Goal: Communication & Community: Share content

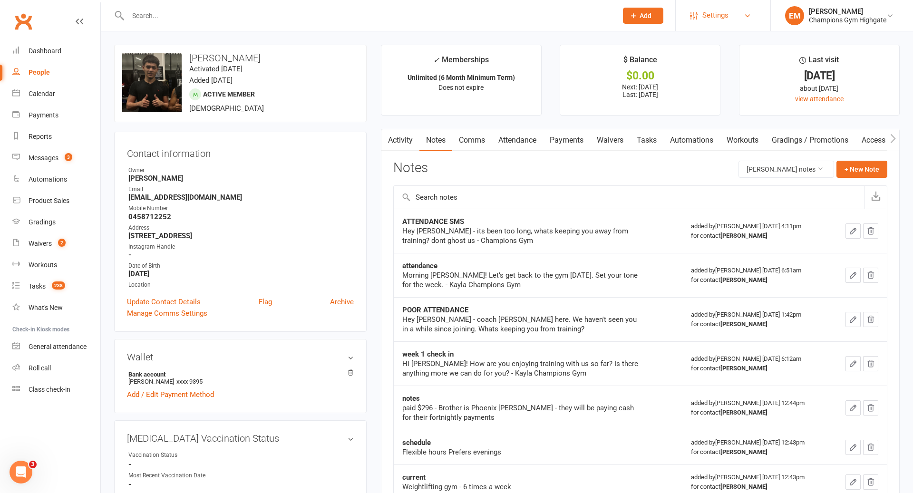
click at [711, 10] on span "Settings" at bounding box center [715, 15] width 26 height 21
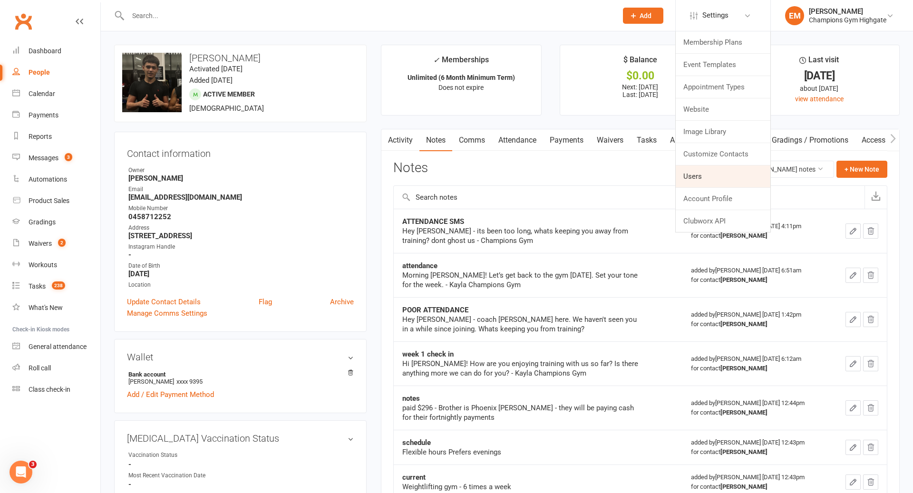
click at [709, 179] on link "Users" at bounding box center [723, 176] width 95 height 22
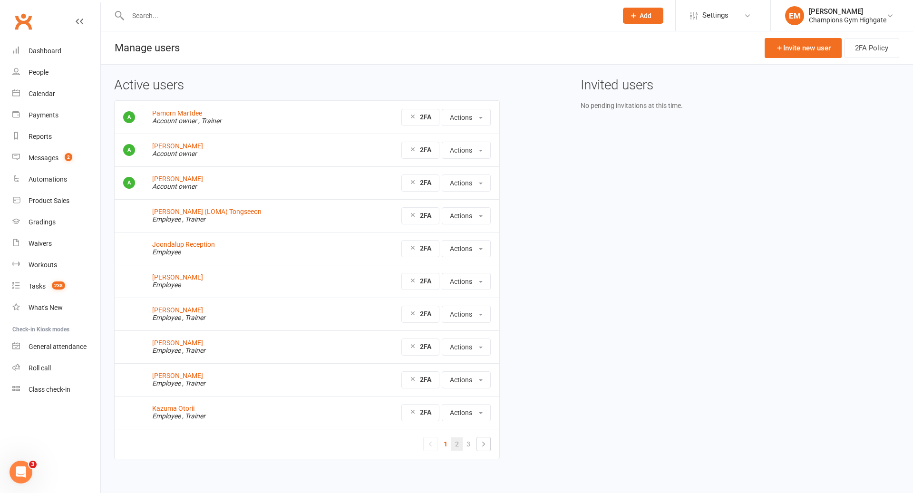
click at [458, 442] on link "2" at bounding box center [456, 443] width 11 height 13
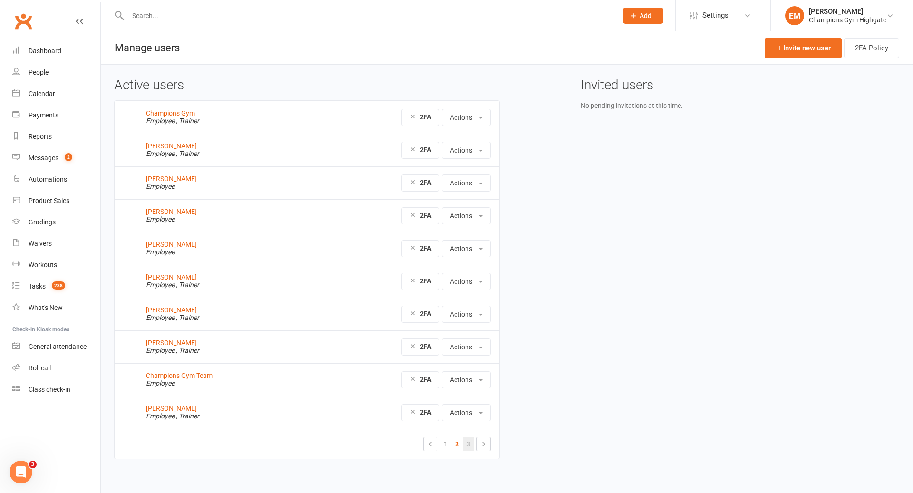
click at [468, 437] on link "3" at bounding box center [468, 443] width 11 height 13
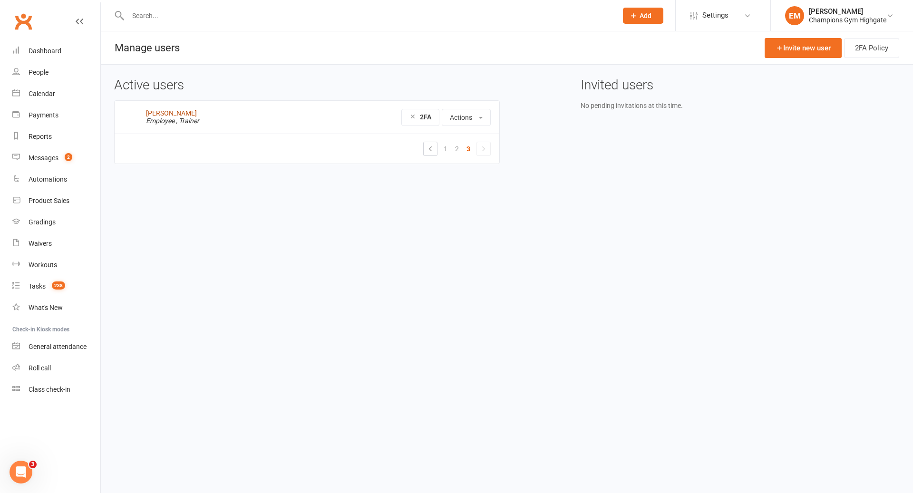
click at [176, 115] on link "[PERSON_NAME]" at bounding box center [171, 113] width 51 height 8
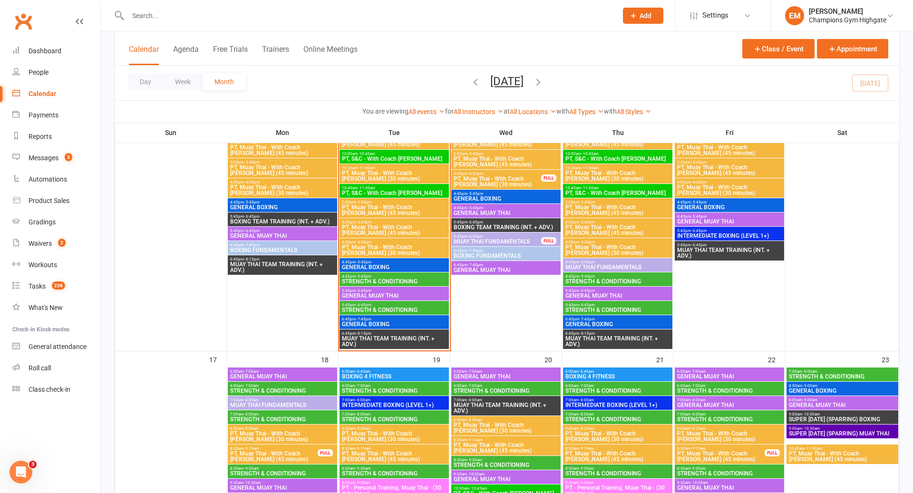
scroll to position [1049, 0]
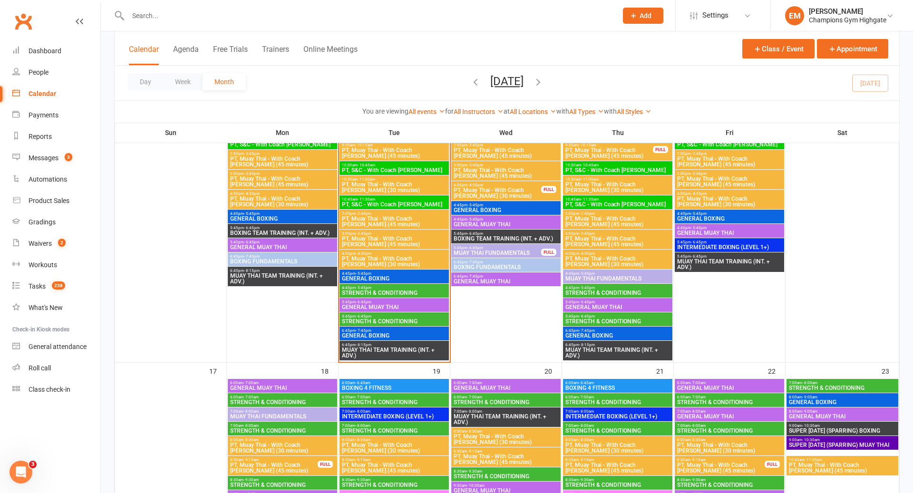
click at [389, 334] on span "GENERAL BOXING" at bounding box center [394, 336] width 106 height 6
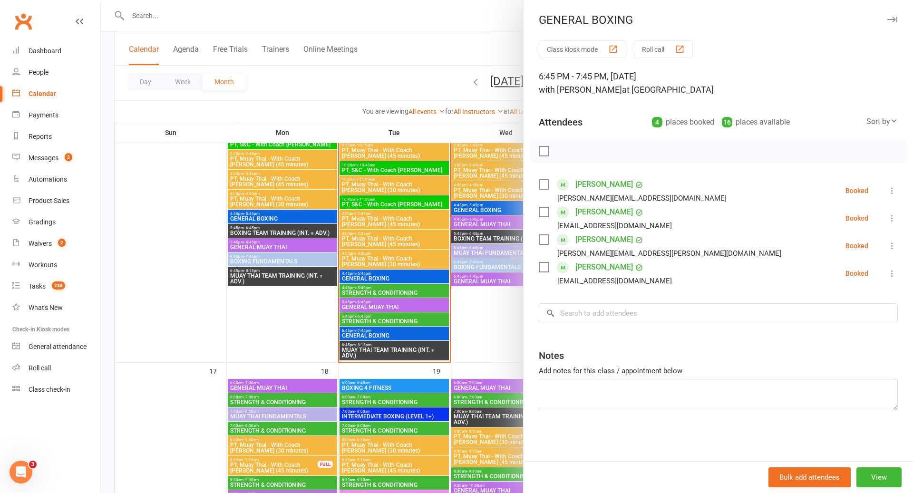
click at [372, 324] on div at bounding box center [507, 246] width 812 height 493
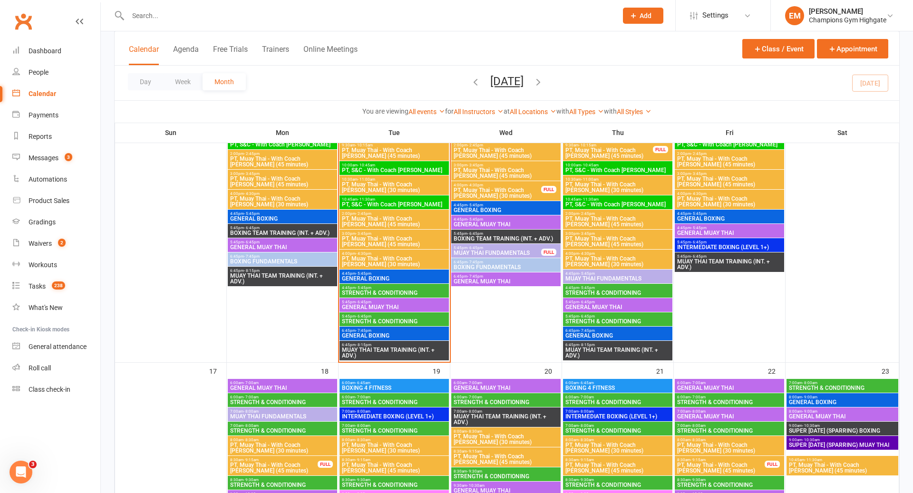
click at [385, 307] on span "GENERAL MUAY THAI" at bounding box center [394, 307] width 106 height 6
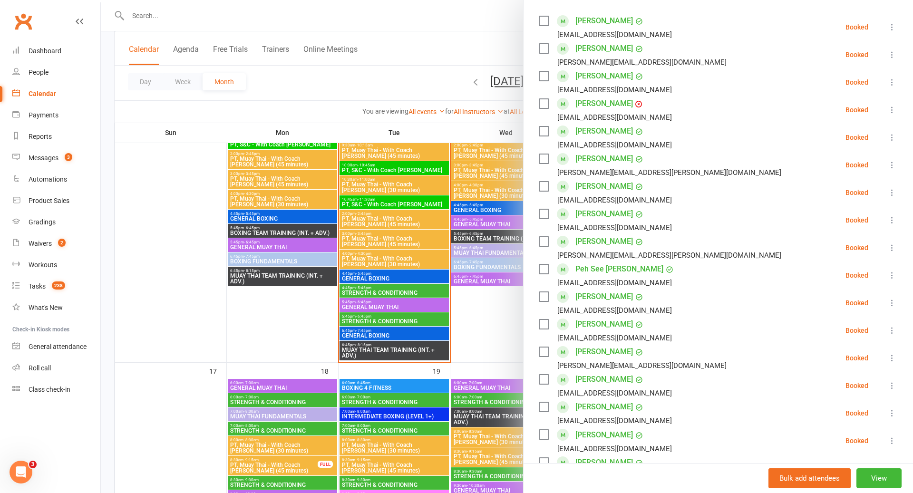
scroll to position [173, 0]
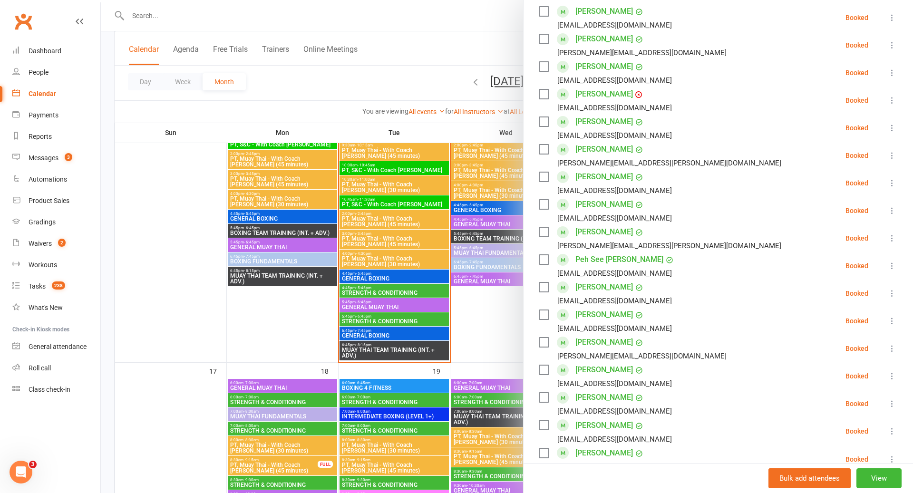
click at [399, 270] on div at bounding box center [507, 246] width 812 height 493
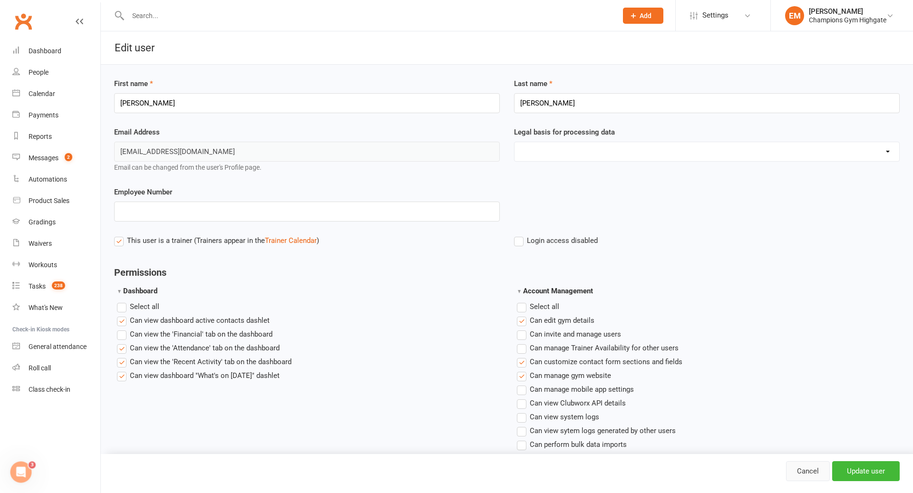
click at [802, 468] on link "Cancel" at bounding box center [808, 471] width 44 height 20
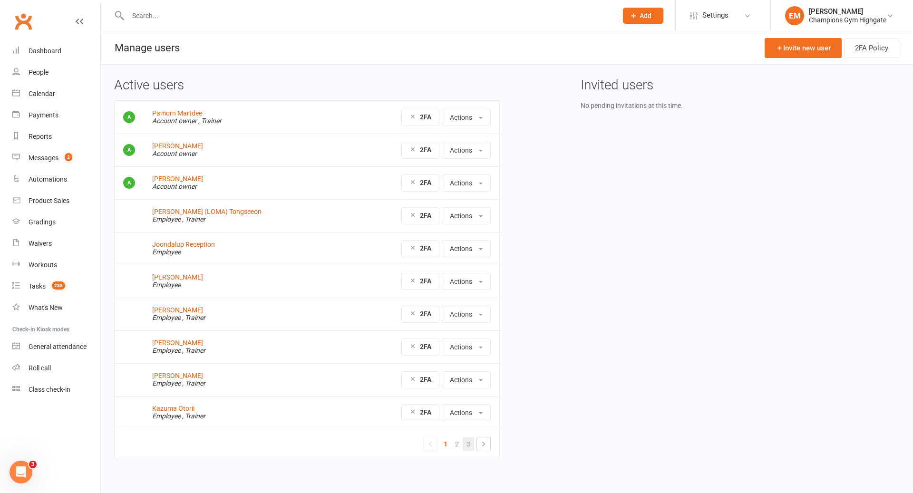
click at [469, 437] on link "3" at bounding box center [468, 443] width 11 height 13
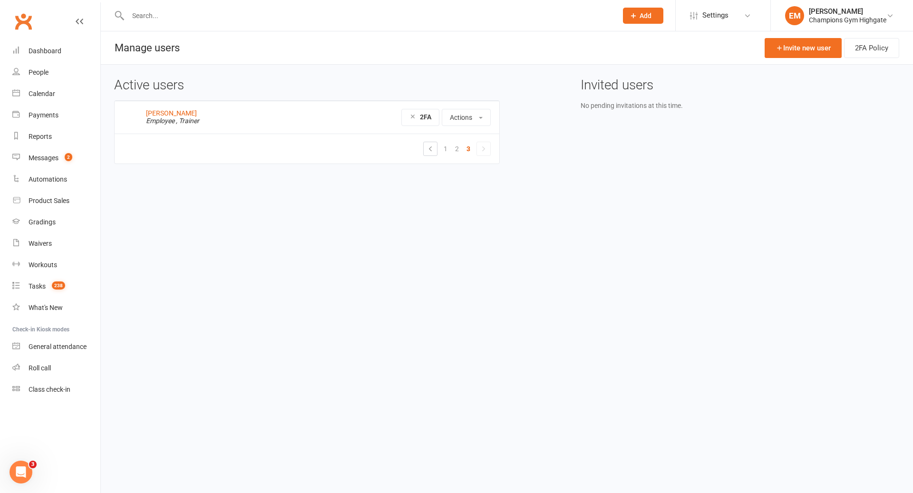
click at [421, 16] on input "text" at bounding box center [368, 15] width 486 height 13
type input "a"
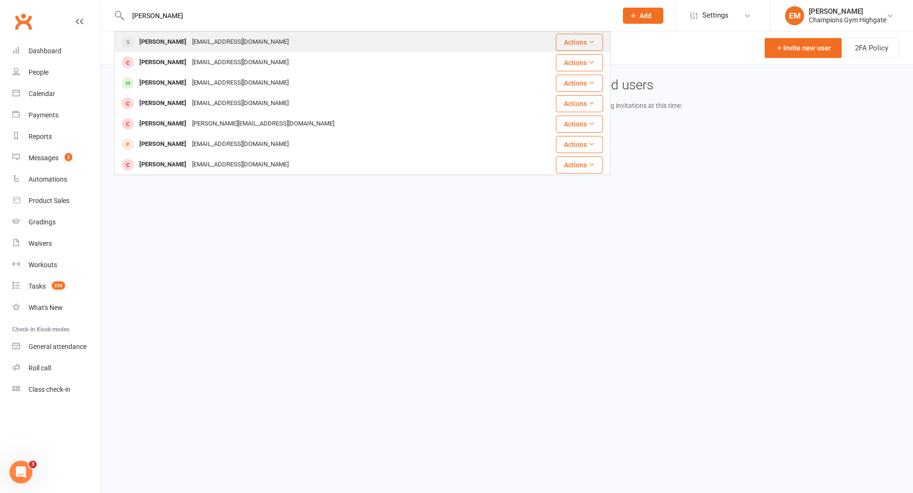
type input "abdallah"
click at [319, 47] on div "Abdallah Al Matarneh abdahed262@gmail.com" at bounding box center [314, 41] width 398 height 19
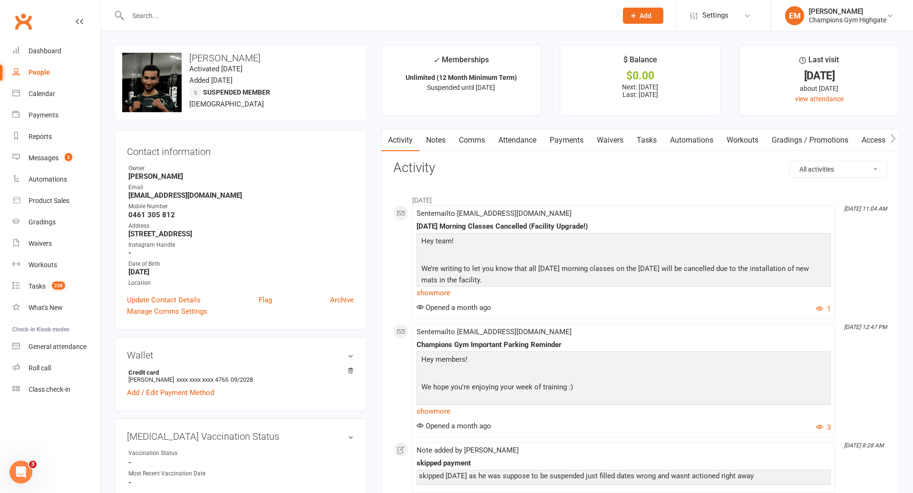
click at [377, 25] on div at bounding box center [362, 15] width 496 height 31
click at [358, 18] on input "text" at bounding box center [368, 15] width 486 height 13
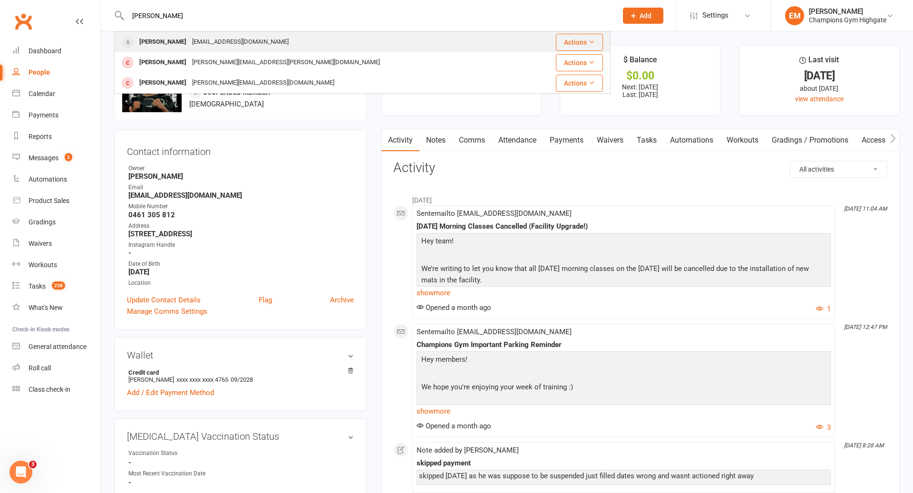
type input "clyde"
click at [345, 34] on div "Clyde Apal clydeapal1107@gmail.com" at bounding box center [321, 41] width 412 height 19
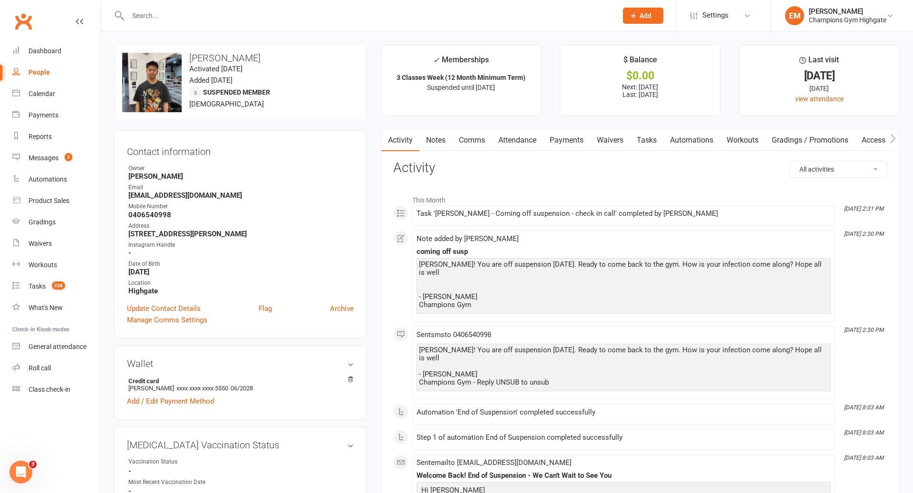
click at [434, 147] on link "Notes" at bounding box center [435, 140] width 33 height 22
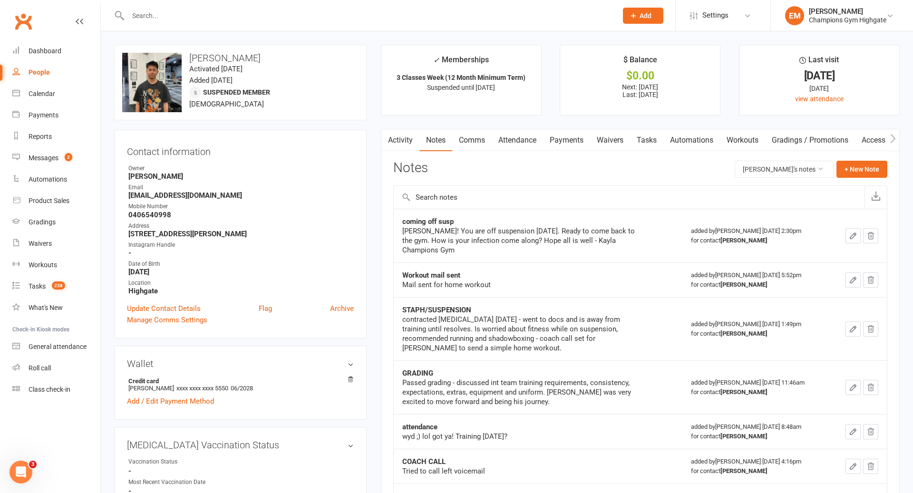
click at [316, 8] on div at bounding box center [362, 15] width 496 height 31
click at [275, 21] on input "text" at bounding box center [368, 15] width 486 height 13
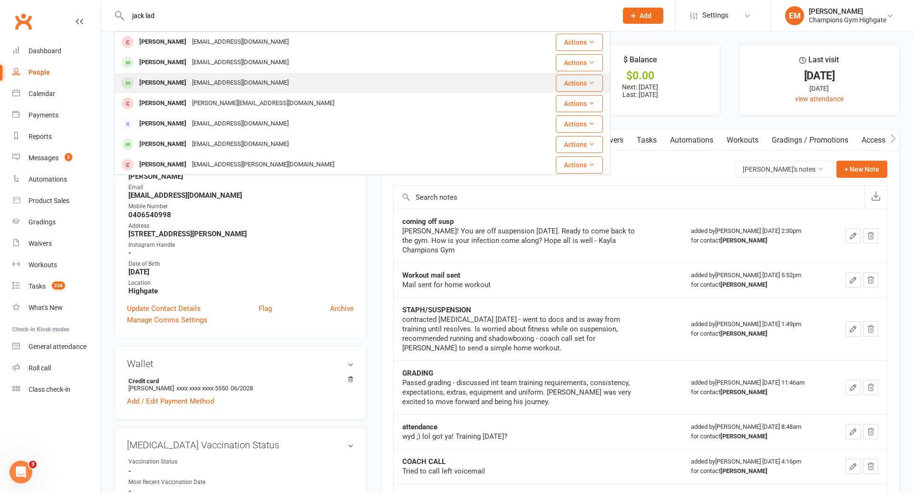
type input "jack lad"
click at [213, 86] on div "jackl@mecsgroup.com.au" at bounding box center [240, 83] width 102 height 14
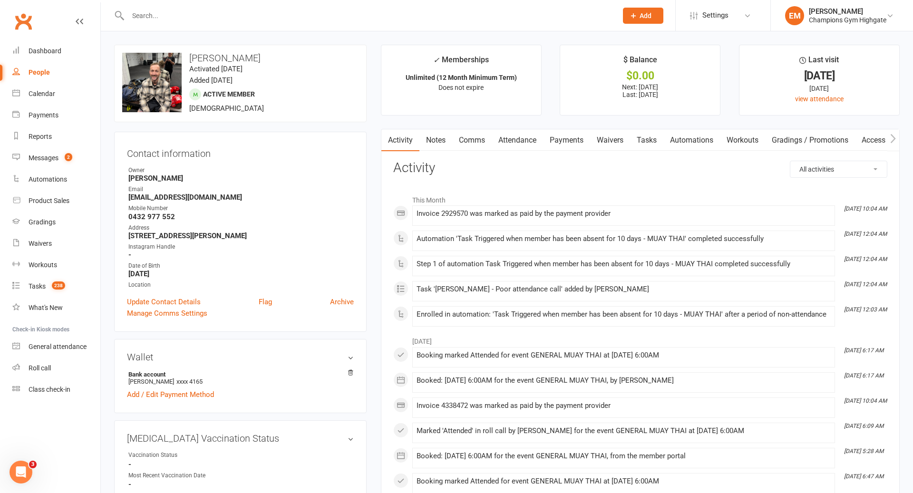
click at [438, 147] on link "Notes" at bounding box center [435, 140] width 33 height 22
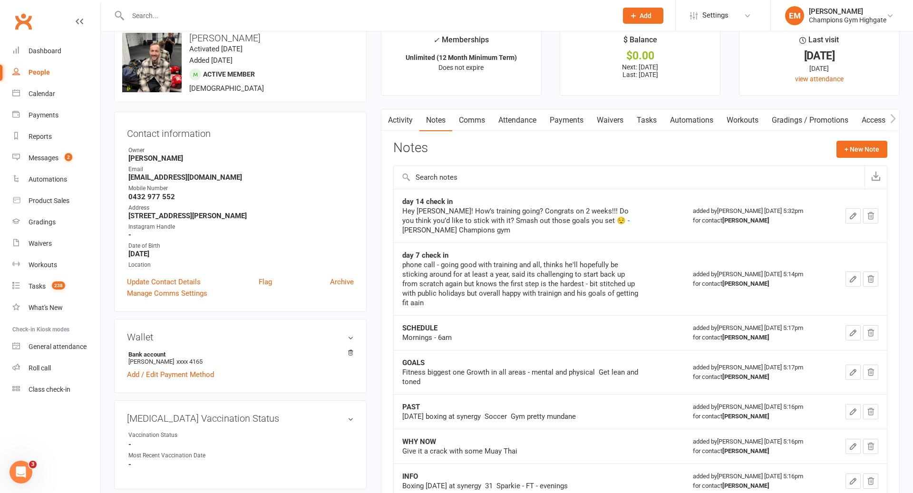
scroll to position [7, 0]
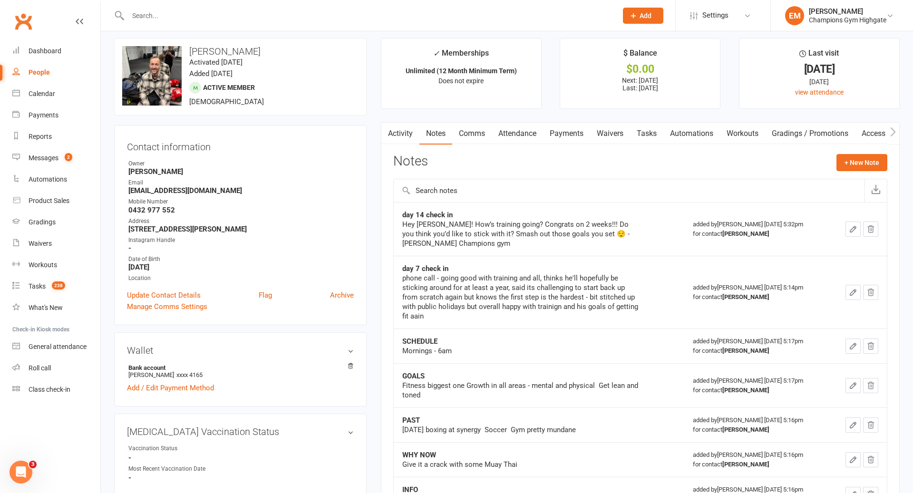
click at [491, 131] on link "Comms" at bounding box center [471, 134] width 39 height 22
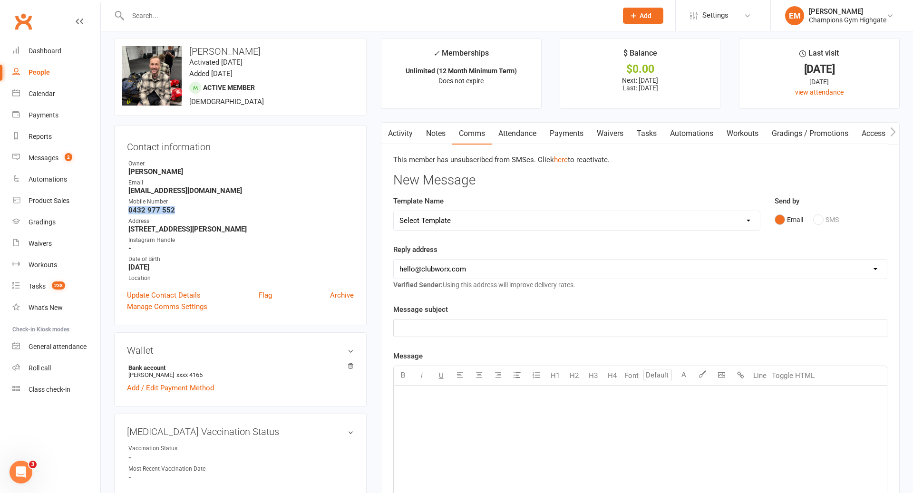
drag, startPoint x: 185, startPoint y: 212, endPoint x: 114, endPoint y: 209, distance: 71.9
copy strong "0432 977 552"
click at [204, 21] on input "text" at bounding box center [368, 15] width 486 height 13
click at [713, 10] on span "Settings" at bounding box center [715, 15] width 26 height 21
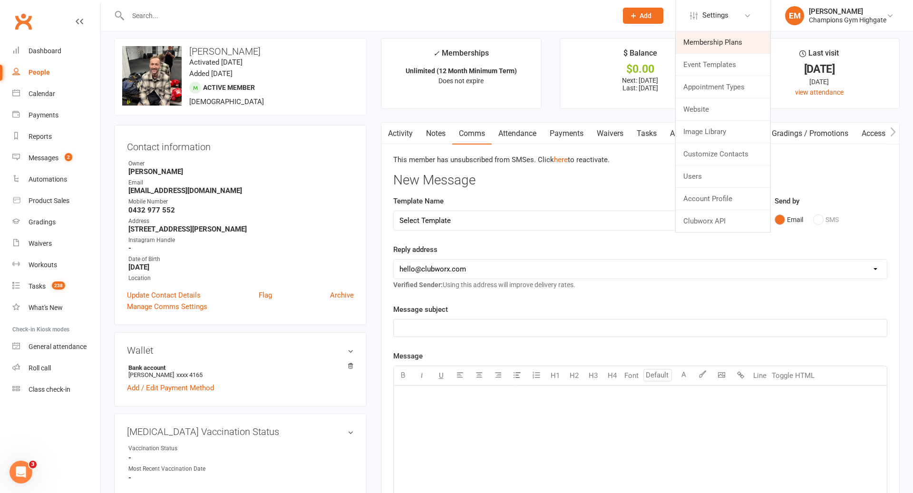
click at [705, 48] on link "Membership Plans" at bounding box center [723, 42] width 95 height 22
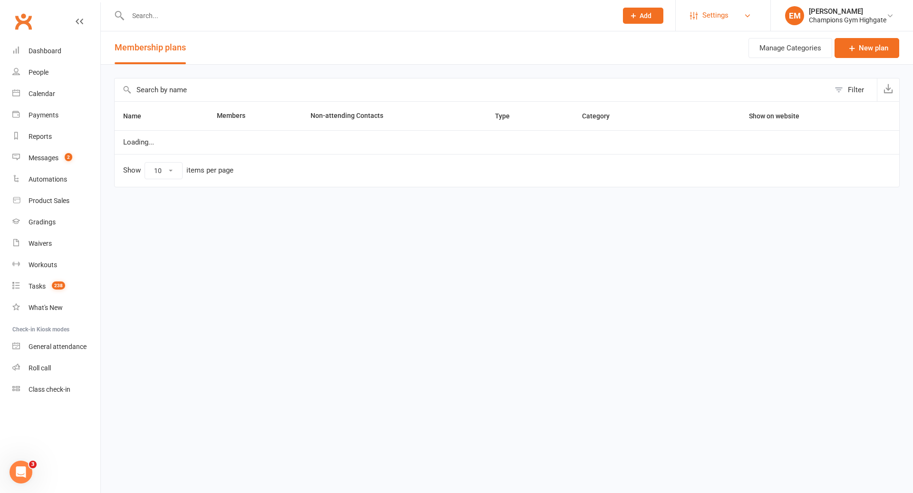
drag, startPoint x: 752, startPoint y: 26, endPoint x: 715, endPoint y: 14, distance: 39.3
click at [752, 26] on link "Settings" at bounding box center [723, 15] width 66 height 21
click at [711, 14] on span "Settings" at bounding box center [715, 15] width 26 height 21
click at [715, 14] on span "Settings" at bounding box center [715, 15] width 26 height 21
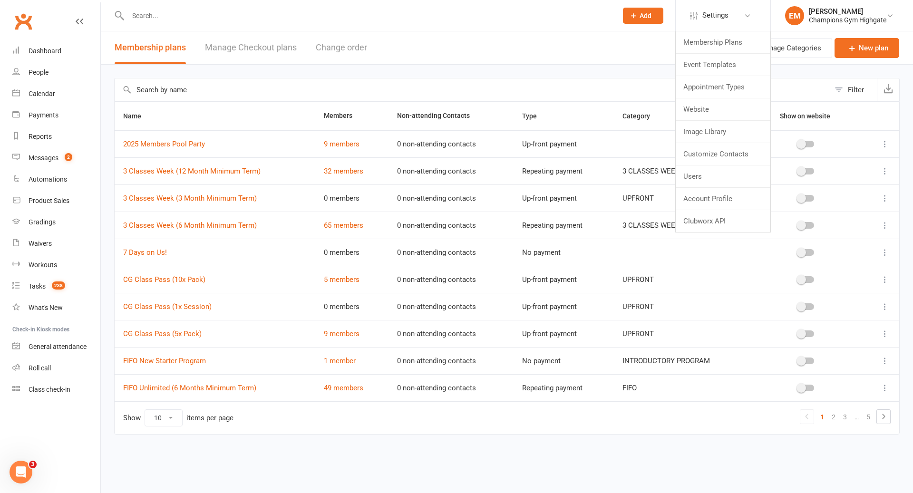
click at [222, 45] on link "Manage Checkout plans" at bounding box center [251, 47] width 92 height 33
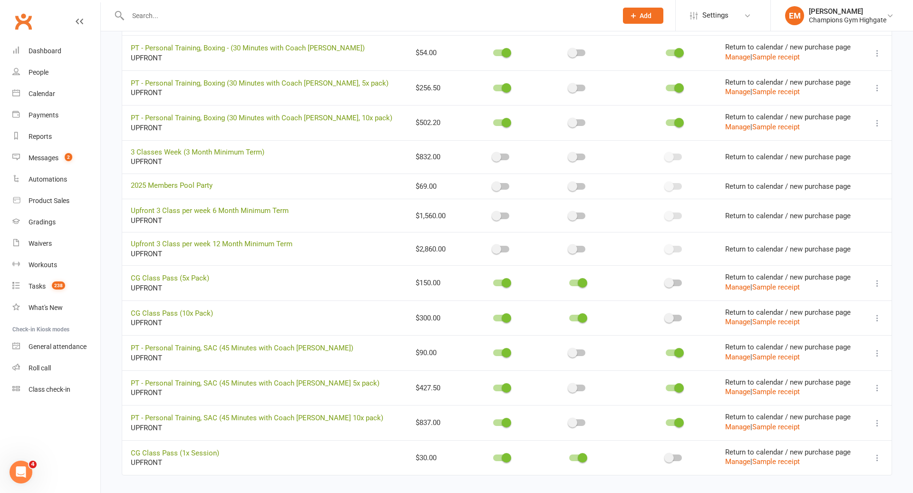
scroll to position [919, 0]
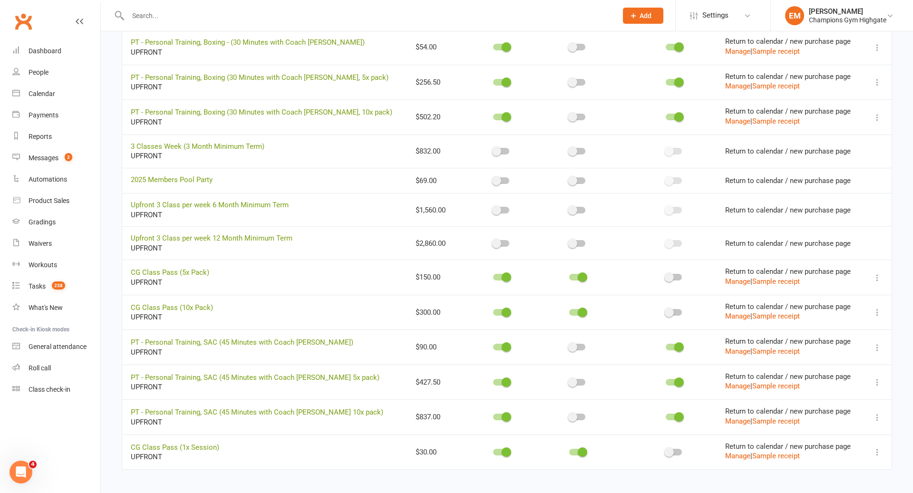
click at [877, 308] on icon at bounding box center [878, 313] width 10 height 10
click at [192, 303] on link "CG Class Pass (10x Pack)" at bounding box center [172, 307] width 82 height 9
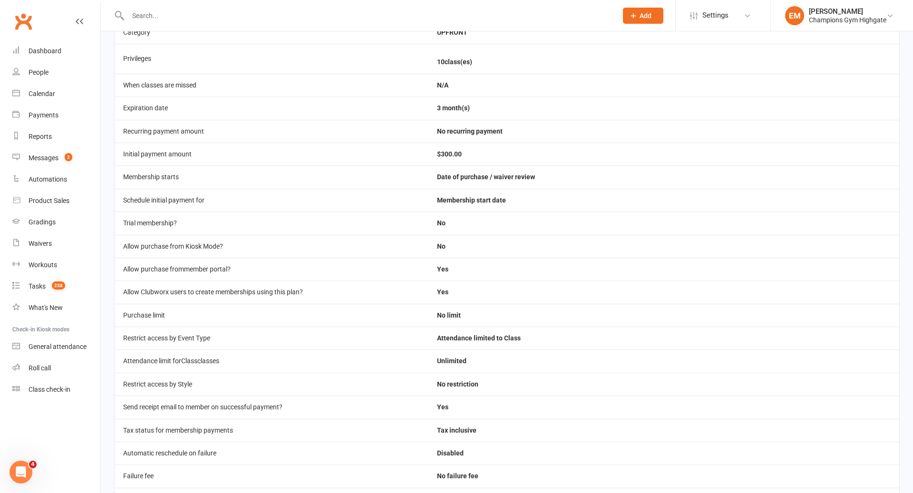
scroll to position [270, 0]
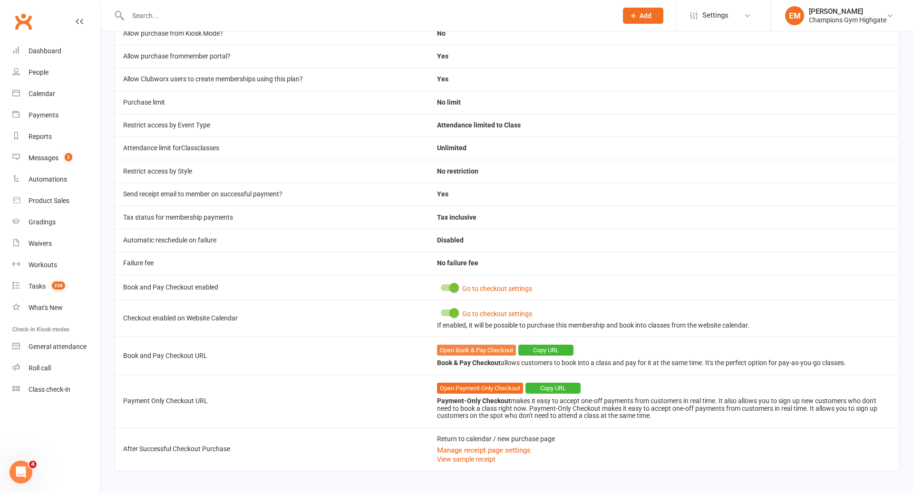
click at [477, 345] on link "Open Book & Pay Checkout" at bounding box center [476, 350] width 79 height 11
click at [483, 385] on link "Open Payment-Only Checkout" at bounding box center [480, 388] width 86 height 11
click at [42, 42] on link "Dashboard" at bounding box center [56, 50] width 88 height 21
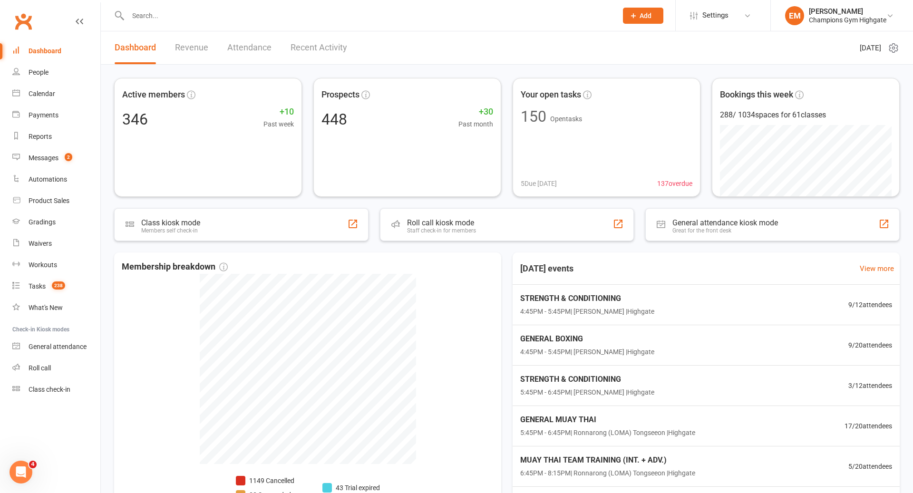
click at [313, 47] on link "Recent Activity" at bounding box center [319, 47] width 57 height 33
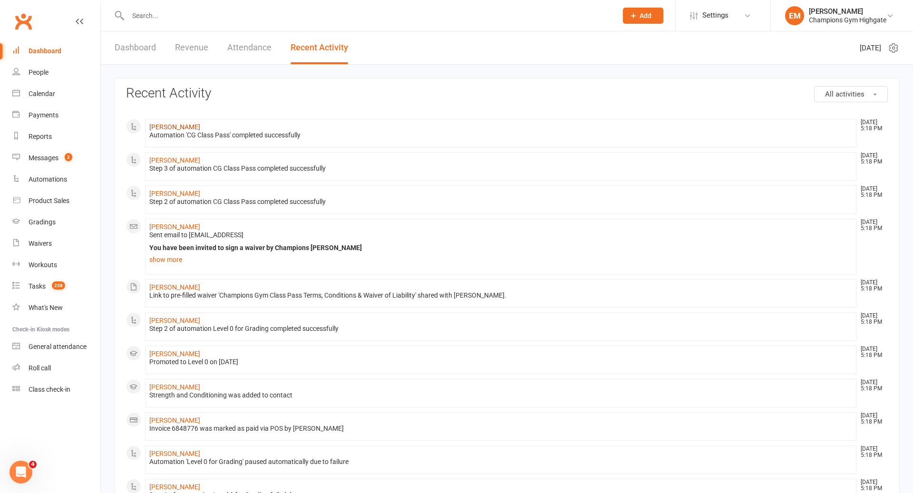
click at [183, 126] on link "Joshua Soupa" at bounding box center [174, 127] width 51 height 8
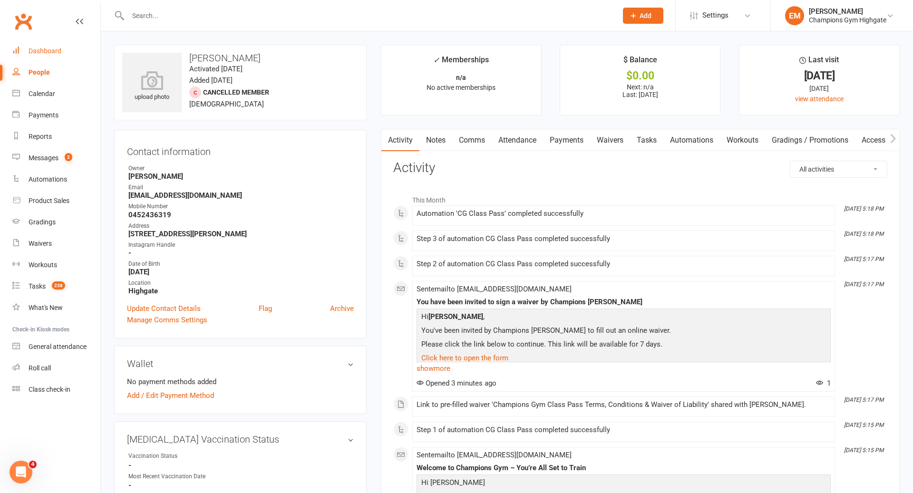
click at [69, 45] on link "Dashboard" at bounding box center [56, 50] width 88 height 21
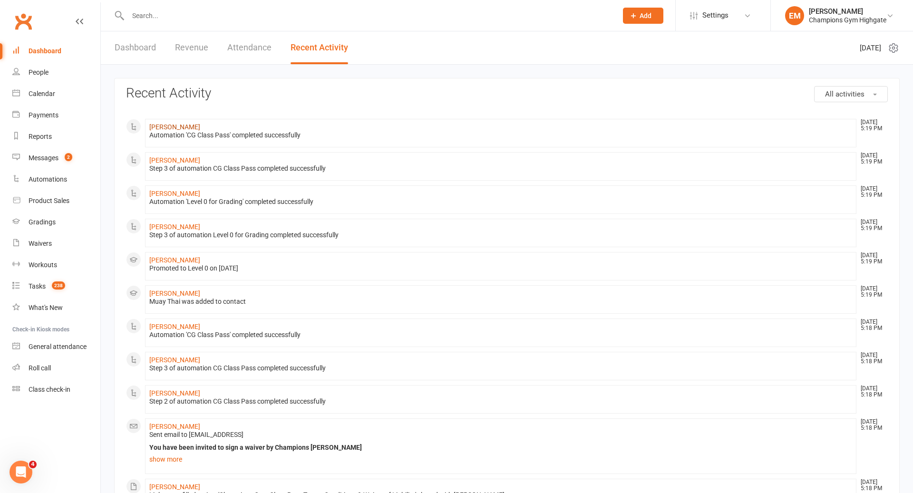
click at [168, 126] on link "Shaun Heredia" at bounding box center [174, 127] width 51 height 8
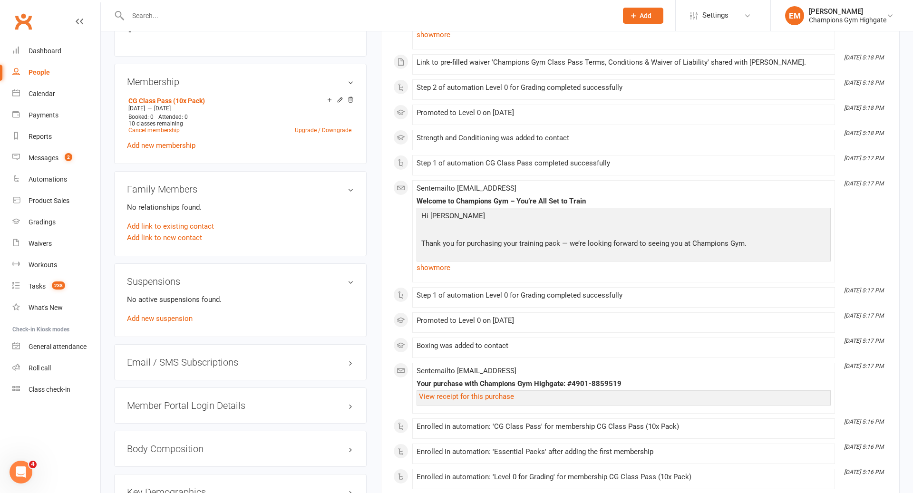
scroll to position [425, 0]
click at [427, 265] on link "show more" at bounding box center [624, 268] width 414 height 13
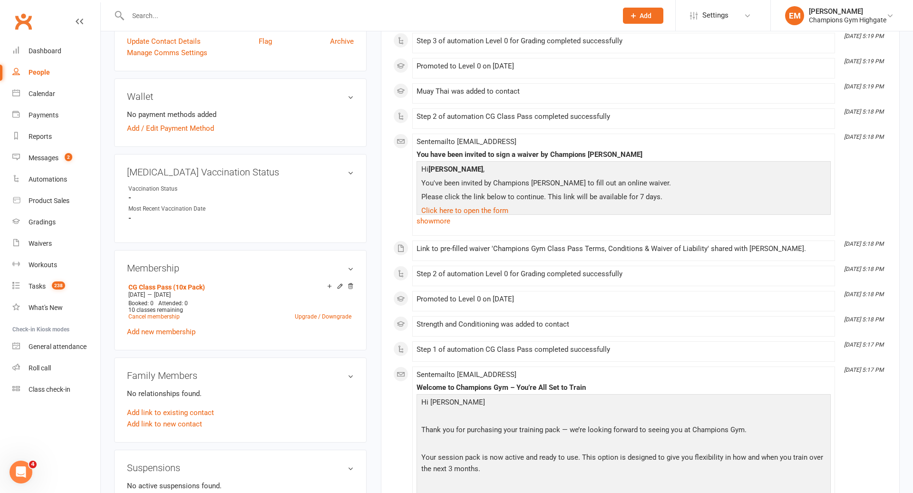
scroll to position [0, 0]
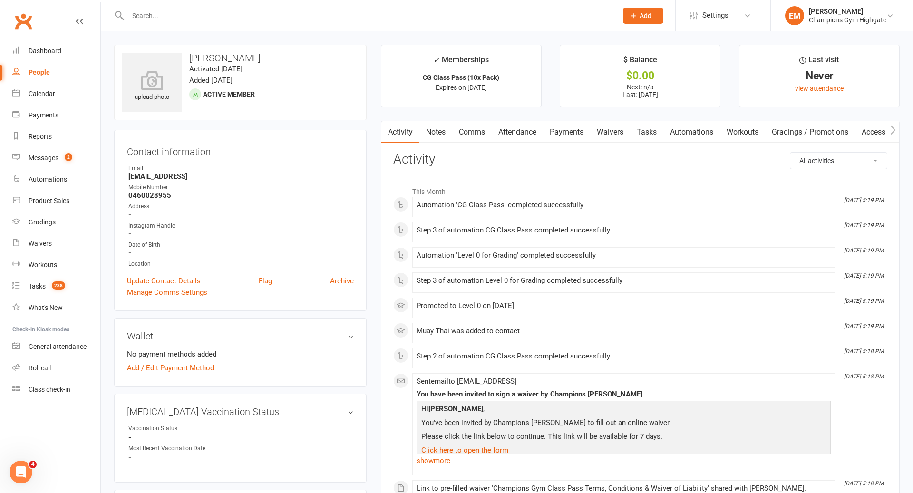
click at [444, 134] on link "Notes" at bounding box center [435, 132] width 33 height 22
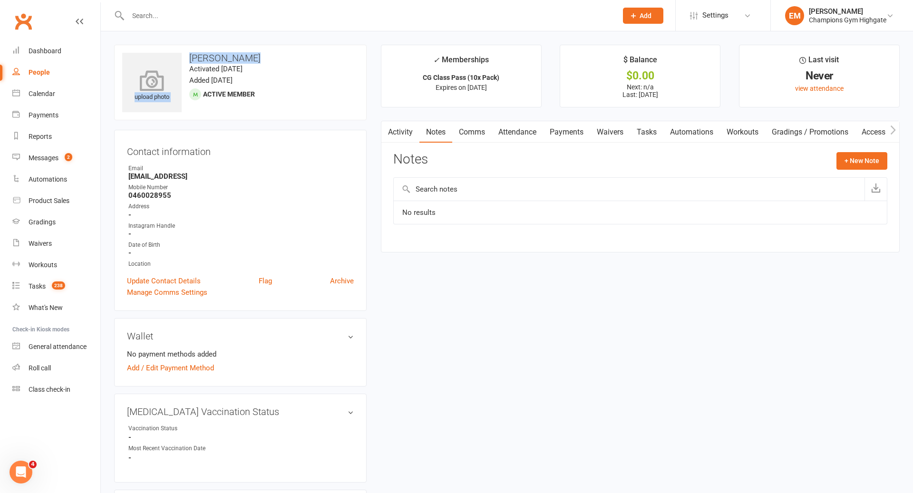
drag, startPoint x: 252, startPoint y: 58, endPoint x: 172, endPoint y: 54, distance: 80.0
click at [172, 54] on div "upload photo Shaun Heredia Activated 12 August, 2025 Added 12 August, 2025 Acti…" at bounding box center [240, 83] width 253 height 76
drag, startPoint x: 172, startPoint y: 54, endPoint x: 234, endPoint y: 52, distance: 62.8
click at [234, 52] on div "upload photo Shaun Heredia Activated 12 August, 2025 Added 12 August, 2025 Acti…" at bounding box center [240, 83] width 253 height 76
drag, startPoint x: 254, startPoint y: 57, endPoint x: 191, endPoint y: 57, distance: 63.2
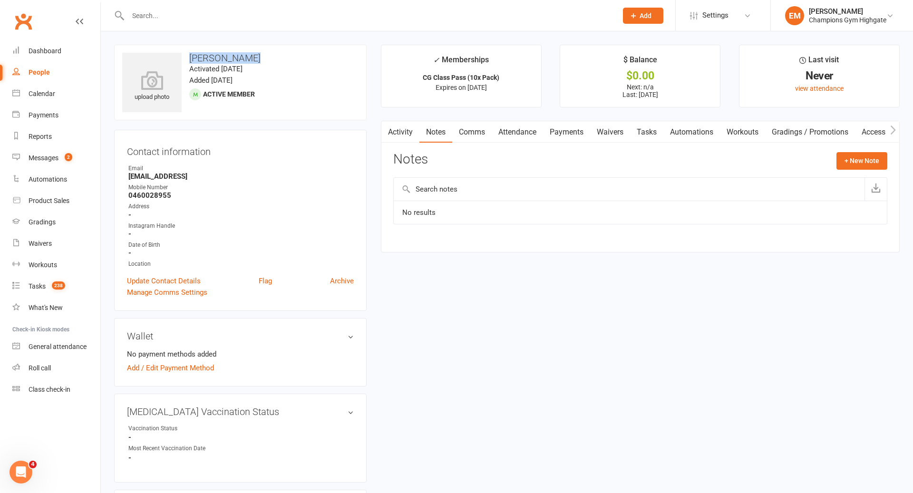
click at [191, 57] on h3 "Shaun Heredia" at bounding box center [240, 58] width 236 height 10
copy h3 "Shaun Heredia"
click at [334, 23] on div at bounding box center [362, 15] width 496 height 31
drag, startPoint x: 307, startPoint y: 13, endPoint x: 165, endPoint y: 17, distance: 141.3
click at [306, 13] on input "text" at bounding box center [368, 15] width 486 height 13
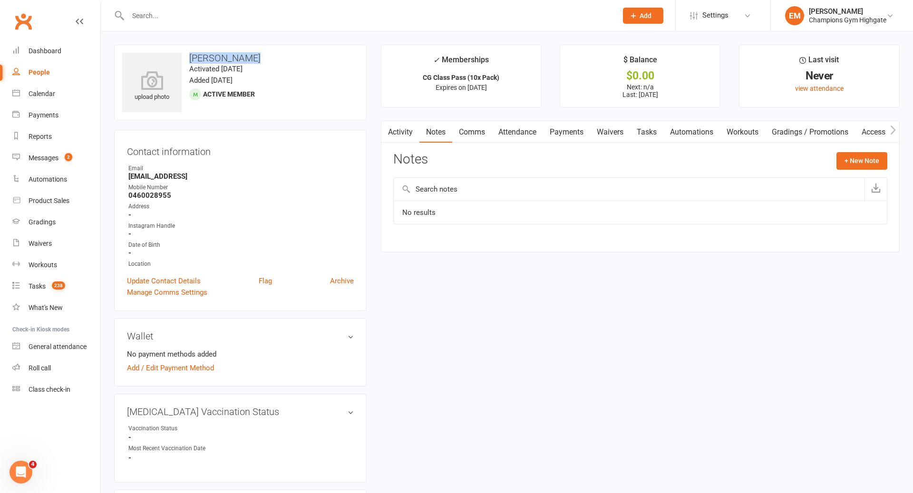
click at [298, 13] on input "text" at bounding box center [368, 15] width 486 height 13
click at [187, 20] on input "text" at bounding box center [368, 15] width 486 height 13
click at [179, 16] on input "text" at bounding box center [368, 15] width 486 height 13
click at [198, 17] on input "text" at bounding box center [368, 15] width 486 height 13
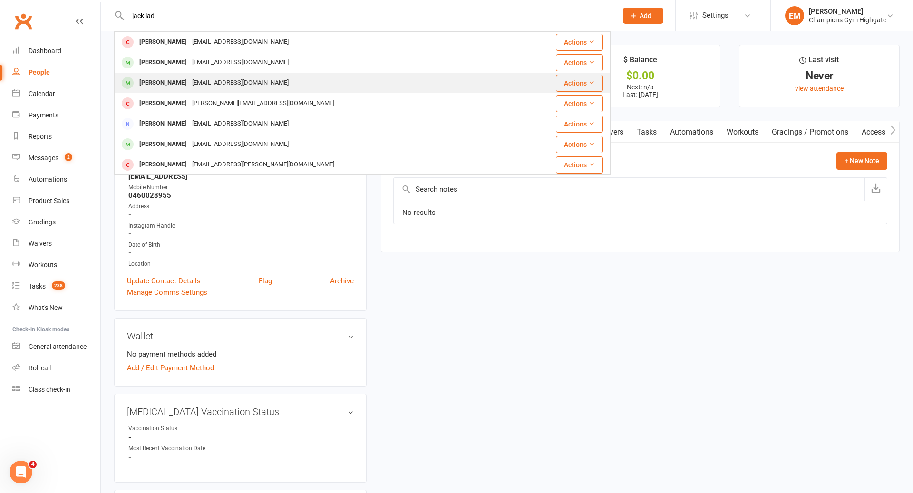
type input "jack lad"
click at [186, 73] on div "Jack Ladiges jackl@mecsgroup.com.au" at bounding box center [314, 82] width 398 height 19
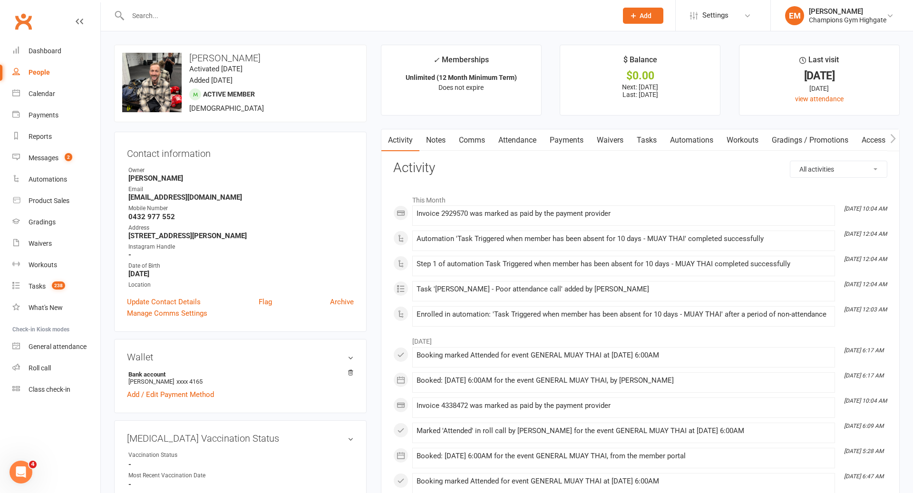
click at [446, 143] on link "Notes" at bounding box center [435, 140] width 33 height 22
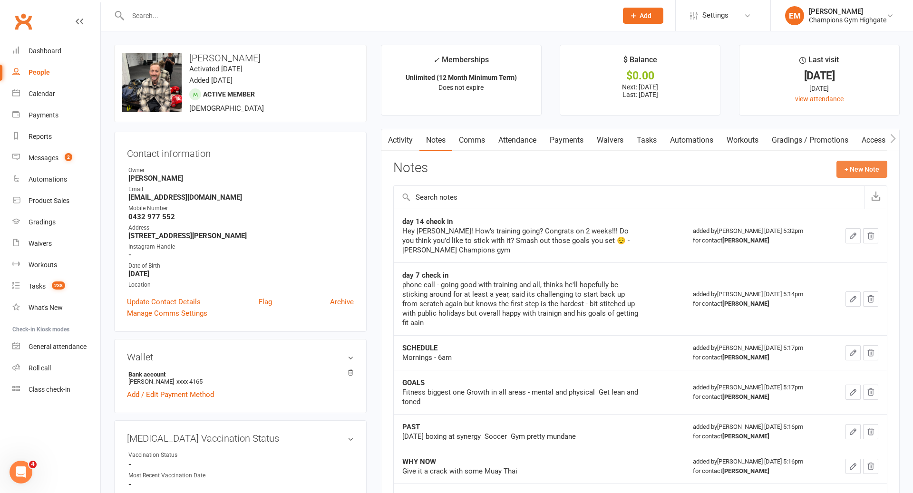
click at [867, 172] on button "+ New Note" at bounding box center [861, 169] width 51 height 17
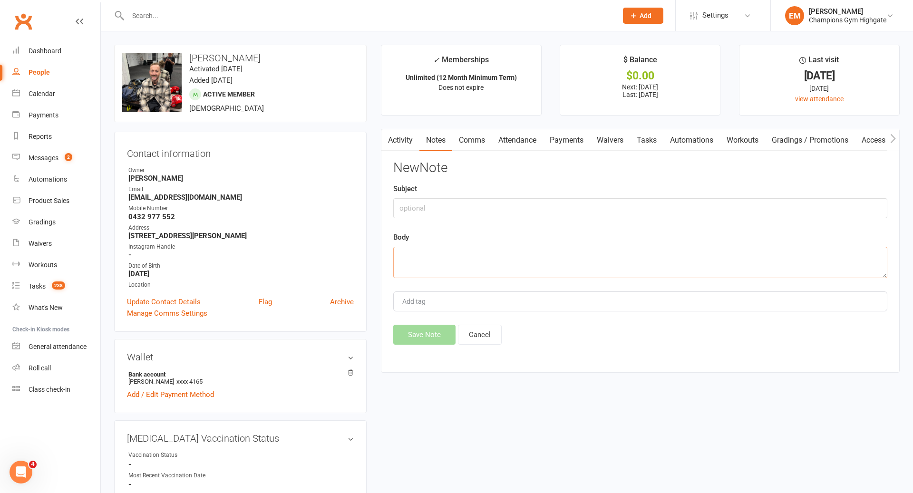
click at [569, 267] on textarea at bounding box center [640, 262] width 494 height 31
paste textarea "Hey Jack - what’s keeping you away from the gym at the moment? Don’t leave it t…"
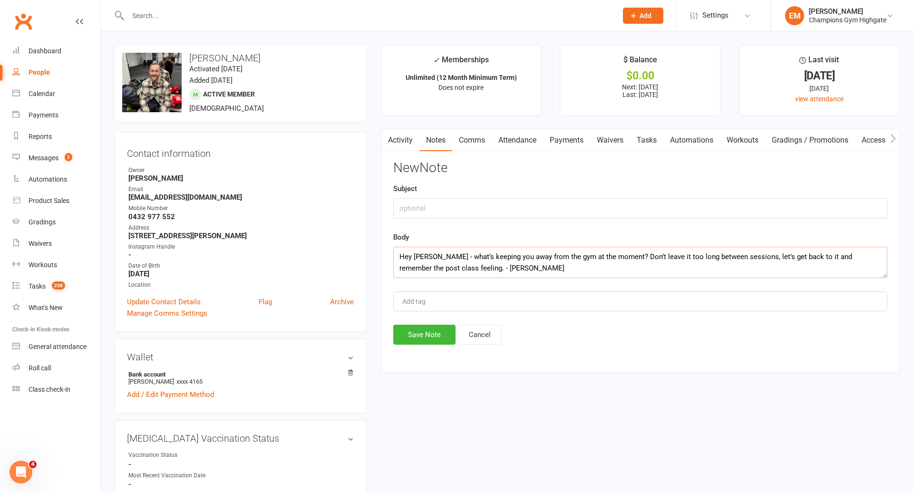
type textarea "Hey Jack - what’s keeping you away from the gym at the moment? Don’t leave it t…"
click at [469, 209] on input "text" at bounding box center [640, 208] width 494 height 20
type input "ATTENDANCE SMS (WORK PHONE)"
click at [403, 339] on button "Save Note" at bounding box center [424, 335] width 62 height 20
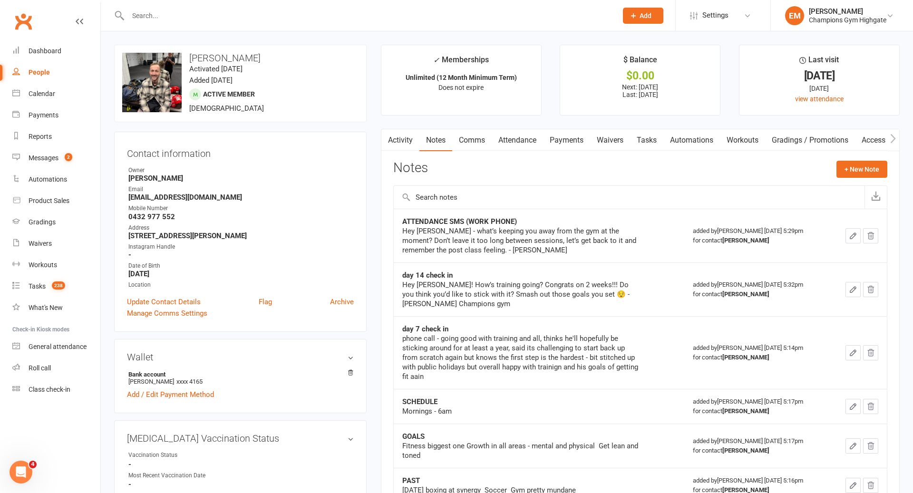
click at [353, 15] on input "text" at bounding box center [368, 15] width 486 height 13
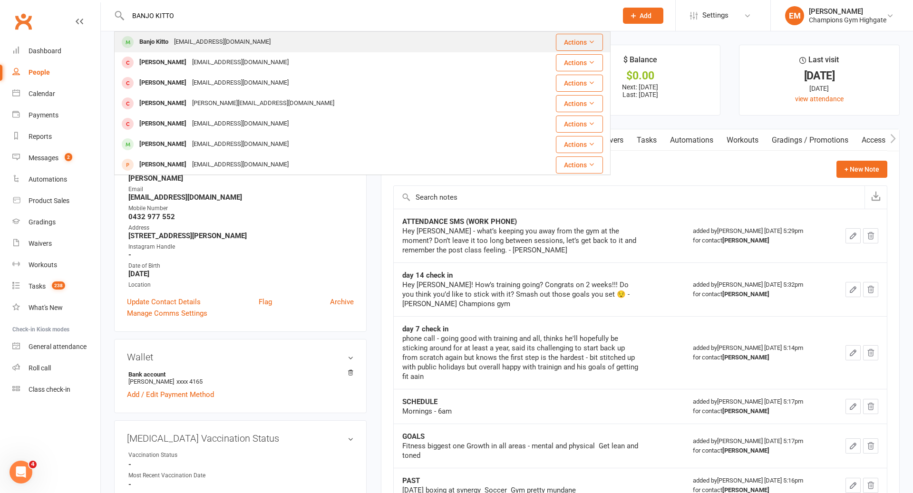
type input "BANJO KITTO"
click at [315, 43] on div "Banjo Kitto banjokitto@icloud.com" at bounding box center [314, 41] width 398 height 19
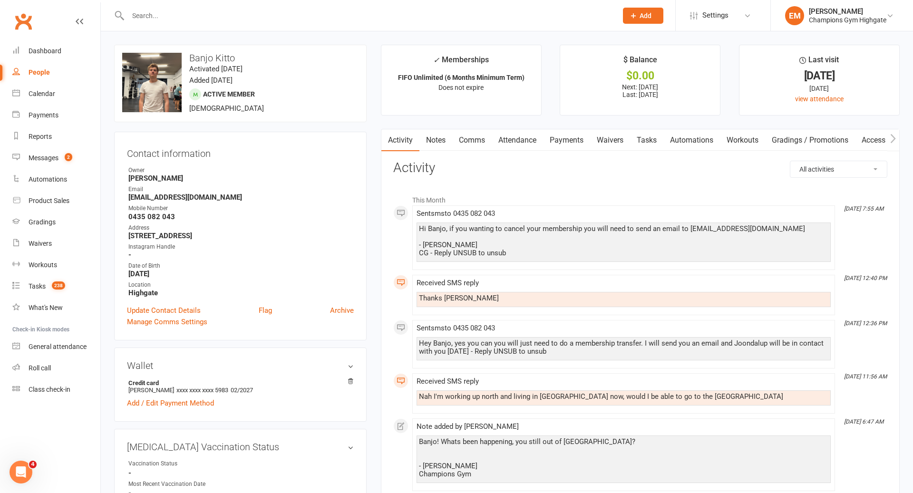
click at [346, 10] on input "text" at bounding box center [368, 15] width 486 height 13
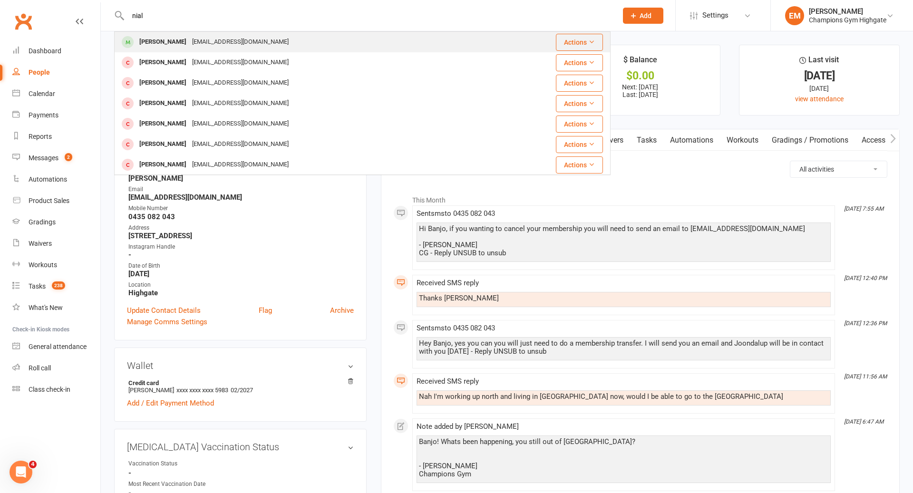
type input "nial"
click at [237, 43] on div "niallh13@gmail.com" at bounding box center [240, 42] width 102 height 14
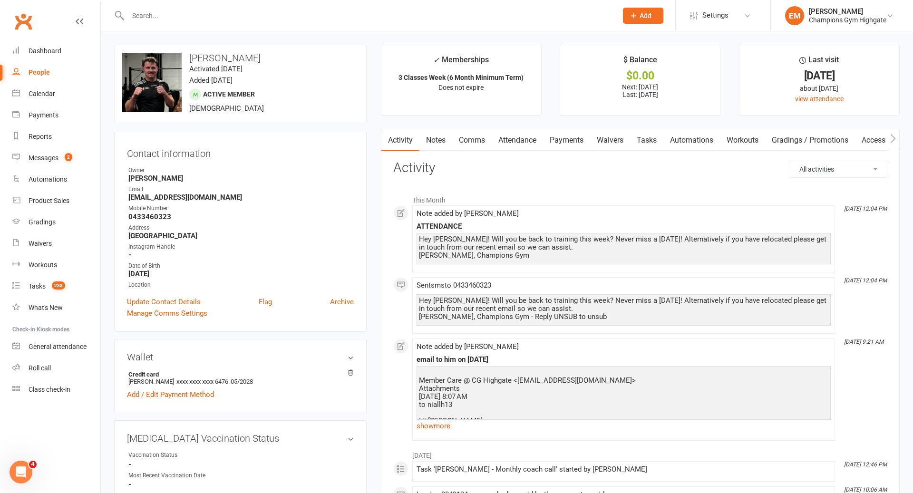
click at [444, 138] on link "Notes" at bounding box center [435, 140] width 33 height 22
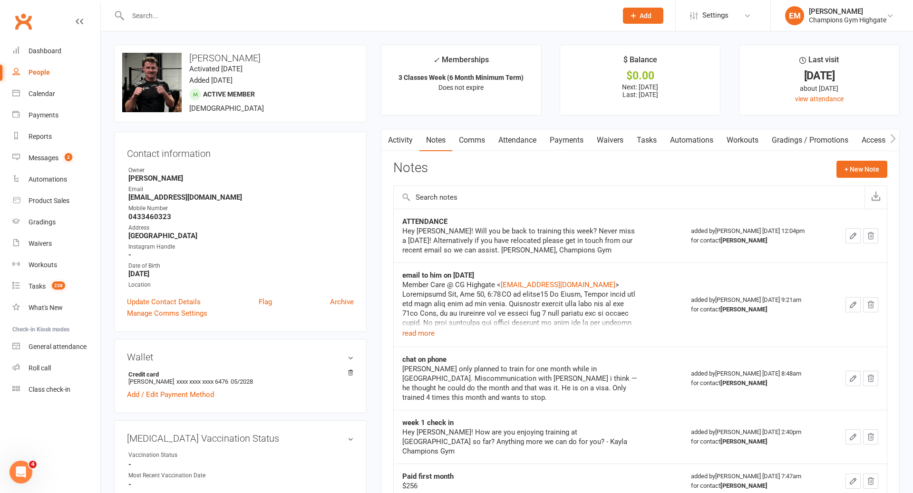
click at [466, 136] on link "Comms" at bounding box center [471, 140] width 39 height 22
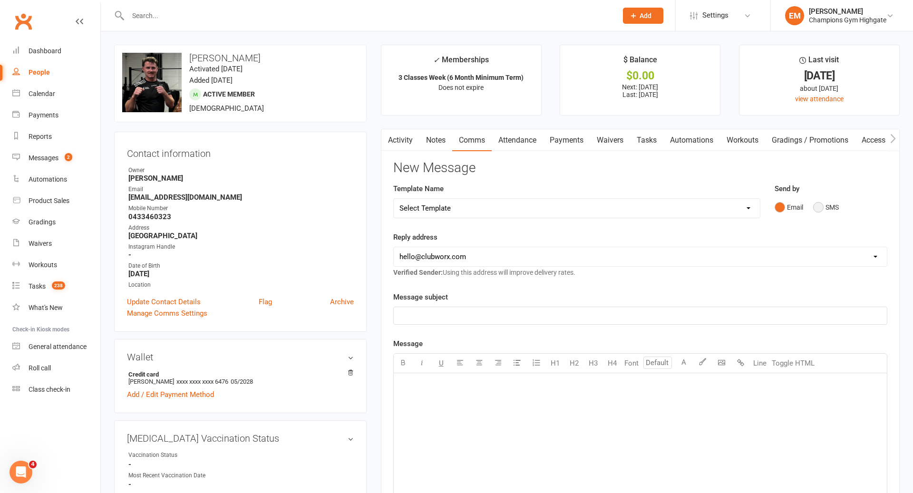
click at [824, 202] on button "SMS" at bounding box center [826, 207] width 26 height 18
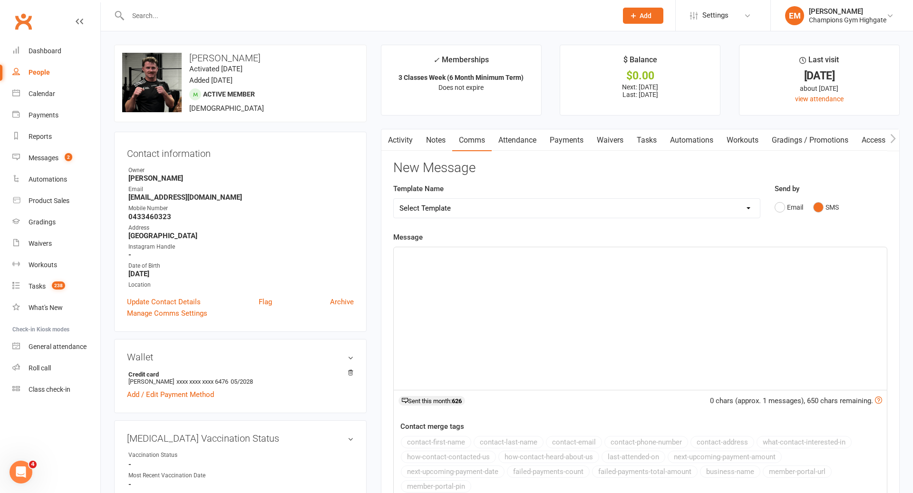
click at [824, 202] on button "SMS" at bounding box center [826, 207] width 26 height 18
click at [743, 258] on p "﻿" at bounding box center [640, 255] width 482 height 11
click at [498, 11] on input "text" at bounding box center [368, 15] width 486 height 13
click at [472, 18] on input "text" at bounding box center [368, 15] width 486 height 13
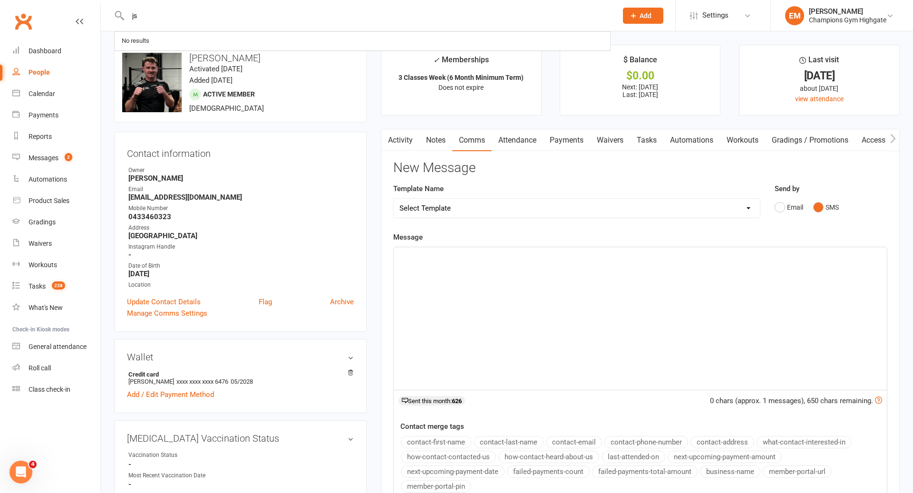
type input "j"
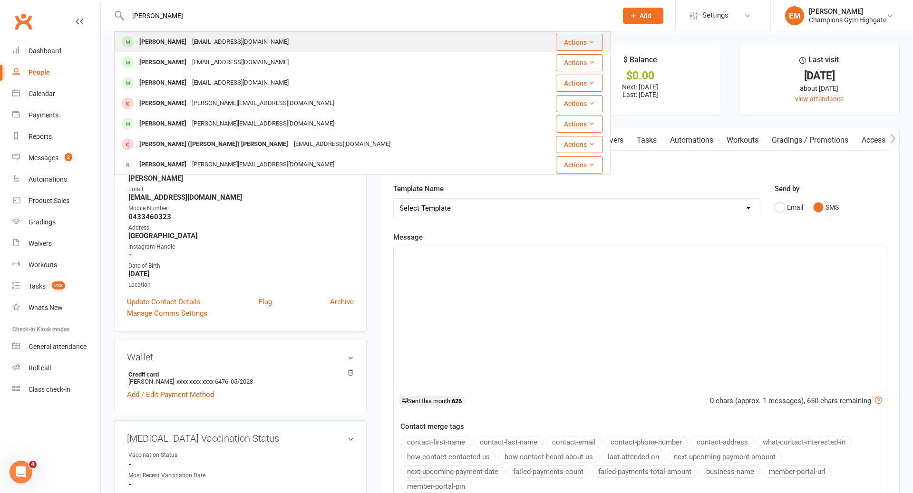
type input "james huang"
click at [272, 45] on div "James Huang jamesg.huang77@gmail.com" at bounding box center [322, 41] width 415 height 19
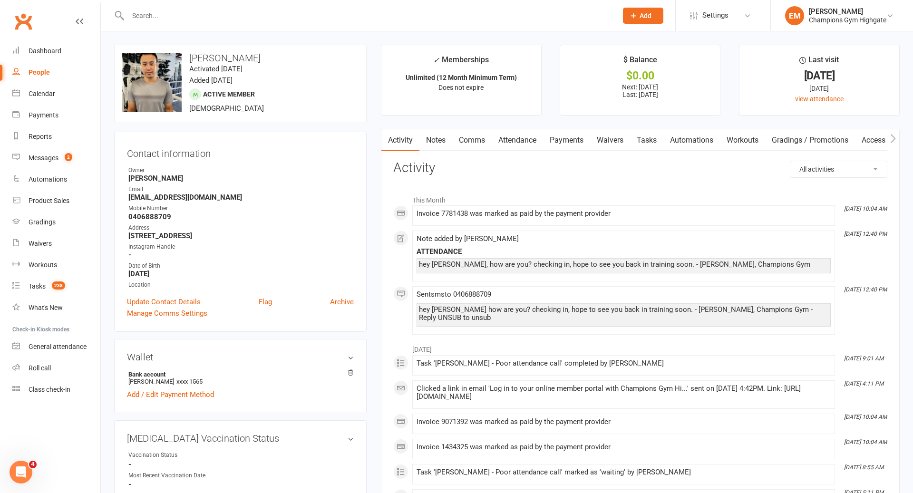
click at [314, 20] on input "text" at bounding box center [368, 15] width 486 height 13
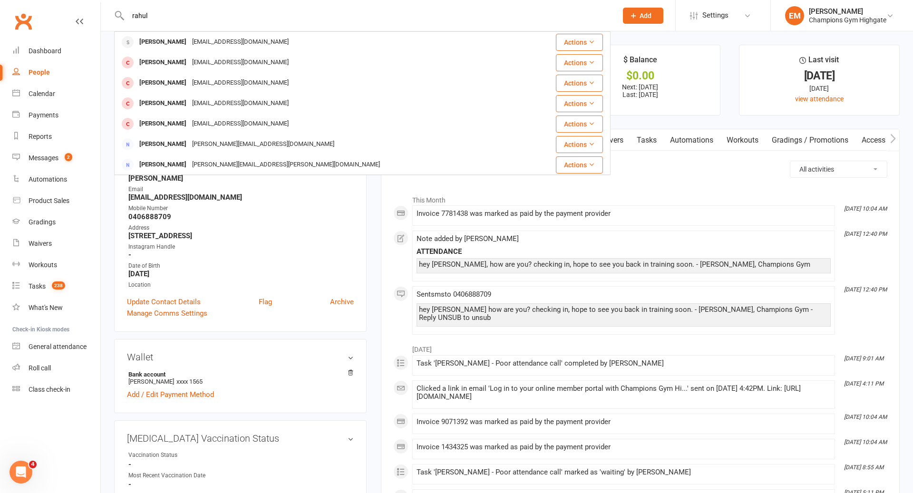
type input "rahul"
click at [189, 38] on div "rahulsyawa4@gmail.com" at bounding box center [240, 42] width 102 height 14
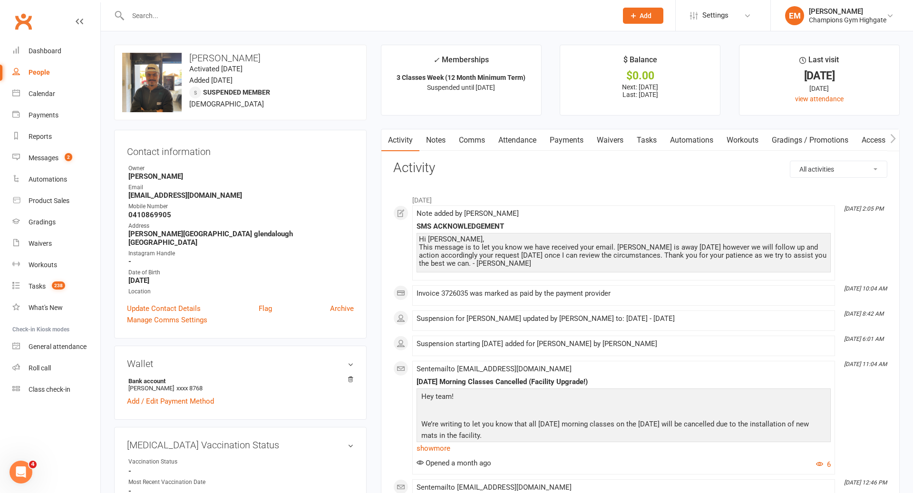
click at [331, 20] on input "text" at bounding box center [368, 15] width 486 height 13
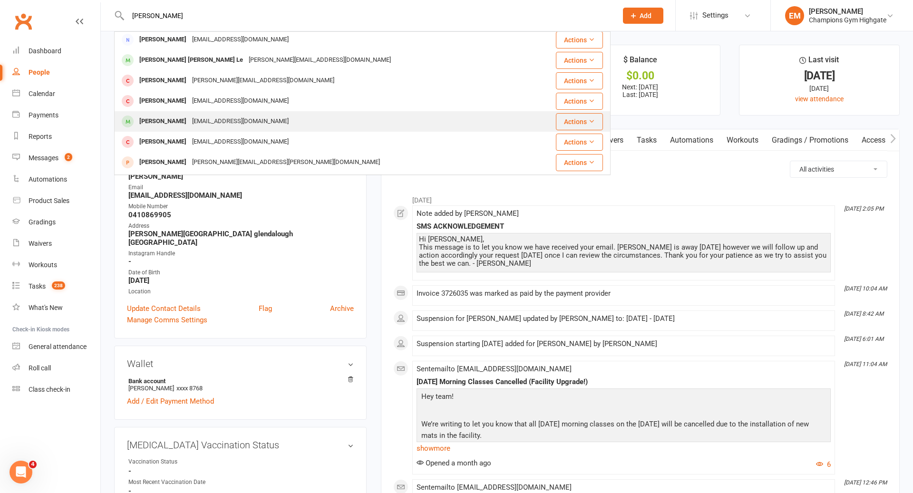
scroll to position [132, 0]
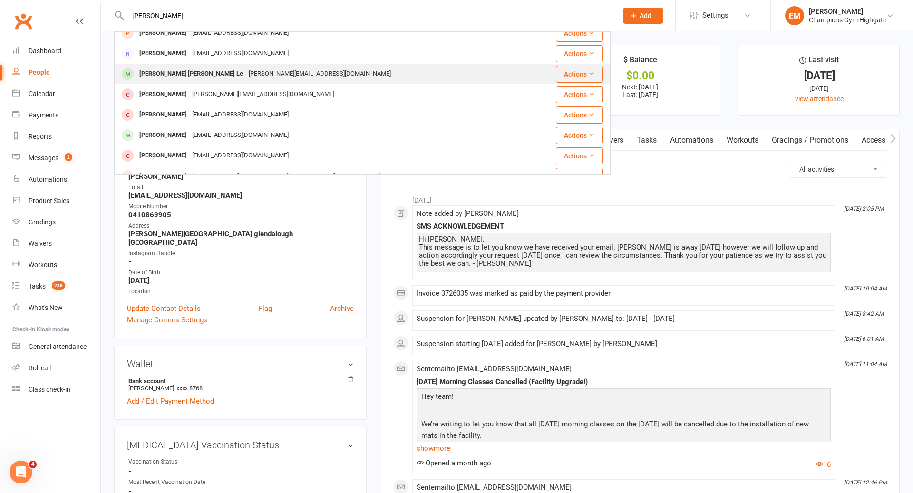
type input "richard"
click at [282, 69] on div "richard.le127@gmail.com" at bounding box center [320, 74] width 148 height 14
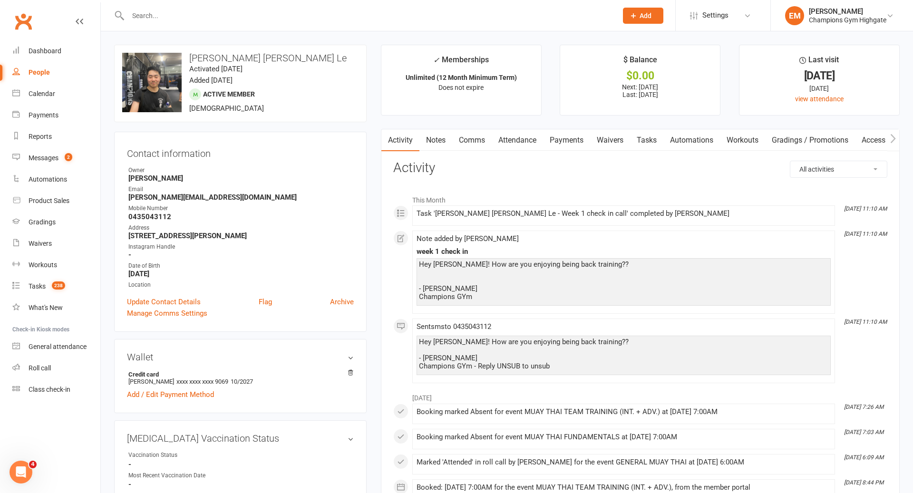
click at [441, 136] on link "Notes" at bounding box center [435, 140] width 33 height 22
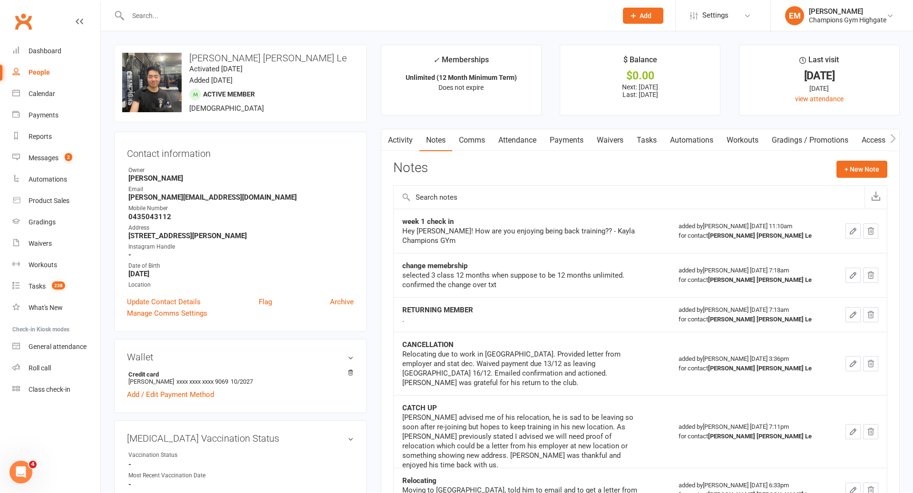
click at [402, 138] on link "Activity" at bounding box center [400, 140] width 38 height 22
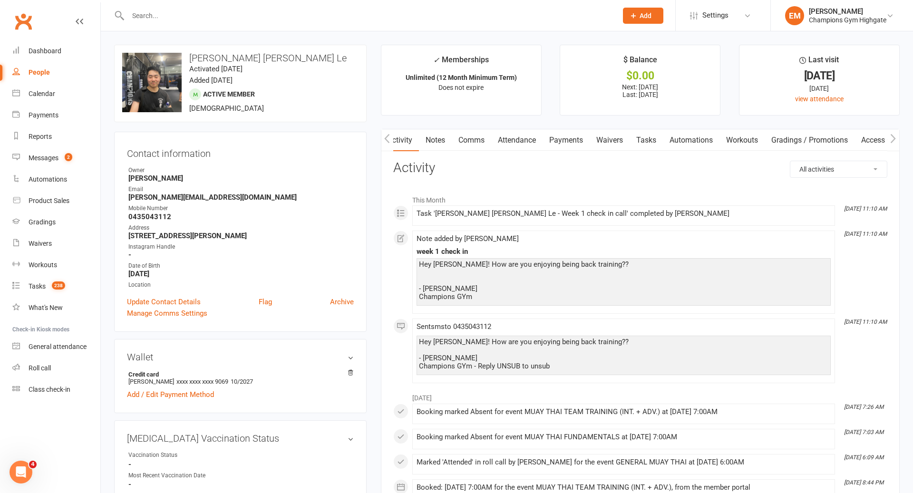
click at [434, 138] on link "Notes" at bounding box center [435, 140] width 33 height 22
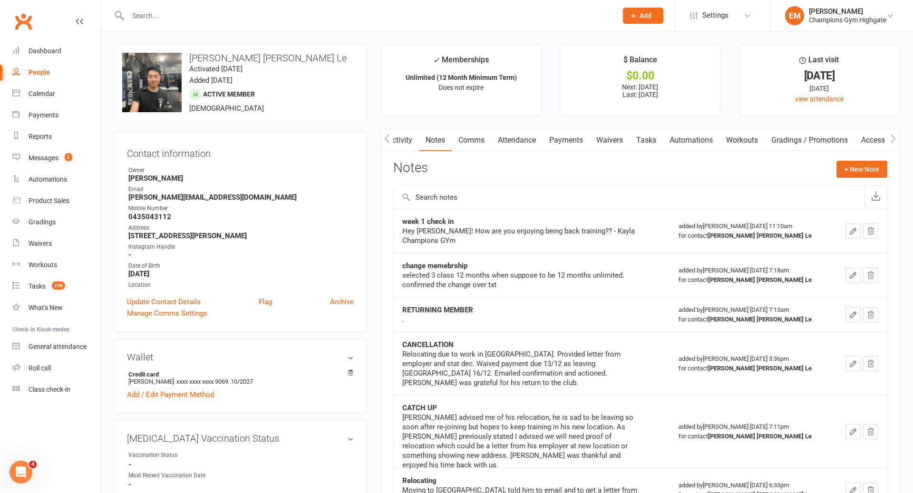
click at [467, 132] on link "Comms" at bounding box center [471, 140] width 39 height 22
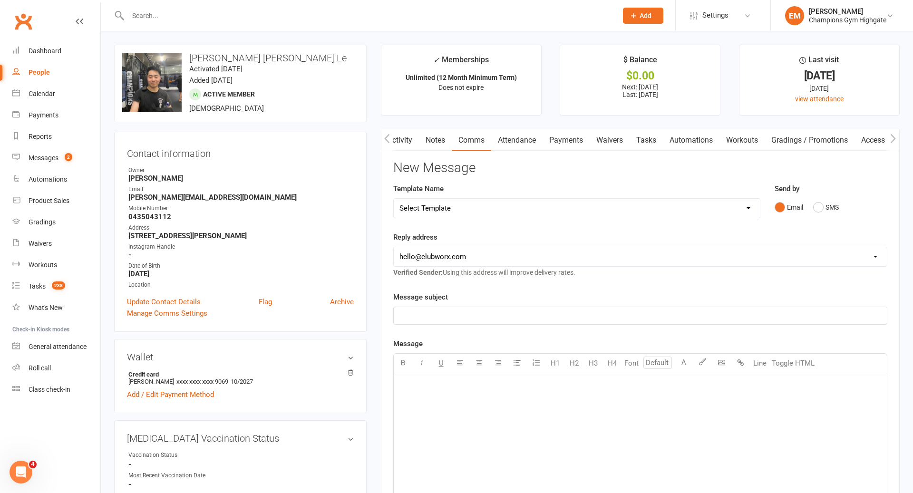
click at [839, 209] on div "Email SMS" at bounding box center [831, 207] width 113 height 18
click at [818, 214] on button "SMS" at bounding box center [826, 207] width 26 height 18
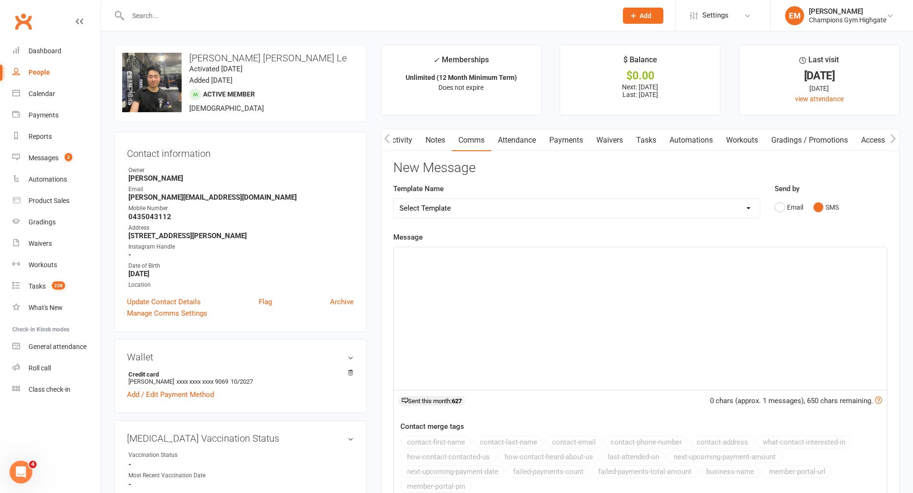
click at [683, 309] on div "﻿" at bounding box center [640, 318] width 493 height 143
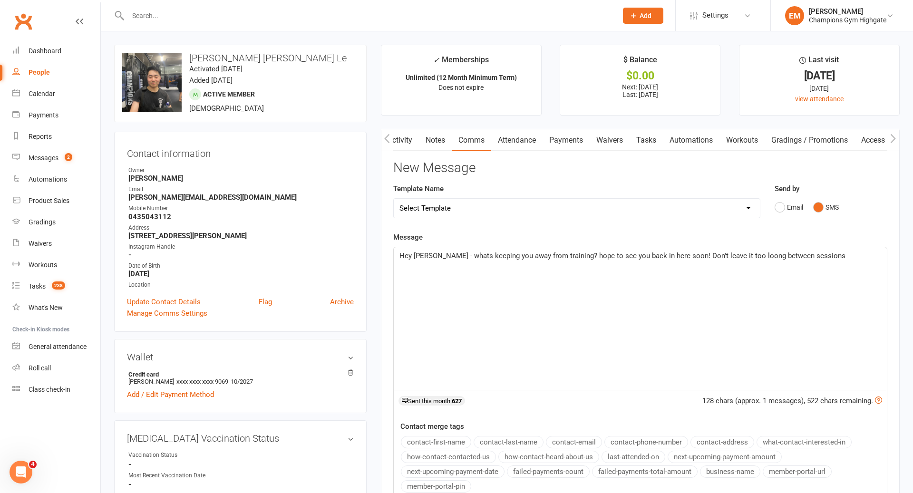
click at [738, 260] on p "Hey Richard - whats keeping you away from training? hope to see you back in her…" at bounding box center [640, 255] width 482 height 11
click at [847, 263] on div "Hey Richard - whats keeping you away from training? hope to see you back in her…" at bounding box center [640, 318] width 493 height 143
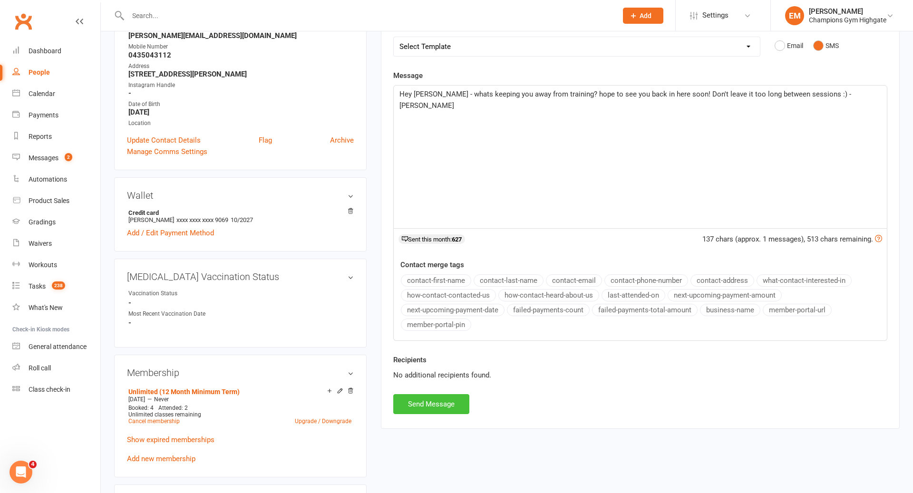
click at [442, 402] on button "Send Message" at bounding box center [431, 404] width 76 height 20
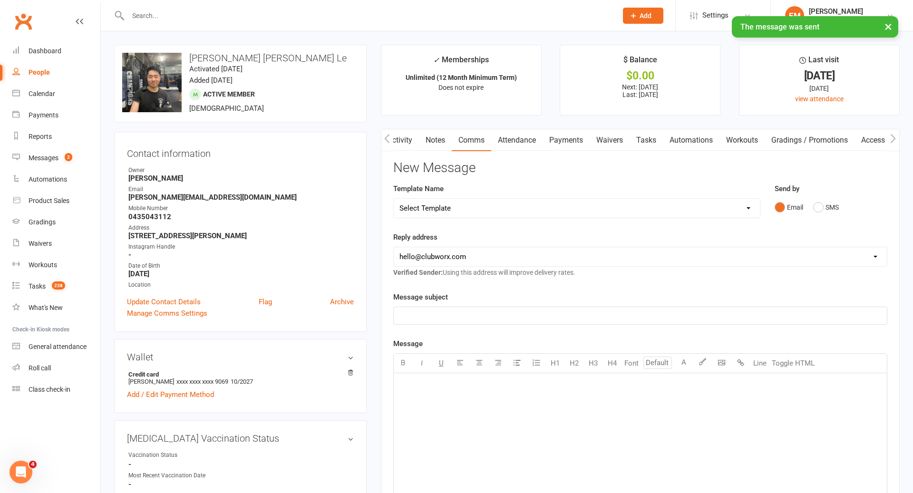
click at [410, 146] on link "Activity" at bounding box center [400, 140] width 38 height 22
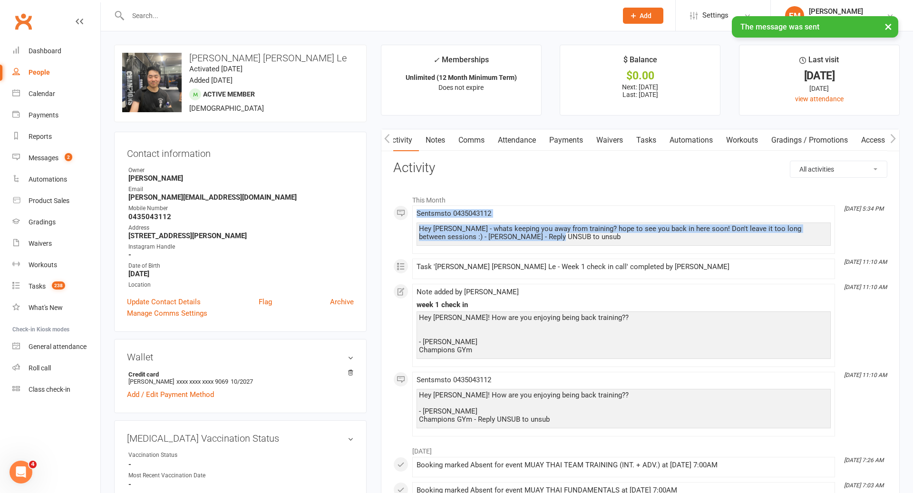
drag, startPoint x: 542, startPoint y: 240, endPoint x: 405, endPoint y: 208, distance: 140.1
click at [412, 208] on li "Aug 12, 5:34 PM Sent sms to 0435043112 Hey Richard - whats keeping you away fro…" at bounding box center [623, 229] width 423 height 49
copy span "Sent sms to 0435043112 Hey Richard - whats keeping you away from training? hope…"
click at [428, 135] on link "Notes" at bounding box center [435, 140] width 33 height 22
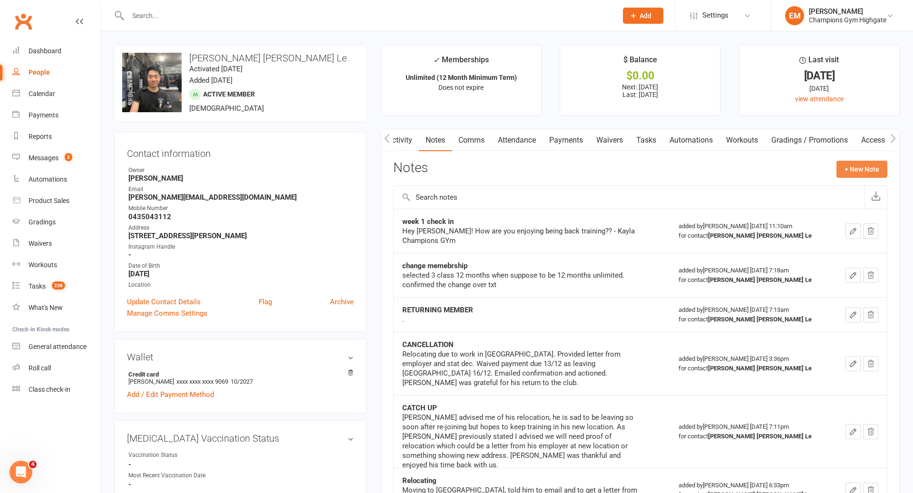
click at [853, 164] on button "+ New Note" at bounding box center [861, 169] width 51 height 17
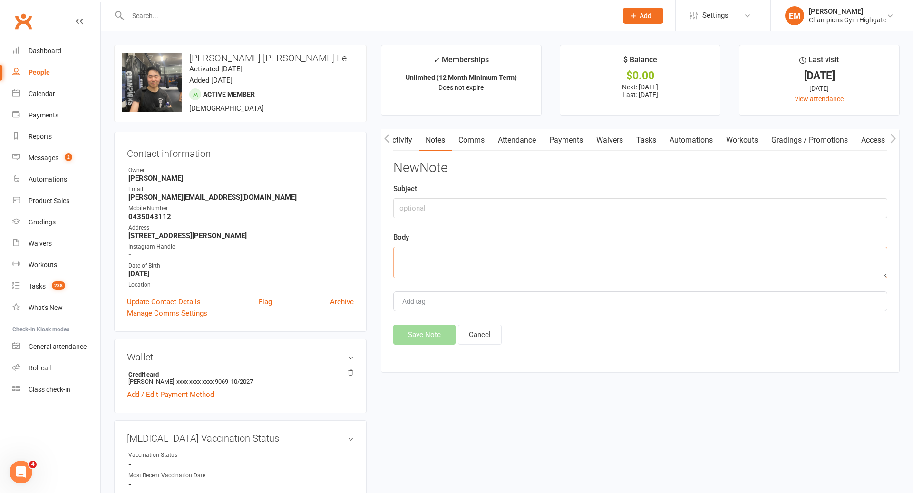
click at [557, 260] on textarea at bounding box center [640, 262] width 494 height 31
paste textarea "Sent sms to 0435043112 Hey Richard - whats keeping you away from training? hope…"
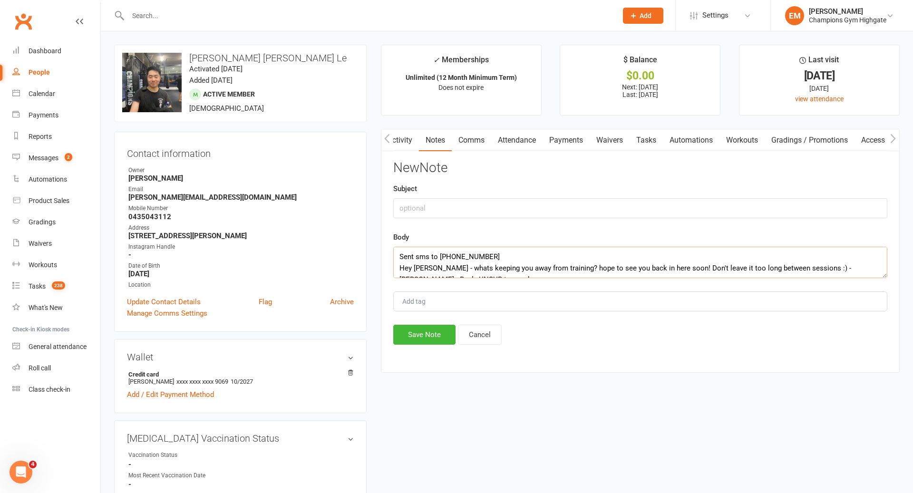
scroll to position [6, 0]
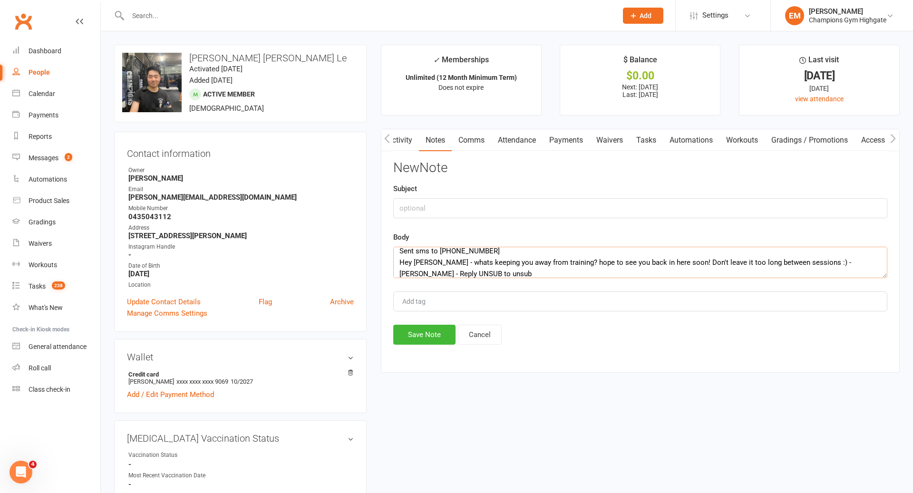
type textarea "Sent sms to 0435043112 Hey Richard - whats keeping you away from training? hope…"
click at [469, 217] on input "text" at bounding box center [640, 208] width 494 height 20
type input "A"
type input "ATTENDANCE SMS"
click at [428, 339] on button "Save Note" at bounding box center [424, 335] width 62 height 20
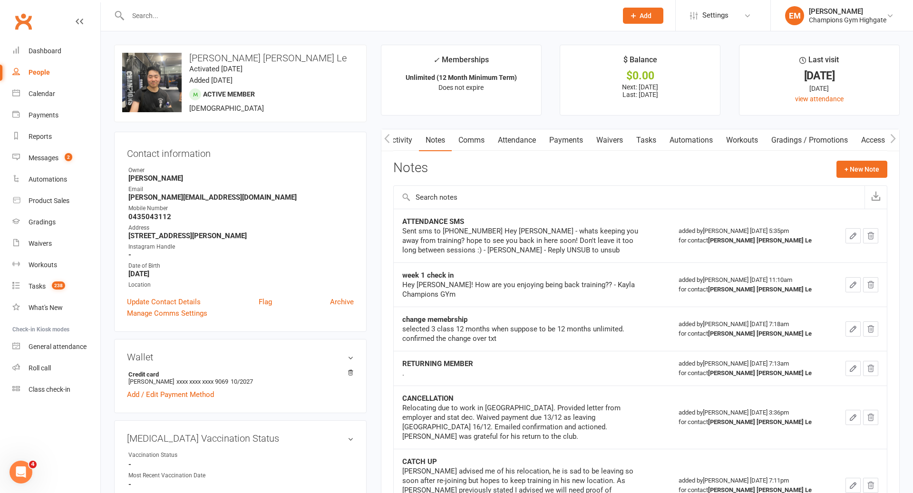
click at [240, 6] on div at bounding box center [362, 15] width 496 height 31
click at [235, 11] on input "text" at bounding box center [368, 15] width 486 height 13
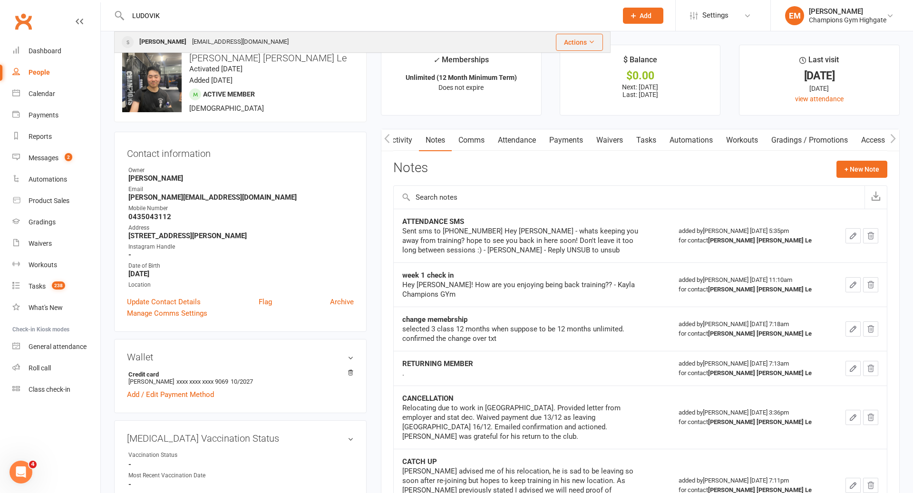
type input "LUDOVIK"
click at [189, 39] on div "ludobax2323@gmail.com" at bounding box center [240, 42] width 102 height 14
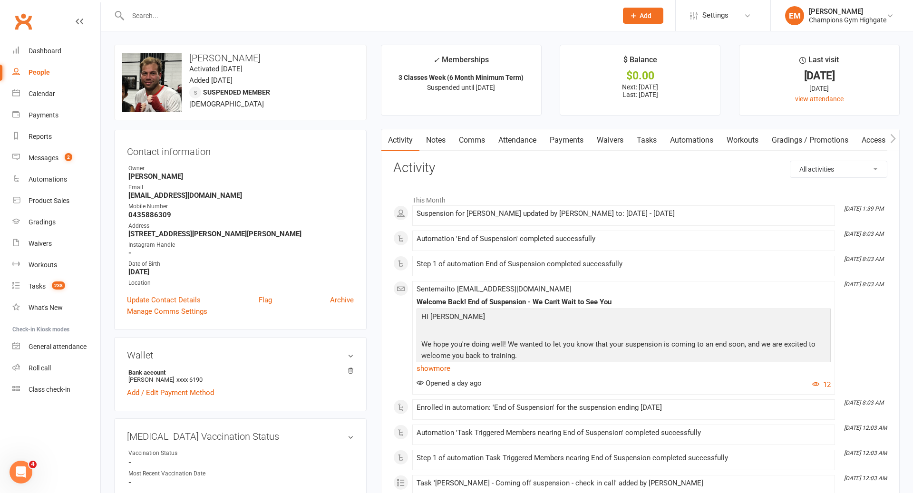
click at [426, 143] on link "Notes" at bounding box center [435, 140] width 33 height 22
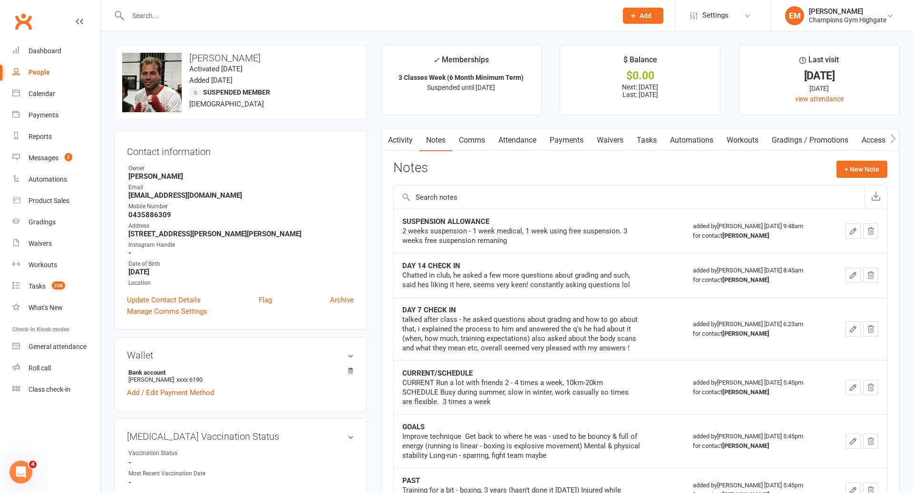
click at [501, 24] on div at bounding box center [362, 15] width 496 height 31
click at [501, 22] on div at bounding box center [362, 15] width 496 height 31
click at [504, 12] on input "text" at bounding box center [368, 15] width 486 height 13
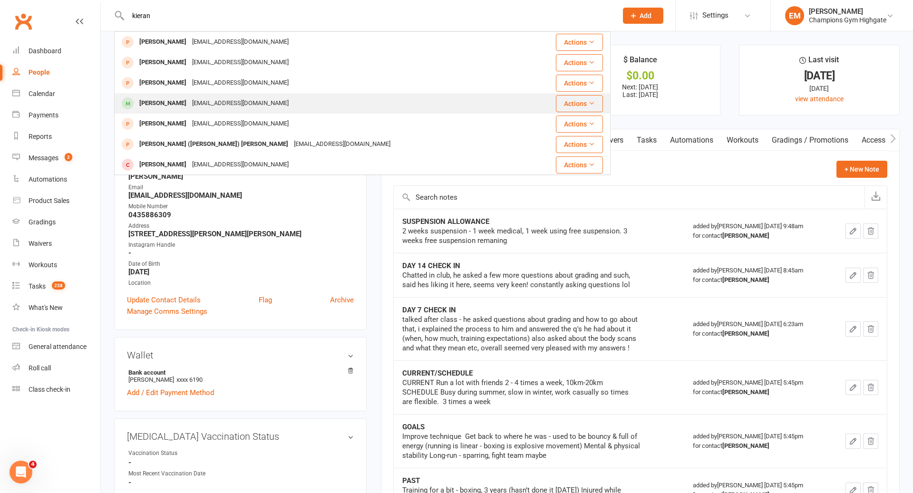
type input "kieran"
click at [323, 100] on div "Kieren Mutch kierenmutch98@gmail.com" at bounding box center [322, 103] width 414 height 19
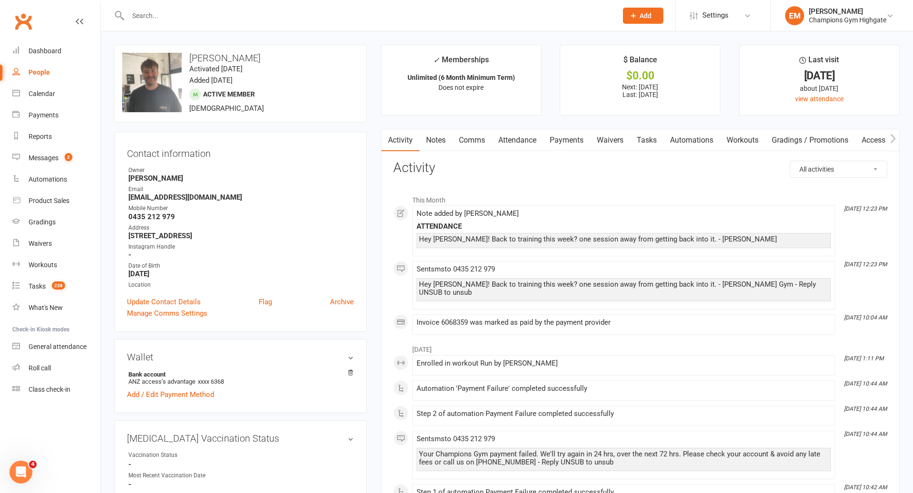
click at [406, 19] on input "text" at bounding box center [368, 15] width 486 height 13
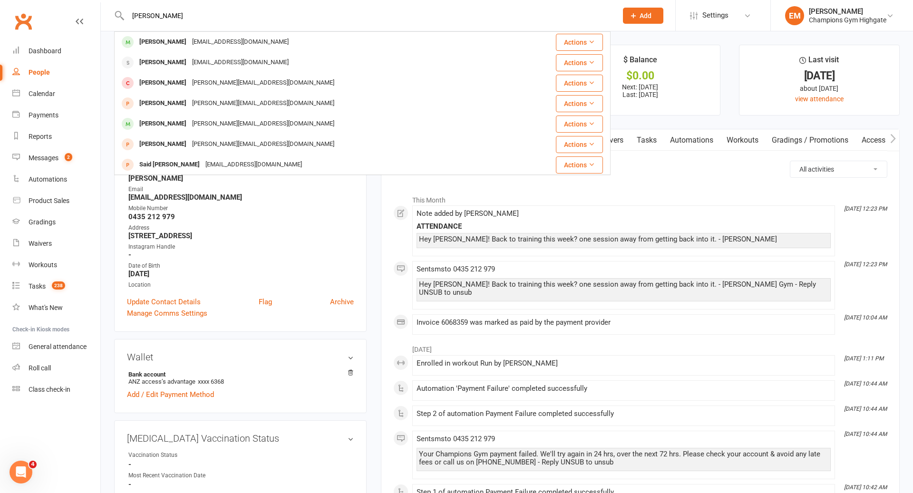
type input "hari selva"
click at [294, 33] on div "Hari Selva harriharasuthan.s@gmail.com" at bounding box center [321, 41] width 412 height 19
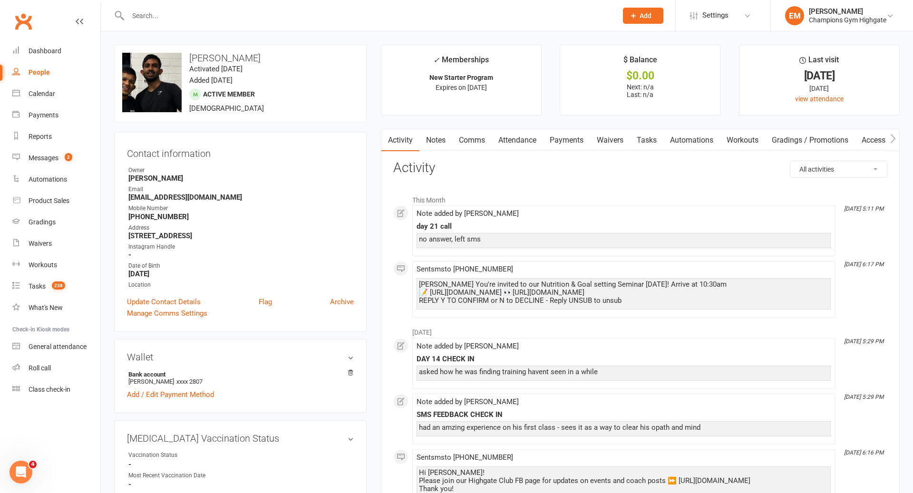
click at [433, 135] on link "Notes" at bounding box center [435, 140] width 33 height 22
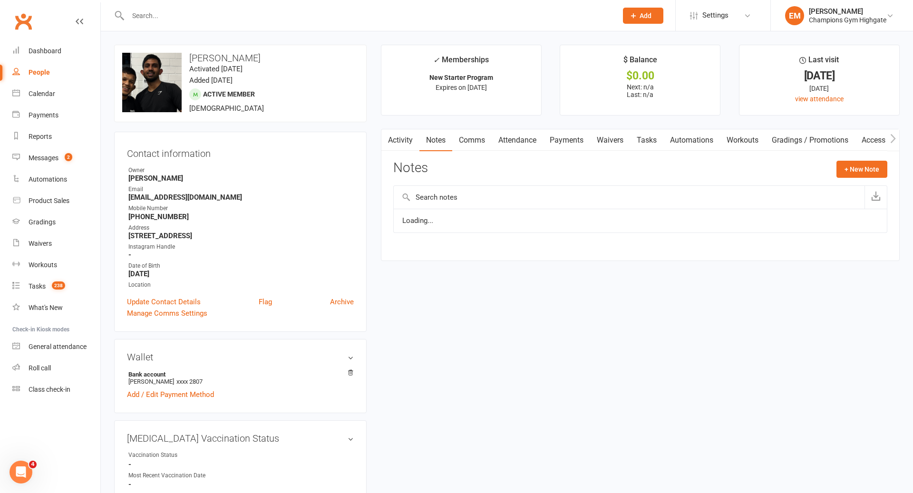
click at [474, 145] on link "Comms" at bounding box center [471, 140] width 39 height 22
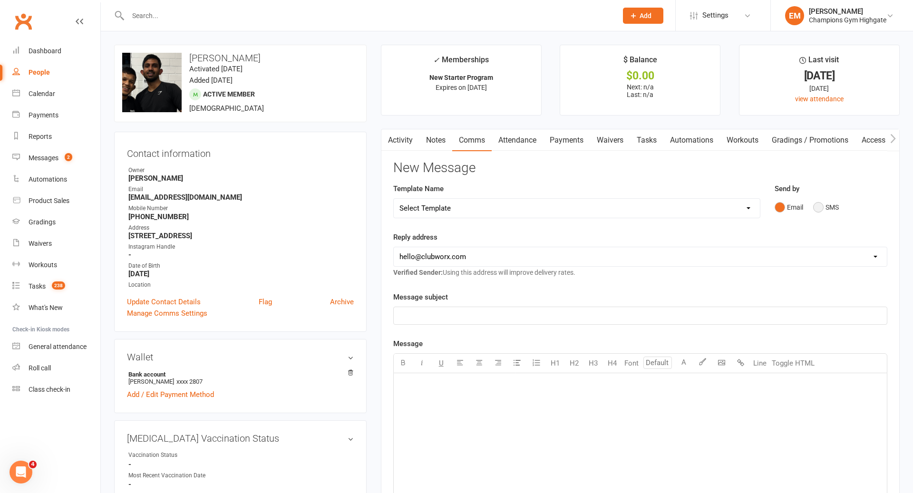
click at [824, 208] on button "SMS" at bounding box center [826, 207] width 26 height 18
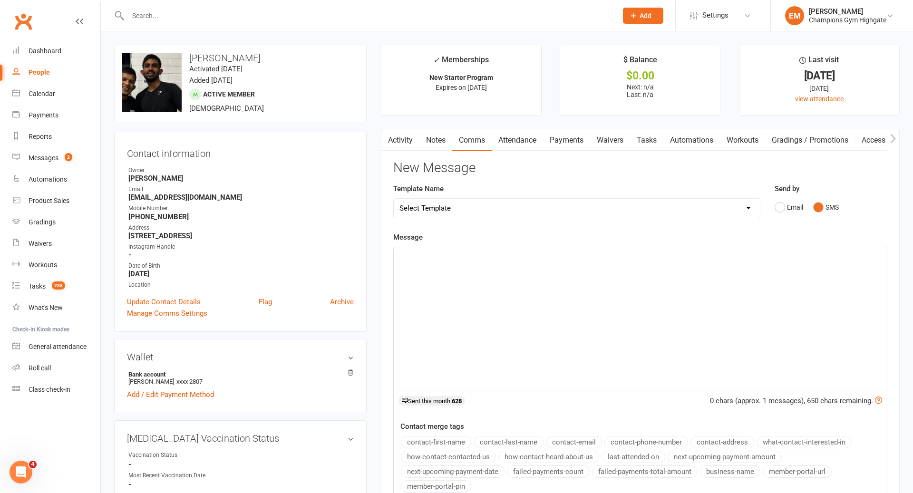
click at [593, 316] on div "﻿" at bounding box center [640, 318] width 493 height 143
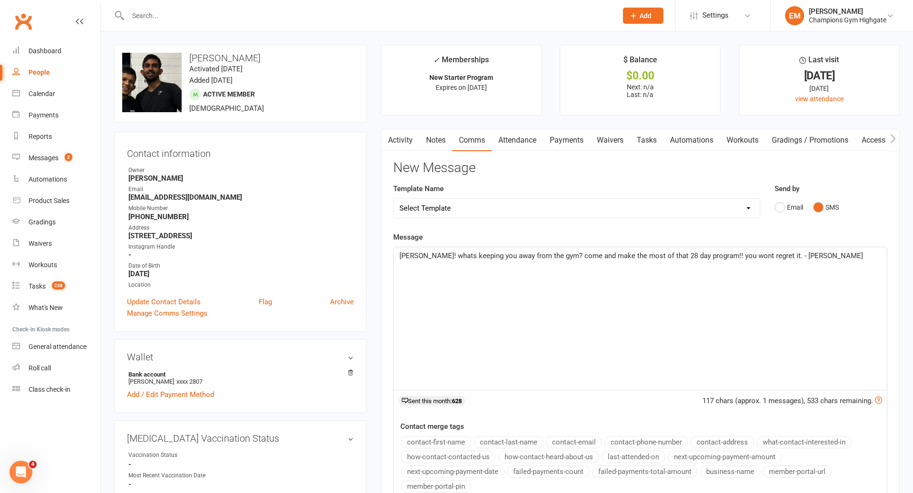
click at [766, 252] on span "Hari! whats keeping you away from the gym? come and make the most of that 28 da…" at bounding box center [631, 256] width 464 height 9
click at [845, 268] on div "Hari! whats keeping you away from the gym? come and make the most of that 28 da…" at bounding box center [640, 318] width 493 height 143
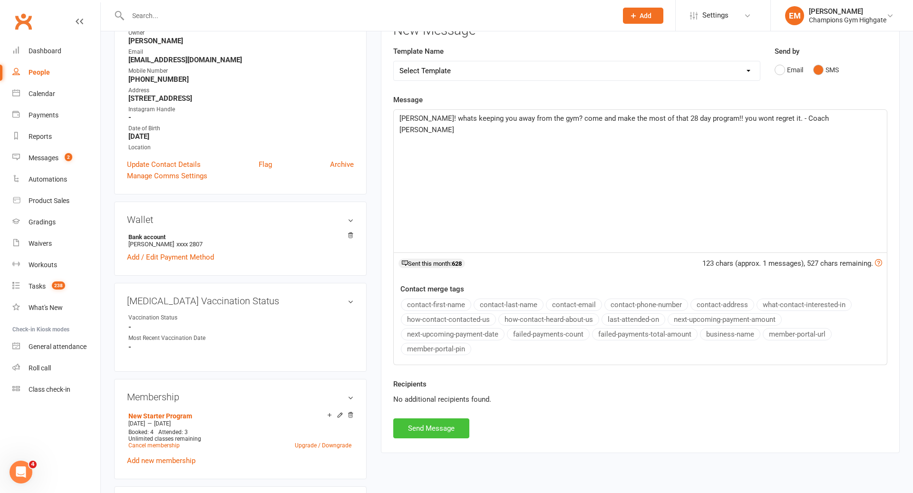
click at [448, 425] on button "Send Message" at bounding box center [431, 428] width 76 height 20
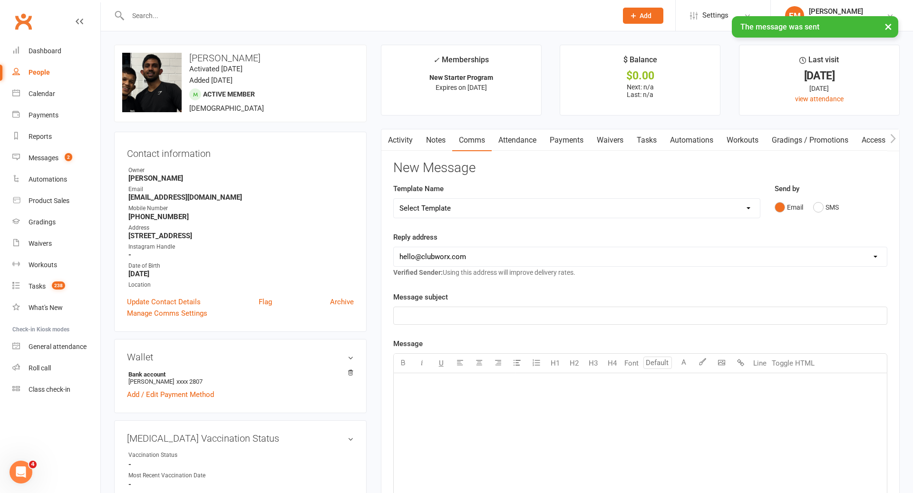
click at [410, 136] on link "Activity" at bounding box center [400, 140] width 38 height 22
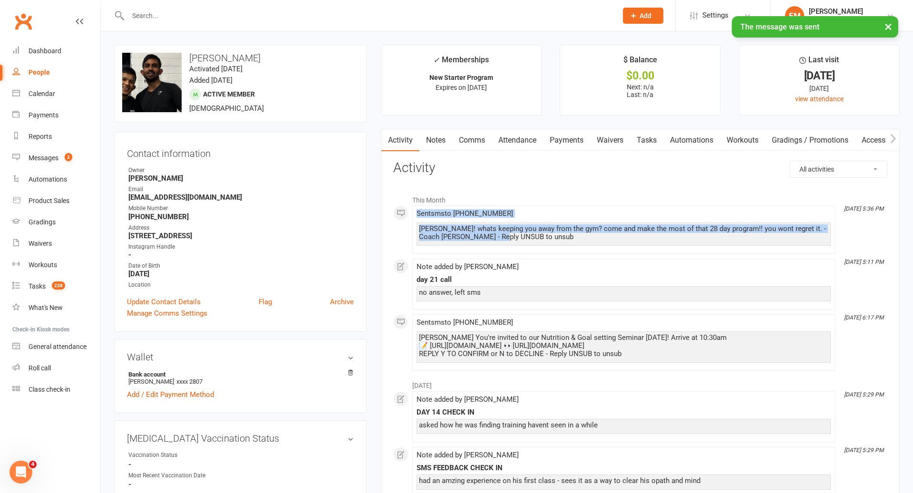
drag, startPoint x: 518, startPoint y: 239, endPoint x: 408, endPoint y: 214, distance: 113.7
click at [408, 213] on div "This Month Aug 12, 5:36 PM Sent sms to +61416677924 Hari! whats keeping you awa…" at bounding box center [640, 280] width 494 height 181
copy span "Sent sms to +61416677924 Hari! whats keeping you away from the gym? come and ma…"
click at [436, 148] on link "Notes" at bounding box center [435, 140] width 33 height 22
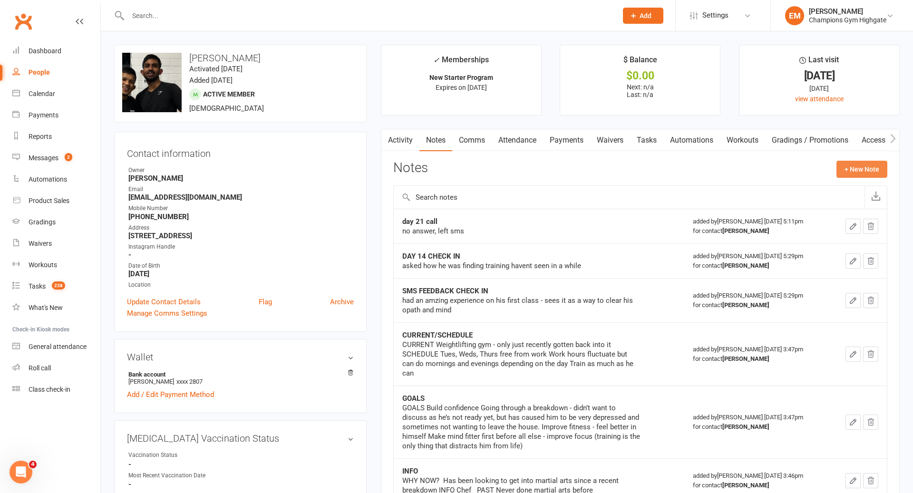
click at [848, 163] on button "+ New Note" at bounding box center [861, 169] width 51 height 17
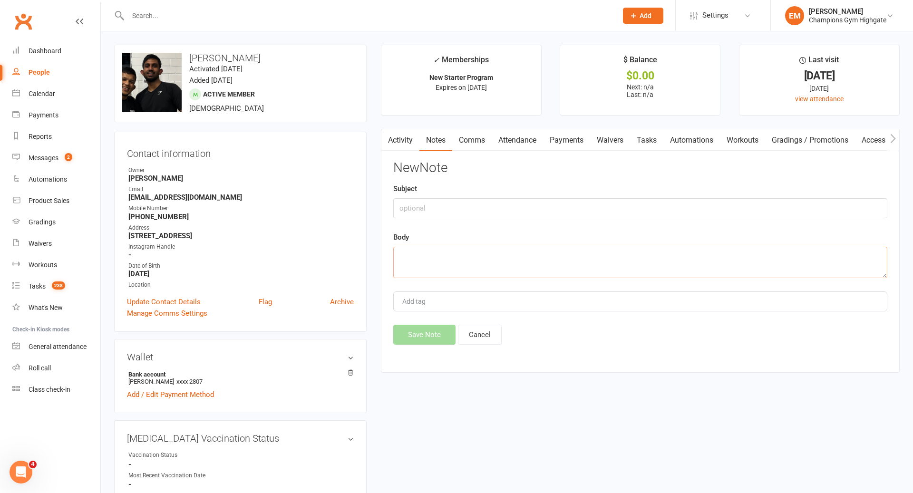
click at [585, 264] on textarea at bounding box center [640, 262] width 494 height 31
paste textarea "Sent sms to +61416677924 Hari! whats keeping you away from the gym? come and ma…"
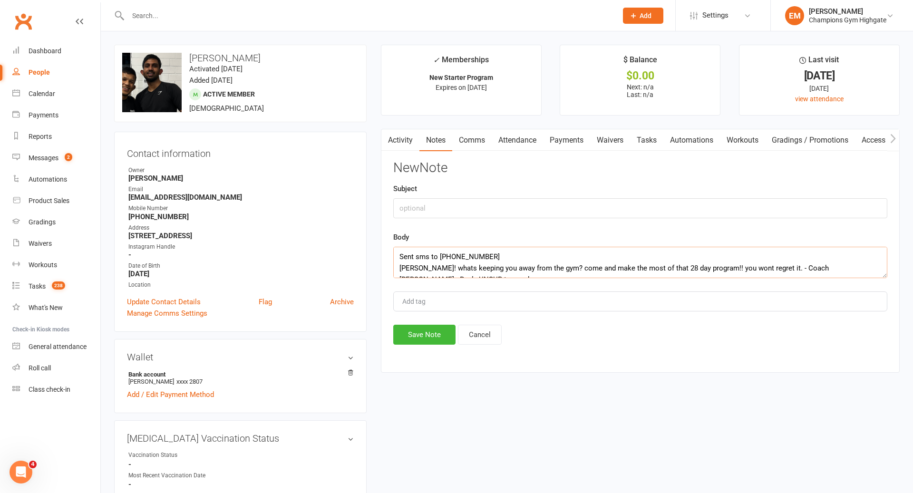
scroll to position [6, 0]
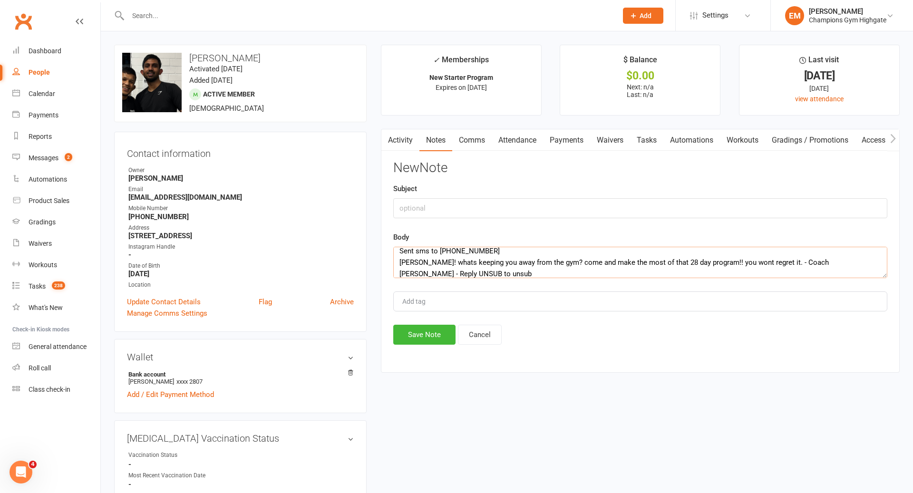
type textarea "Sent sms to +61416677924 Hari! whats keeping you away from the gym? come and ma…"
click at [475, 209] on input "text" at bounding box center [640, 208] width 494 height 20
click at [410, 208] on input "ATTTENDANCE SMS" at bounding box center [640, 208] width 494 height 20
type input "ATTENDANCE SMS"
click at [418, 350] on div "Activity Notes Comms Attendance Payments Waivers Tasks Automations Workouts Gra…" at bounding box center [640, 251] width 519 height 244
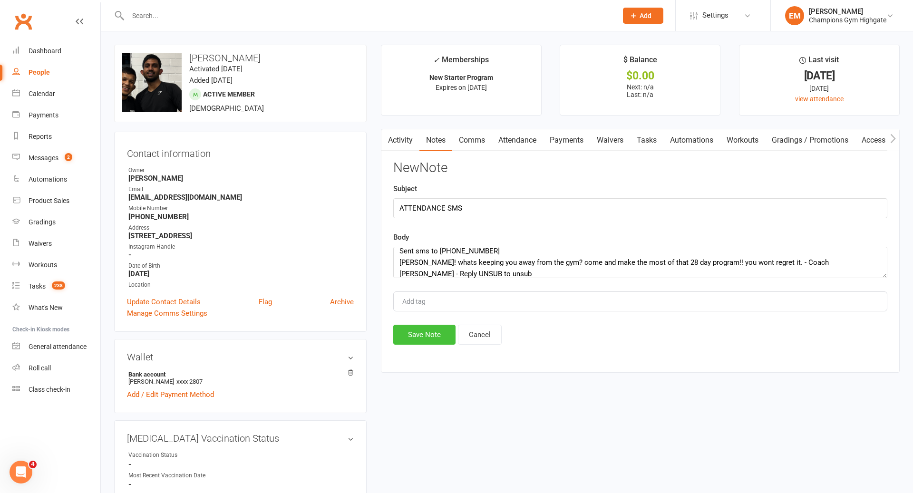
click at [424, 340] on button "Save Note" at bounding box center [424, 335] width 62 height 20
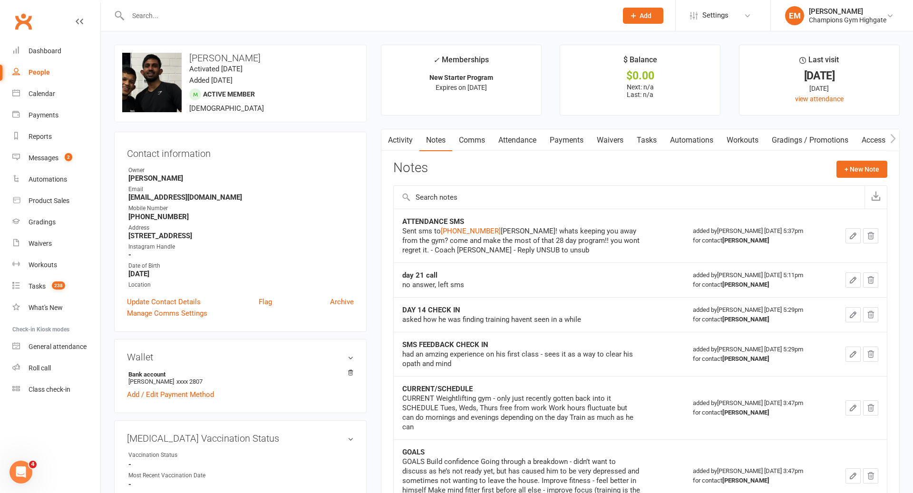
click at [400, 18] on input "text" at bounding box center [368, 15] width 486 height 13
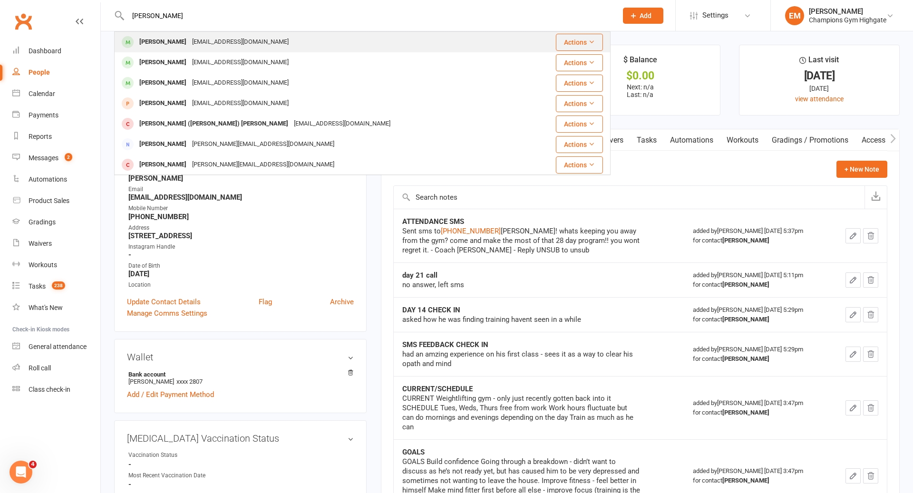
type input "JAMES WONG"
click at [312, 49] on div "James Wong jamesljwong@gmail.com" at bounding box center [322, 41] width 414 height 19
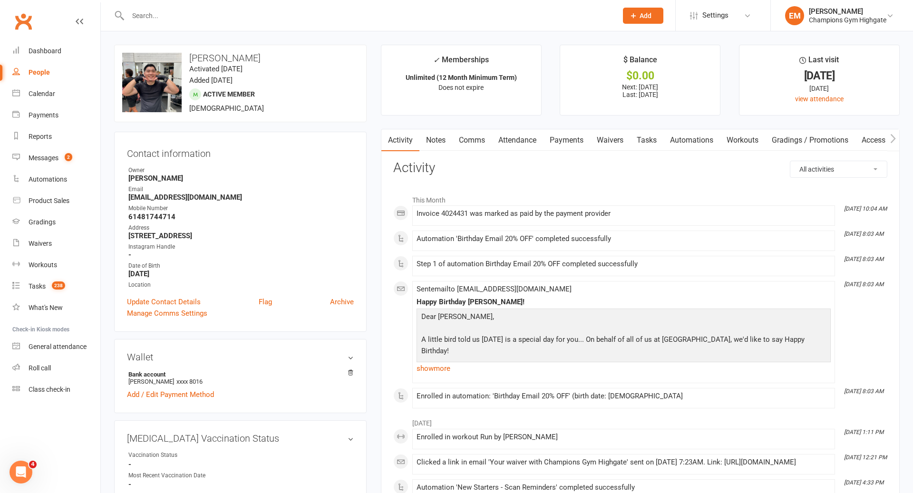
click at [452, 135] on link "Notes" at bounding box center [435, 140] width 33 height 22
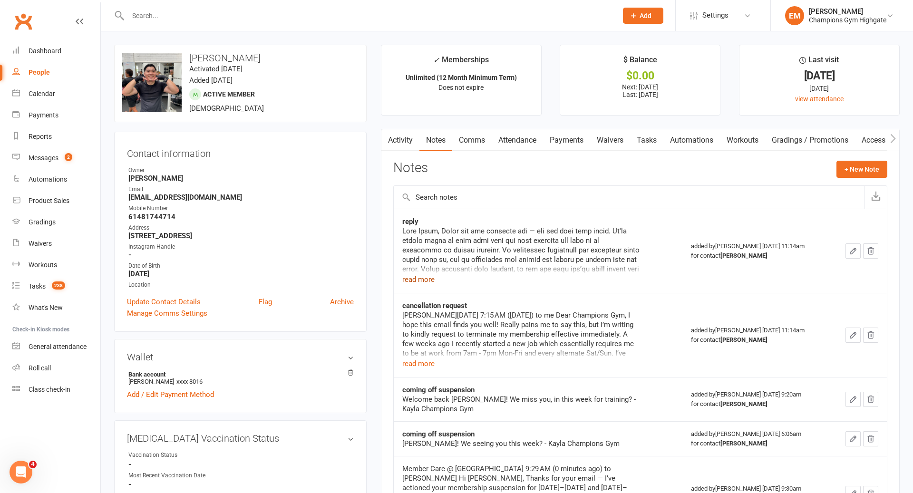
click at [422, 283] on button "read more" at bounding box center [418, 279] width 32 height 11
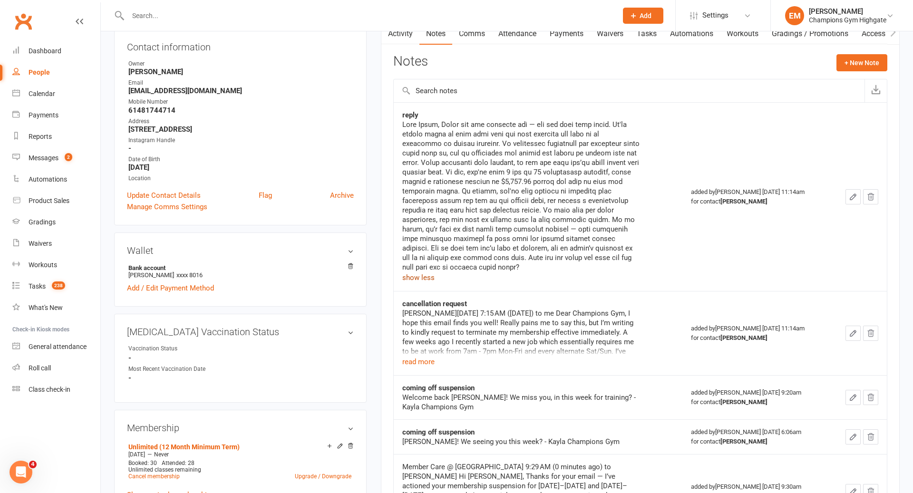
scroll to position [177, 0]
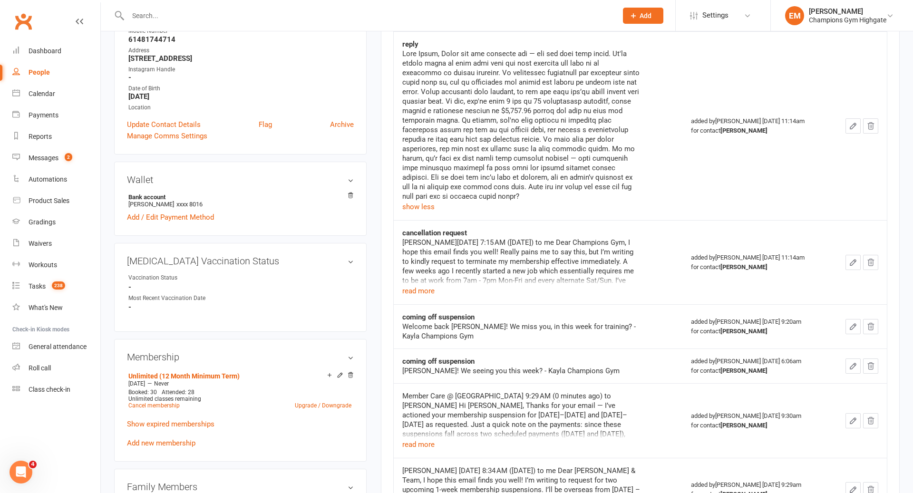
click at [438, 286] on div "James Wong Fri, Jun 13, 7:15 AM (3 days ago) to me Dear Champions Gym, I hope t…" at bounding box center [521, 267] width 238 height 59
click at [429, 286] on button "read more" at bounding box center [418, 290] width 32 height 11
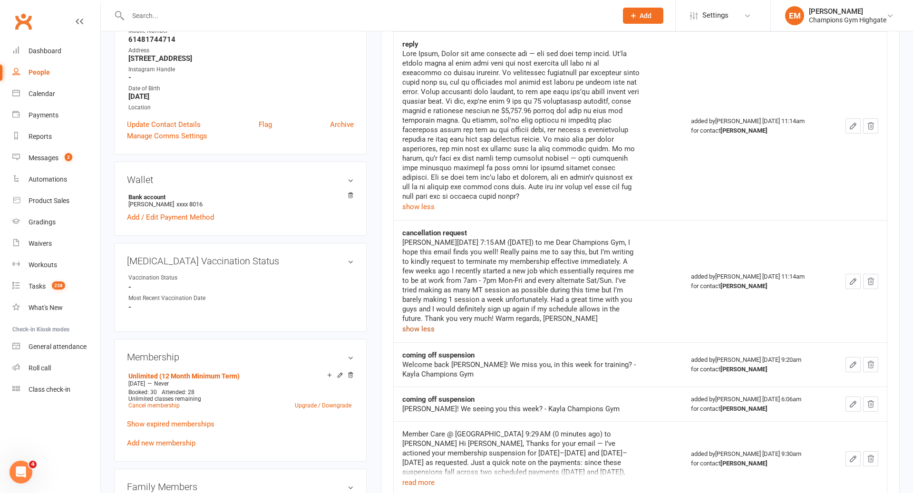
scroll to position [0, 0]
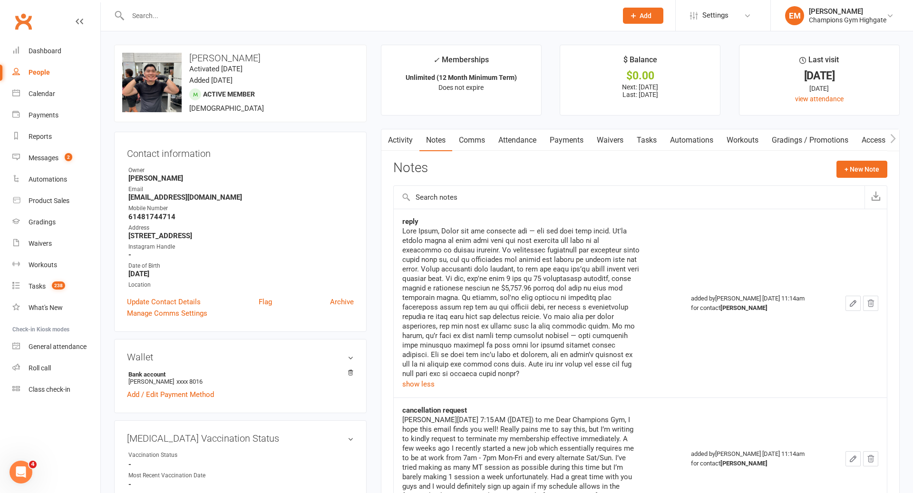
click at [480, 146] on link "Comms" at bounding box center [471, 140] width 39 height 22
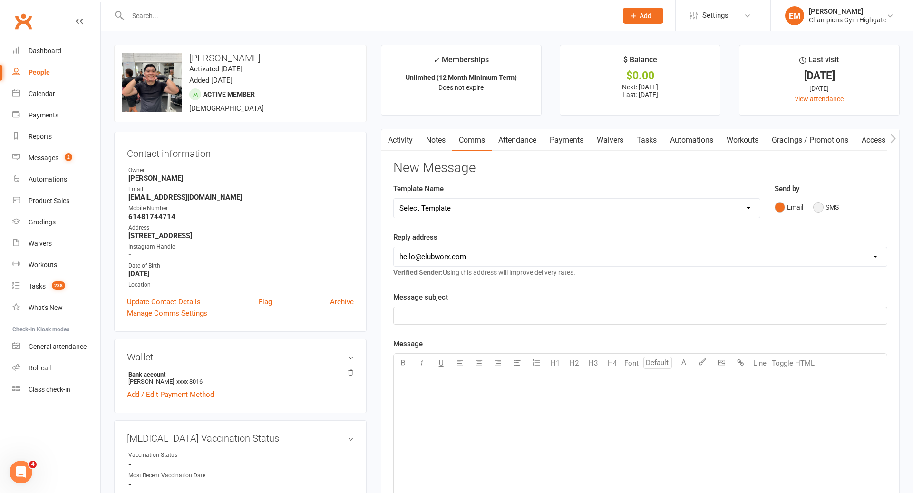
click at [822, 201] on button "SMS" at bounding box center [826, 207] width 26 height 18
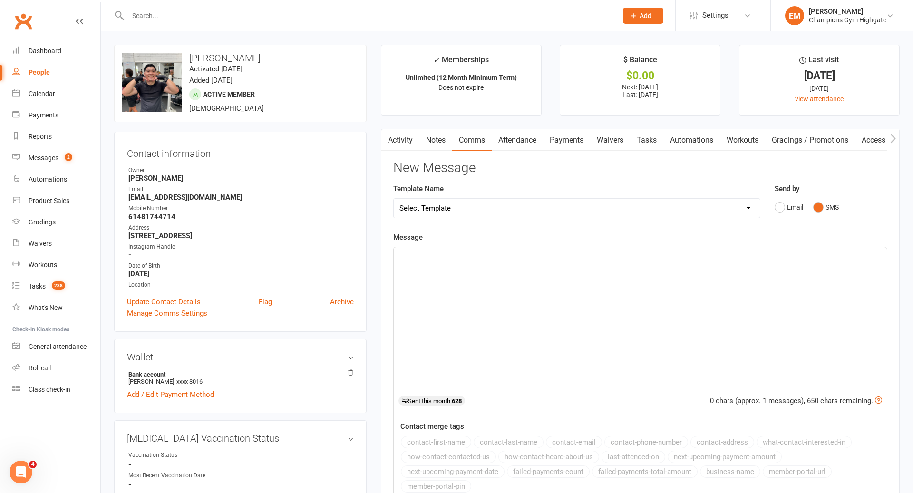
click at [678, 313] on div "﻿" at bounding box center [640, 318] width 493 height 143
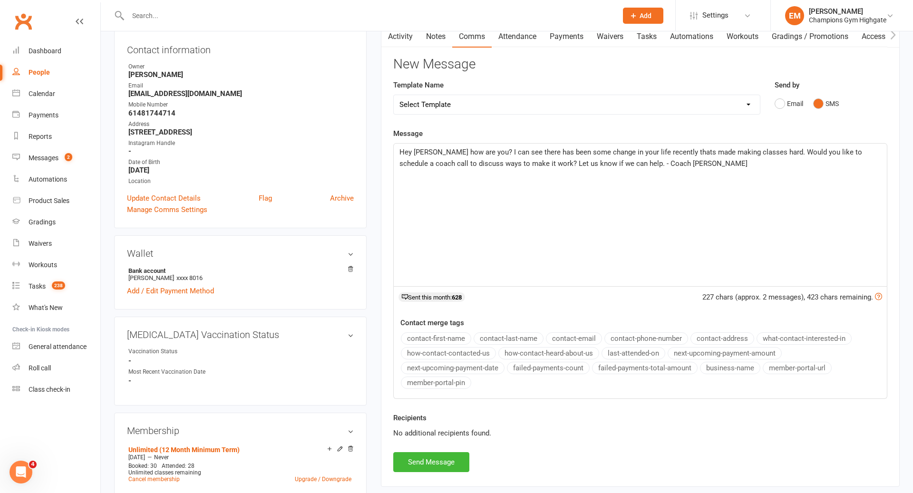
scroll to position [164, 0]
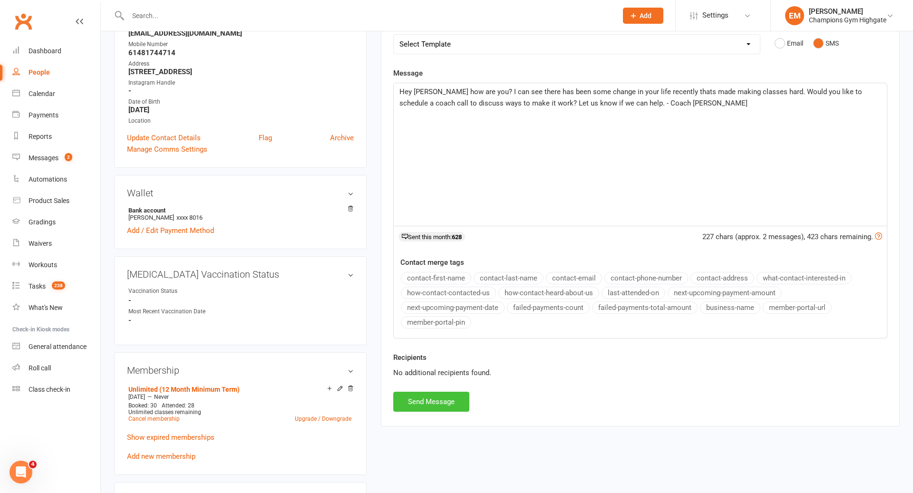
click at [460, 397] on button "Send Message" at bounding box center [431, 402] width 76 height 20
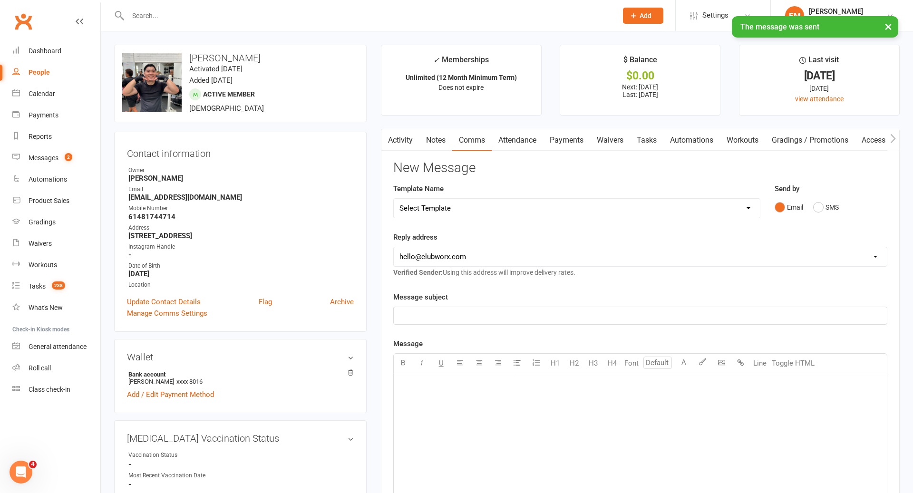
click at [399, 137] on link "Activity" at bounding box center [400, 140] width 38 height 22
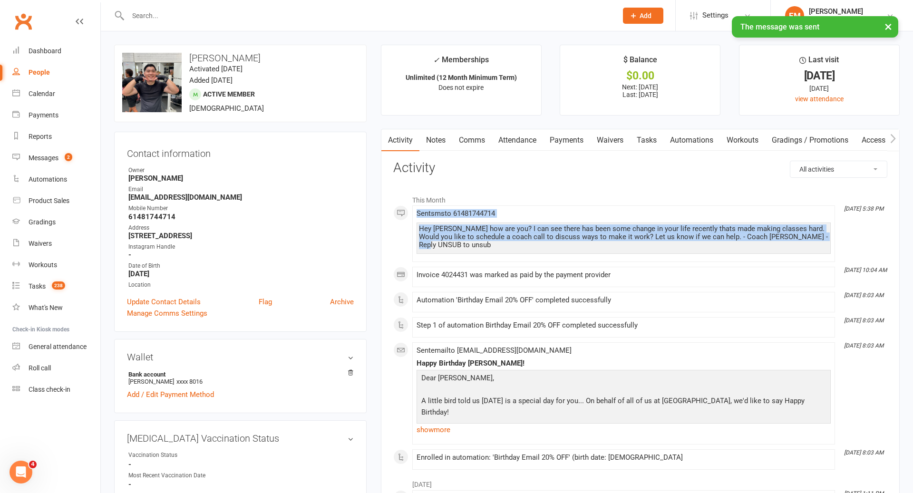
drag, startPoint x: 827, startPoint y: 240, endPoint x: 412, endPoint y: 211, distance: 416.6
click at [412, 211] on li "Aug 12, 5:38 PM Sent sms to 61481744714 Hey James how are you? I can see there …" at bounding box center [623, 233] width 423 height 57
copy span "Sent sms to 61481744714 Hey James how are you? I can see there has been some ch…"
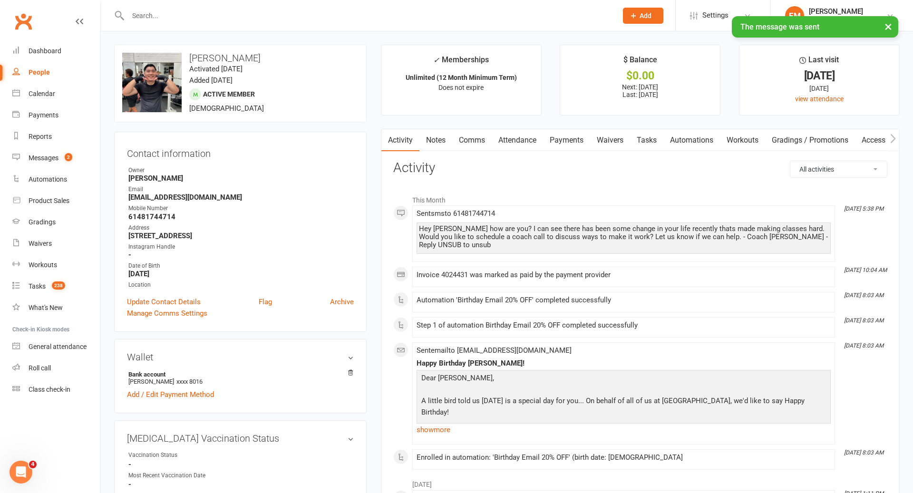
click at [445, 144] on link "Notes" at bounding box center [435, 140] width 33 height 22
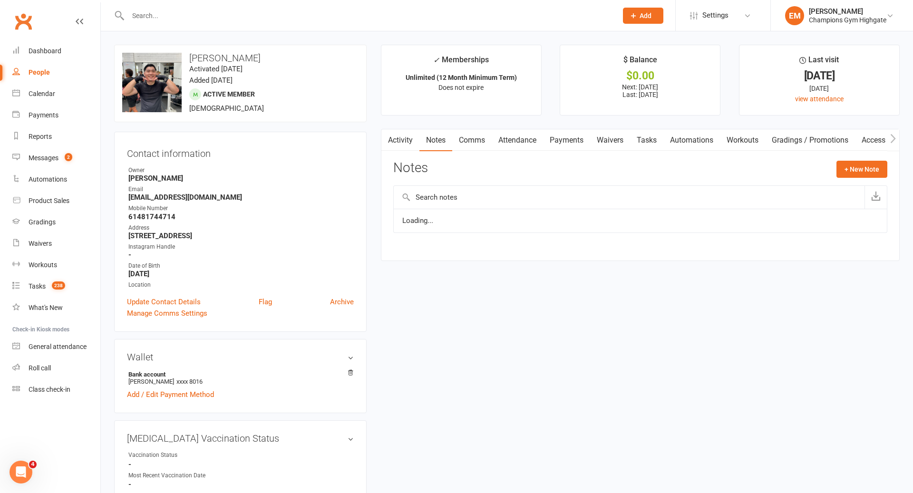
click at [867, 181] on div "Notes + New Note" at bounding box center [640, 173] width 494 height 25
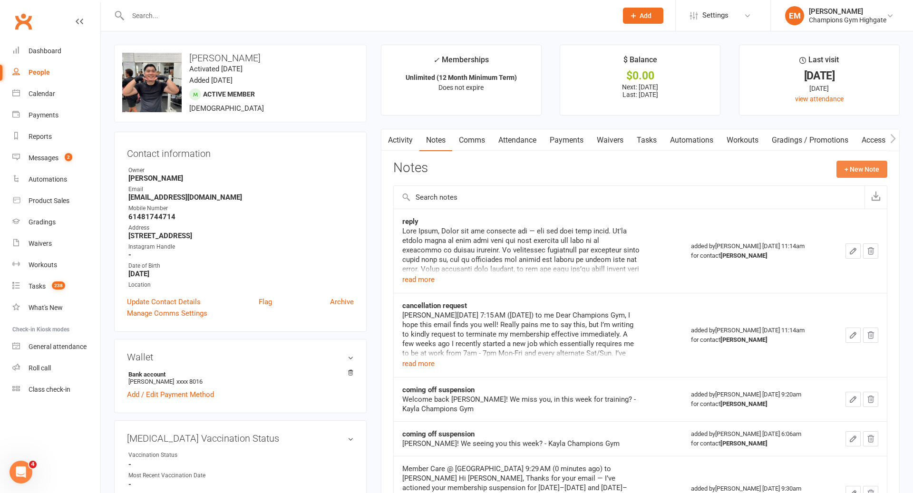
click at [868, 169] on button "+ New Note" at bounding box center [861, 169] width 51 height 17
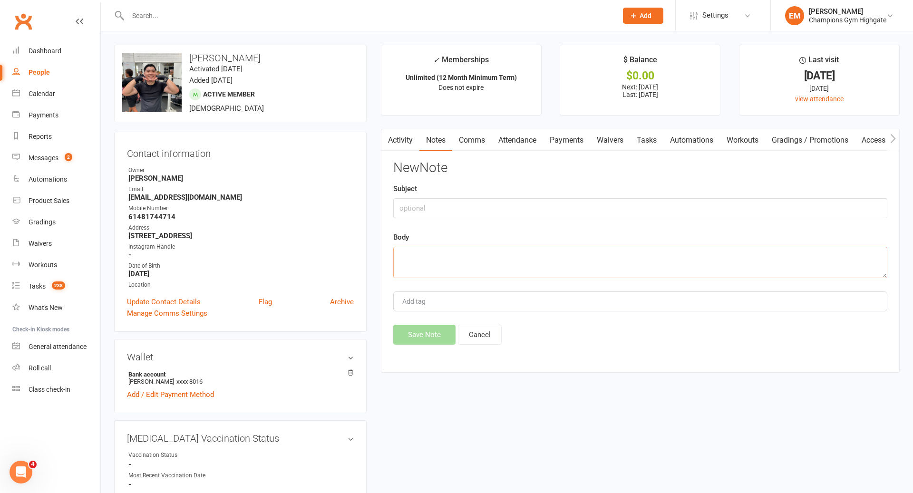
click at [576, 273] on textarea at bounding box center [640, 262] width 494 height 31
paste textarea "Sent sms to 61481744714 Hey James how are you? I can see there has been some ch…"
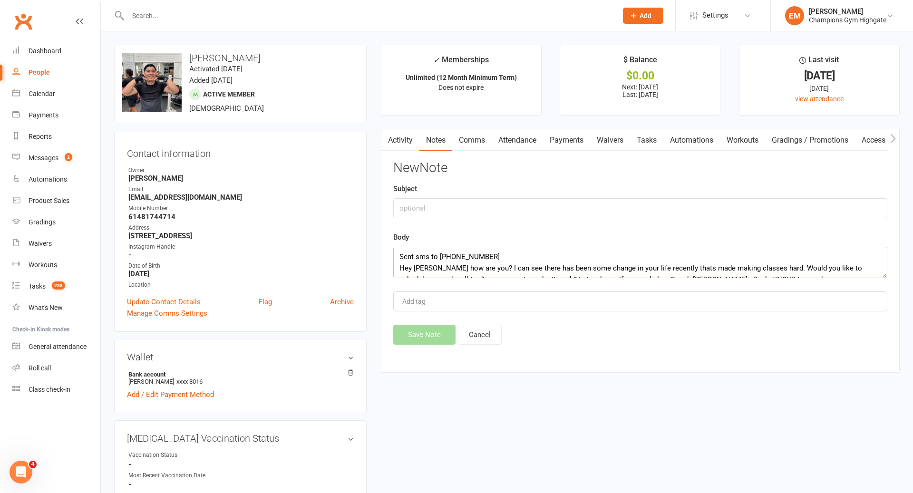
scroll to position [6, 0]
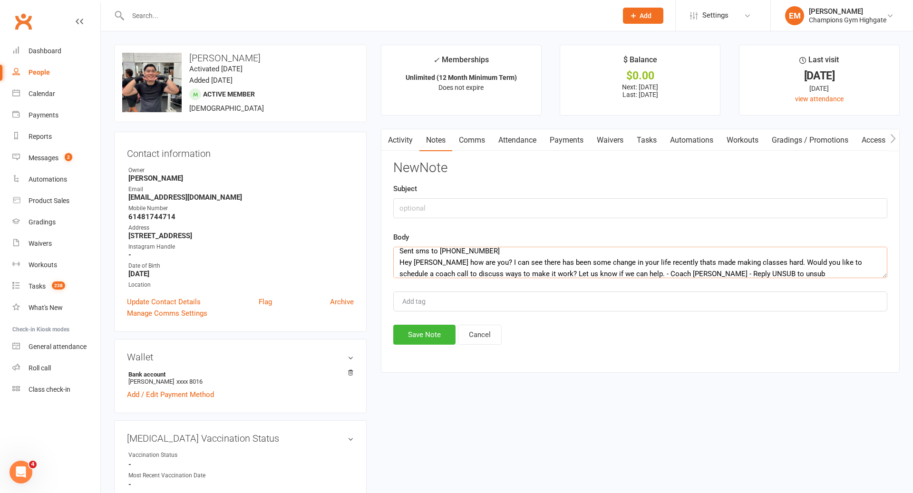
type textarea "Sent sms to 61481744714 Hey James how are you? I can see there has been some ch…"
click at [501, 215] on input "text" at bounding box center [640, 208] width 494 height 20
type input "ATTENDANCE SMS"
click at [413, 328] on button "Save Note" at bounding box center [424, 335] width 62 height 20
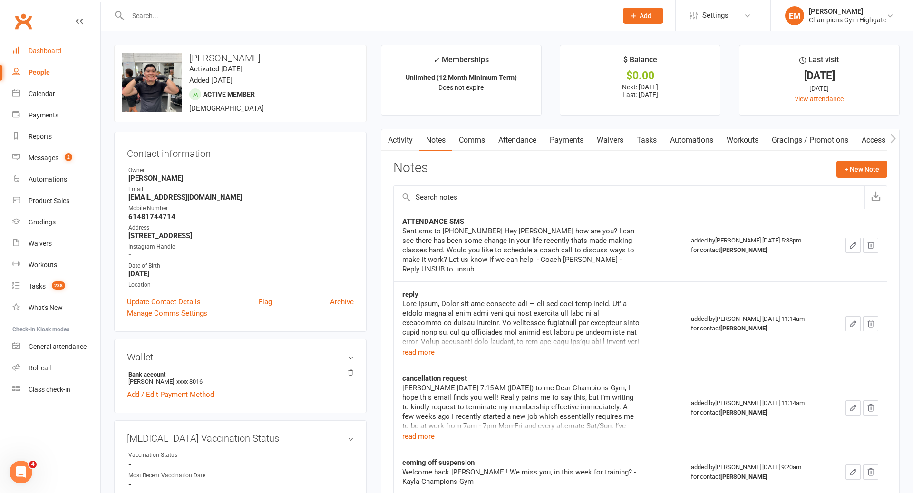
click at [42, 55] on link "Dashboard" at bounding box center [56, 50] width 88 height 21
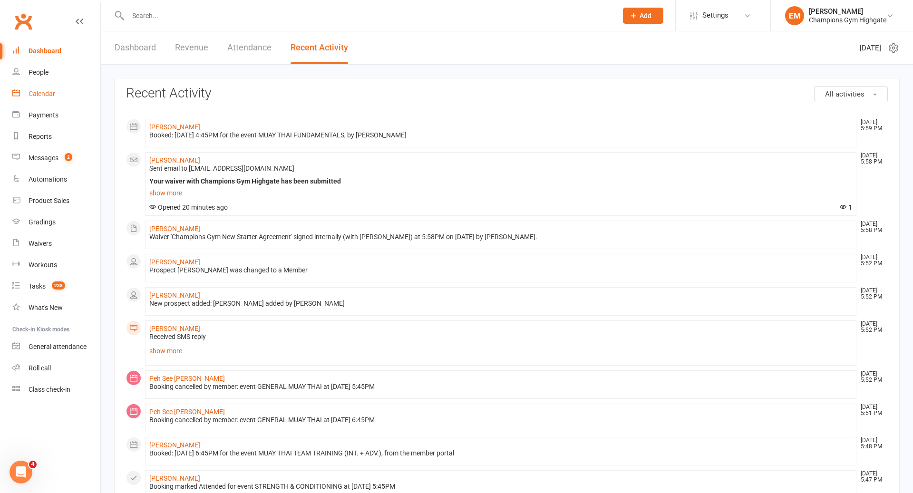
drag, startPoint x: 35, startPoint y: 92, endPoint x: 189, endPoint y: 153, distance: 165.9
click at [35, 93] on div "Calendar" at bounding box center [42, 94] width 27 height 8
click at [35, 92] on div "Calendar" at bounding box center [42, 94] width 27 height 8
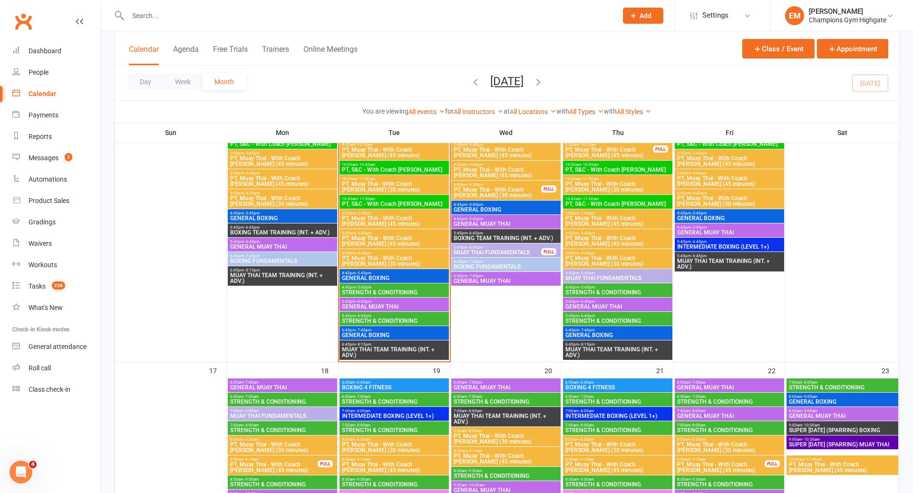
scroll to position [1055, 0]
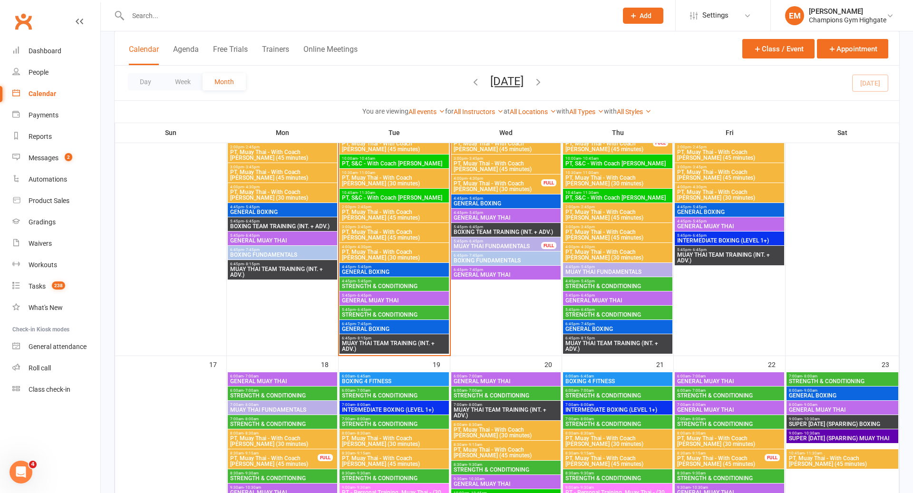
click at [512, 230] on span "BOXING TEAM TRAINING (INT. + ADV.)" at bounding box center [506, 232] width 106 height 6
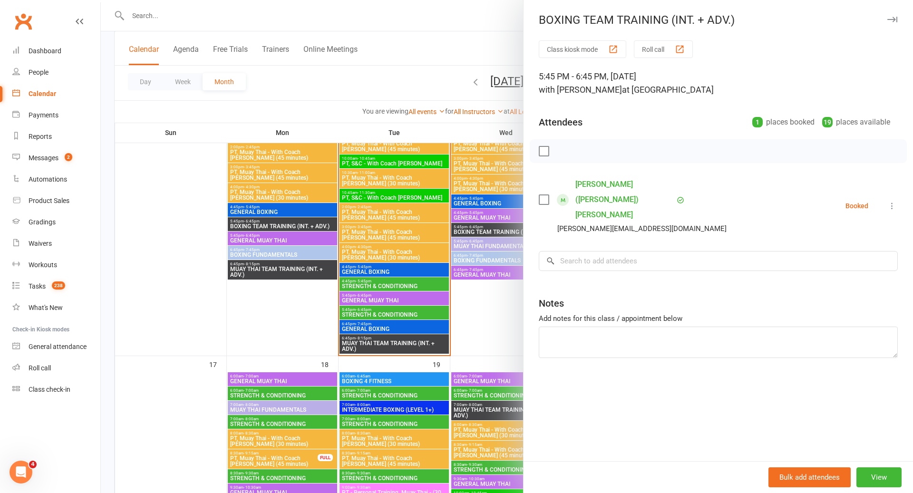
click at [512, 230] on div at bounding box center [507, 246] width 812 height 493
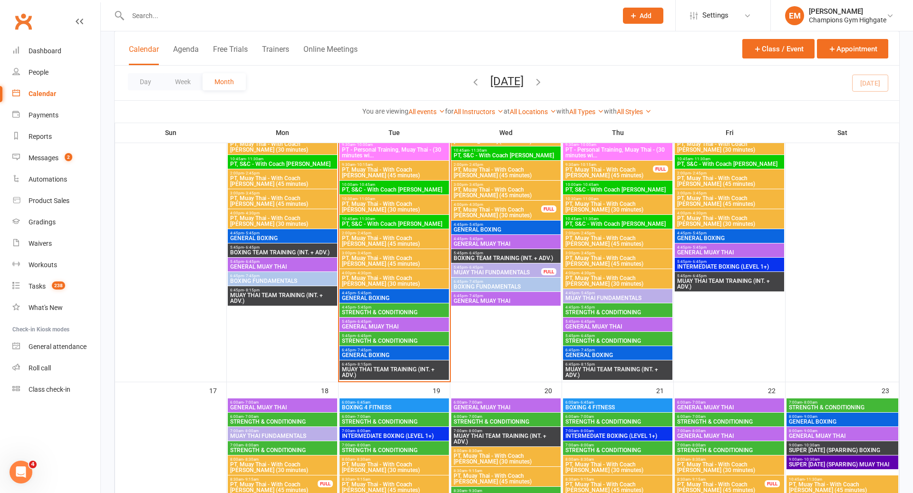
scroll to position [1019, 0]
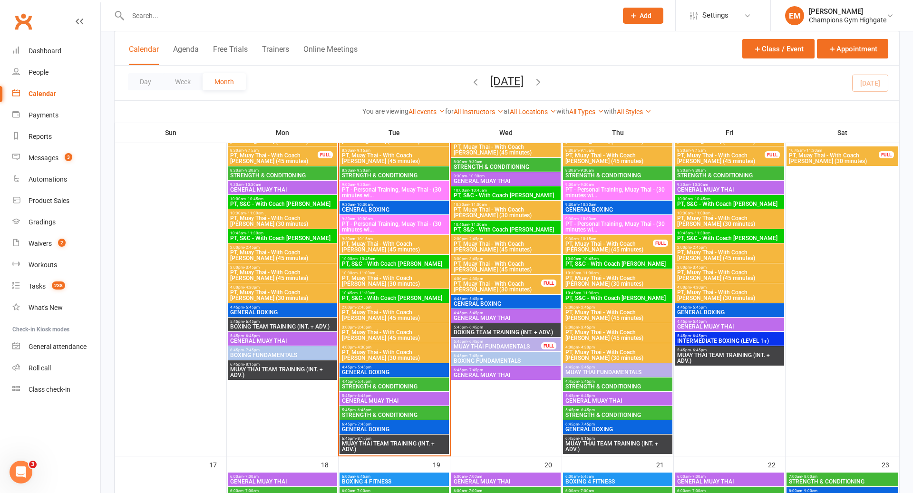
scroll to position [957, 0]
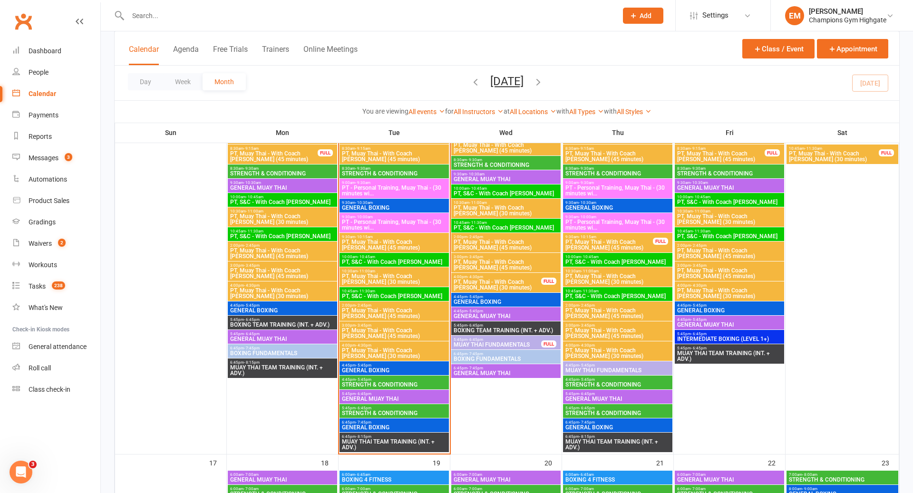
click at [493, 287] on span "PT, Muay Thai - With Coach Loma (30 minutes)" at bounding box center [497, 284] width 88 height 11
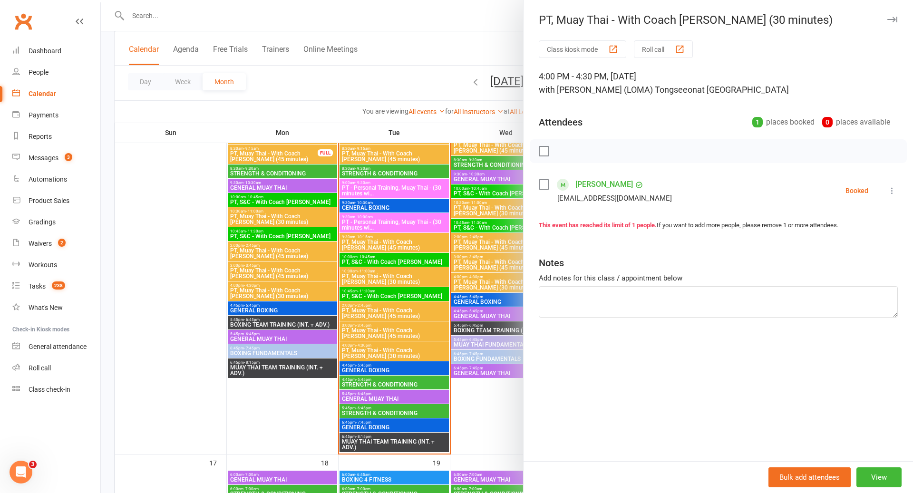
click at [400, 290] on div at bounding box center [507, 246] width 812 height 493
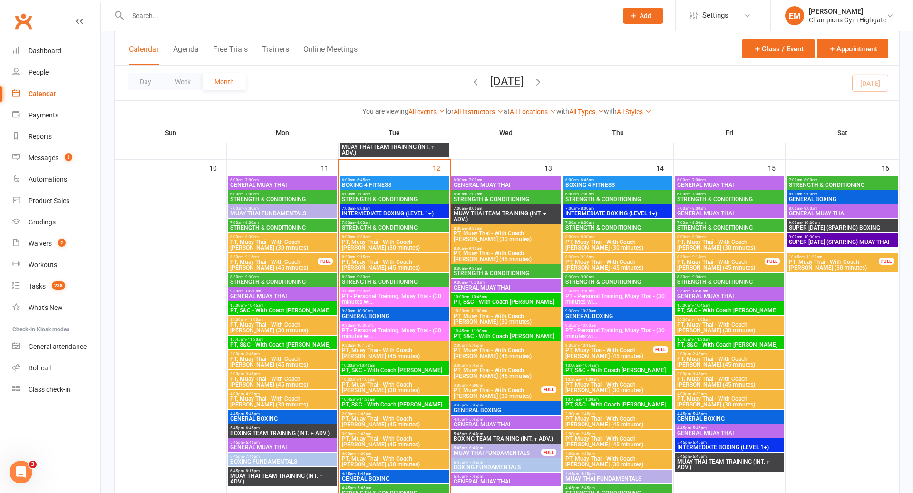
scroll to position [849, 0]
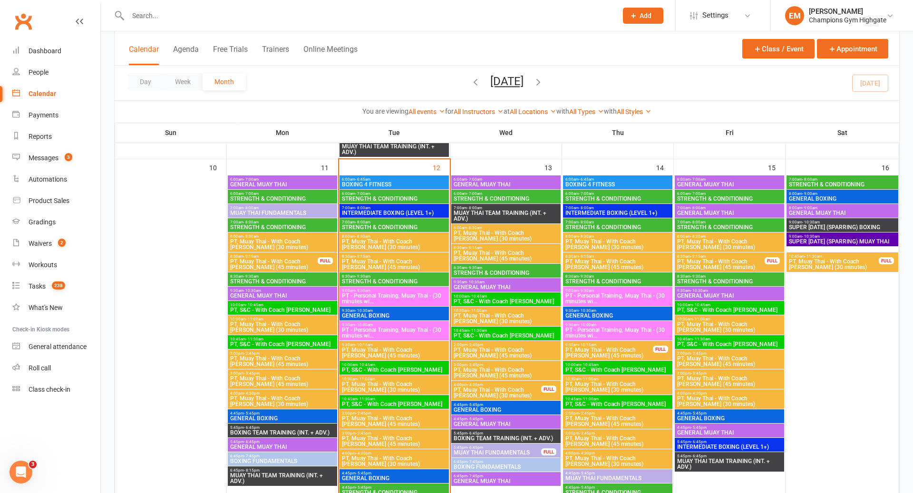
click at [584, 355] on span "PT, Muay Thai - With Coach [PERSON_NAME] (45 minutes)" at bounding box center [609, 352] width 88 height 11
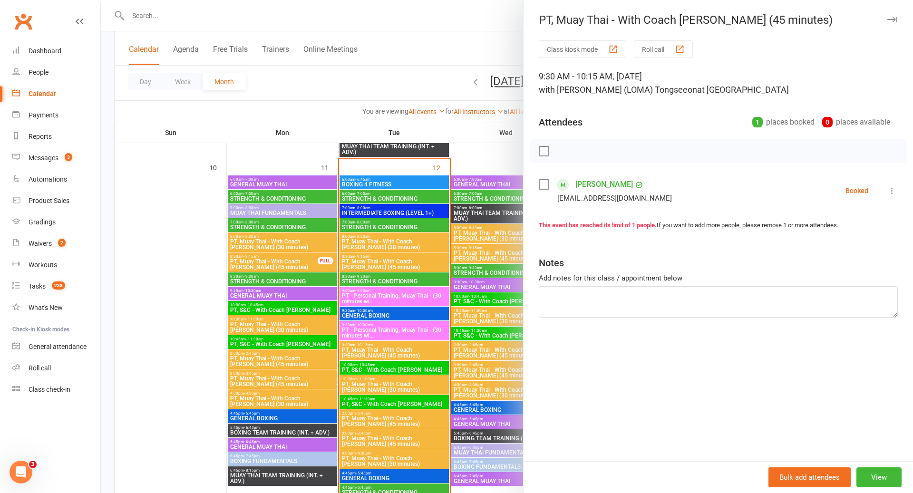
click at [469, 342] on div at bounding box center [507, 246] width 812 height 493
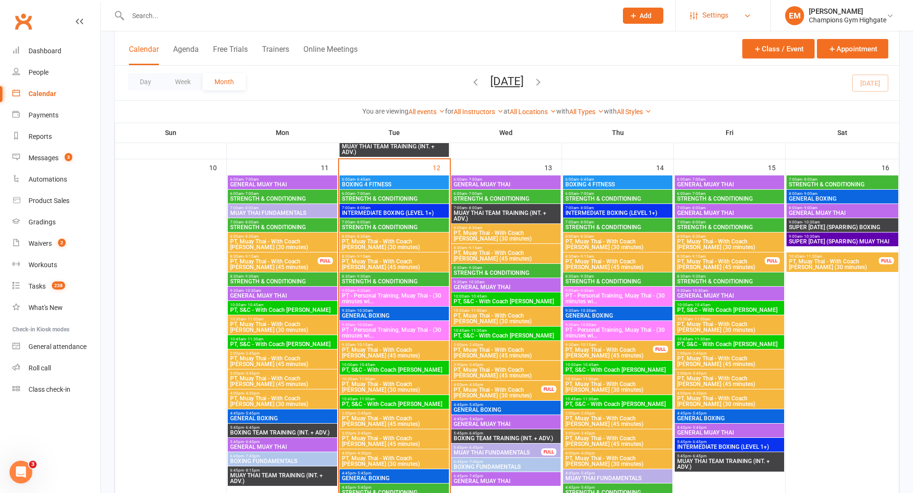
click at [747, 23] on link "Settings" at bounding box center [723, 15] width 66 height 21
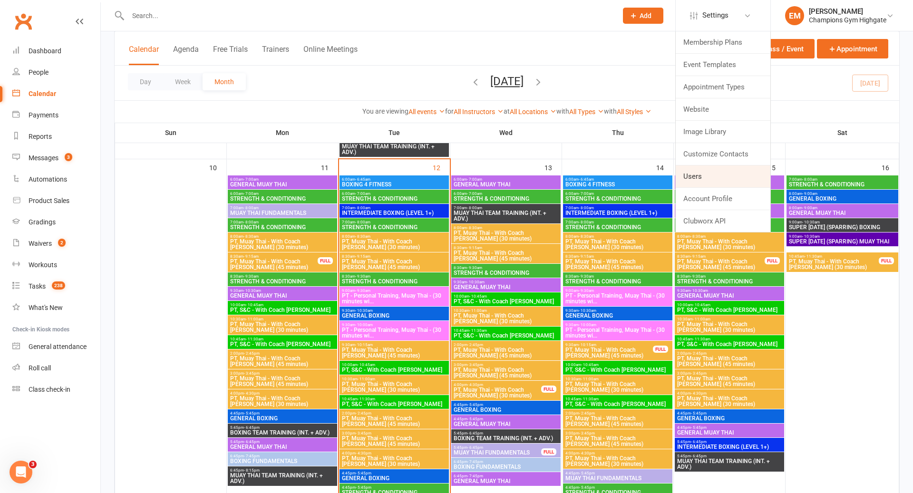
click at [716, 180] on link "Users" at bounding box center [723, 176] width 95 height 22
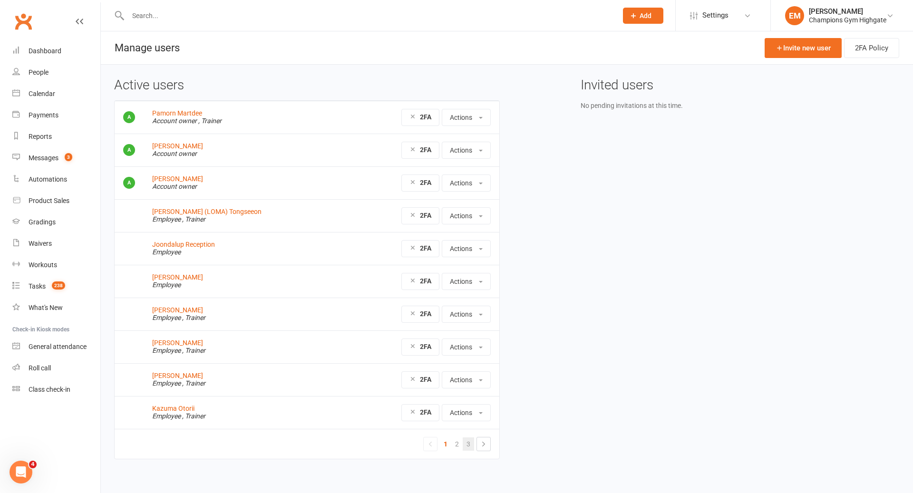
click at [464, 442] on link "3" at bounding box center [468, 443] width 11 height 13
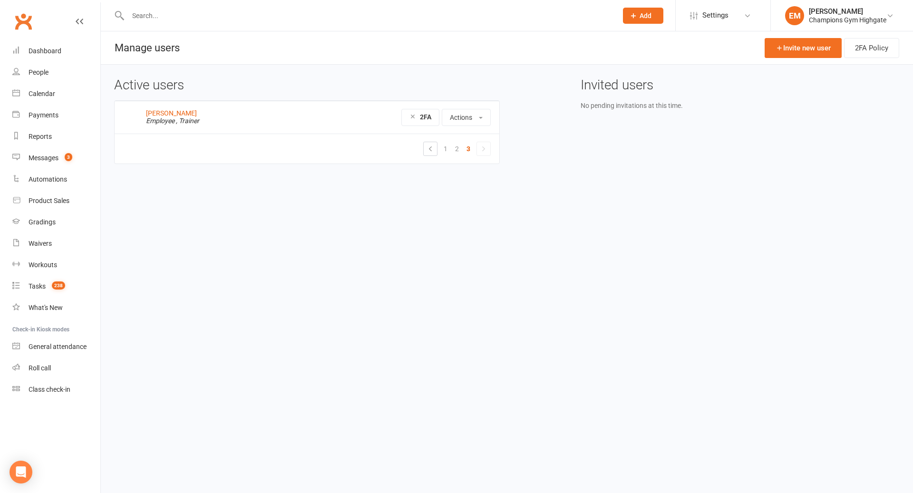
click at [164, 117] on em "Employee" at bounding box center [160, 121] width 29 height 8
click at [175, 111] on link "[PERSON_NAME]" at bounding box center [171, 113] width 51 height 8
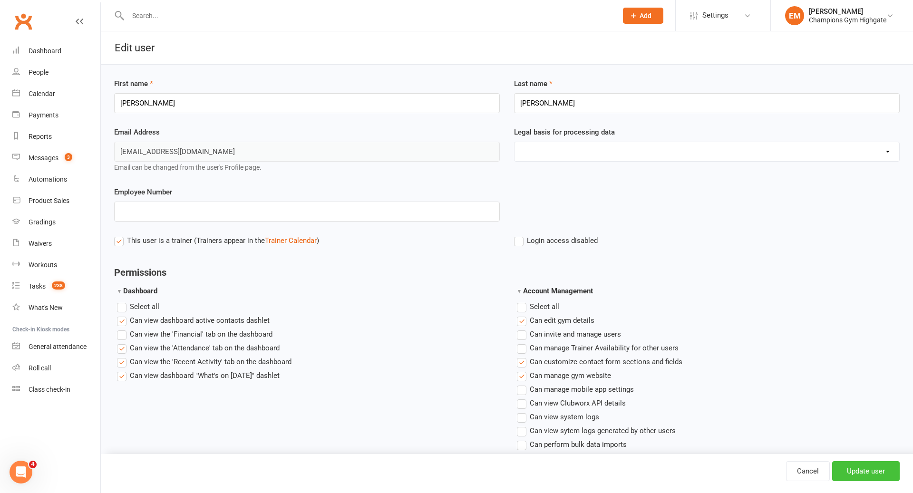
click at [881, 478] on input "Update user" at bounding box center [866, 471] width 68 height 20
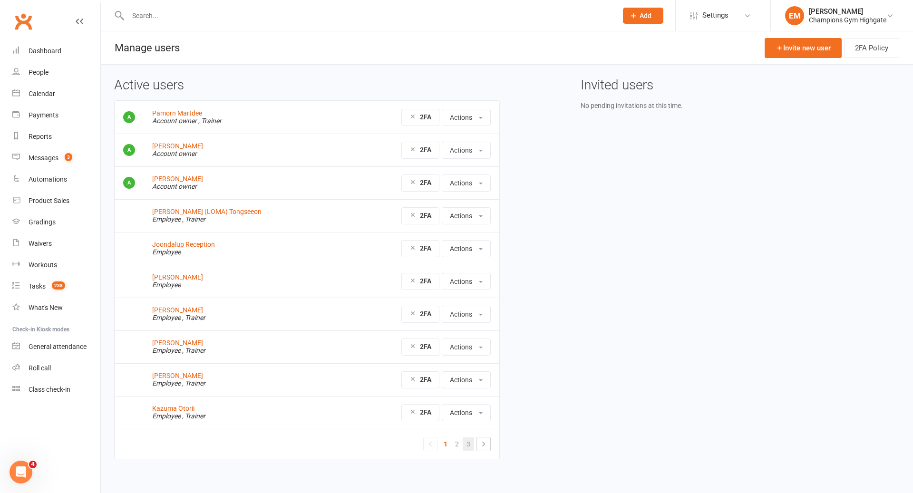
click at [471, 443] on link "3" at bounding box center [468, 443] width 11 height 13
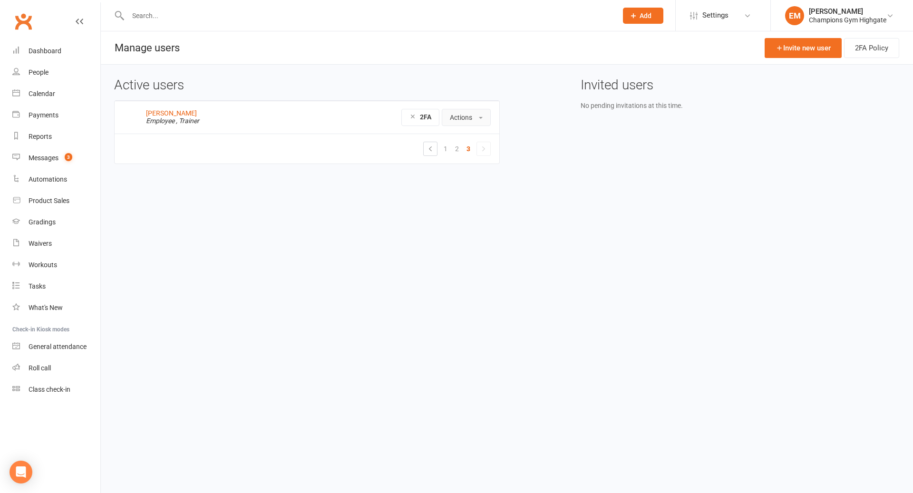
click at [461, 118] on button "Actions" at bounding box center [466, 117] width 49 height 17
click at [480, 150] on link "Reset Password" at bounding box center [491, 157] width 98 height 19
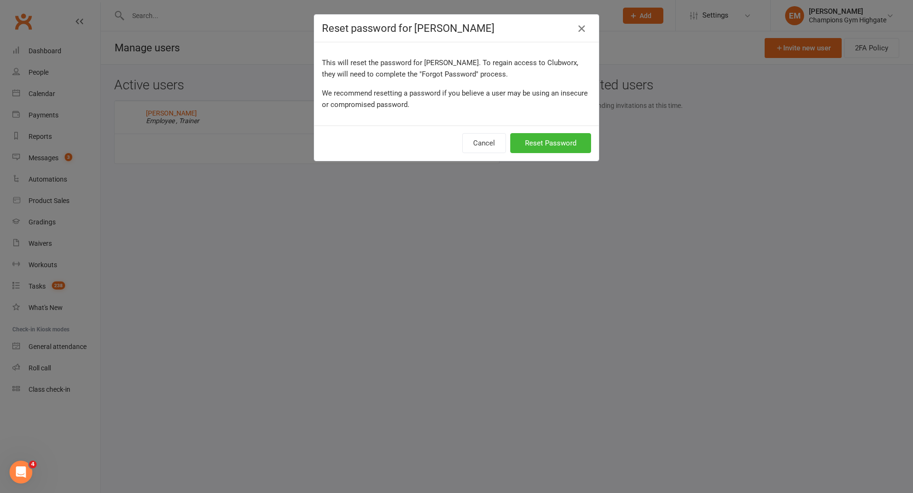
click at [580, 32] on icon "button" at bounding box center [581, 28] width 11 height 11
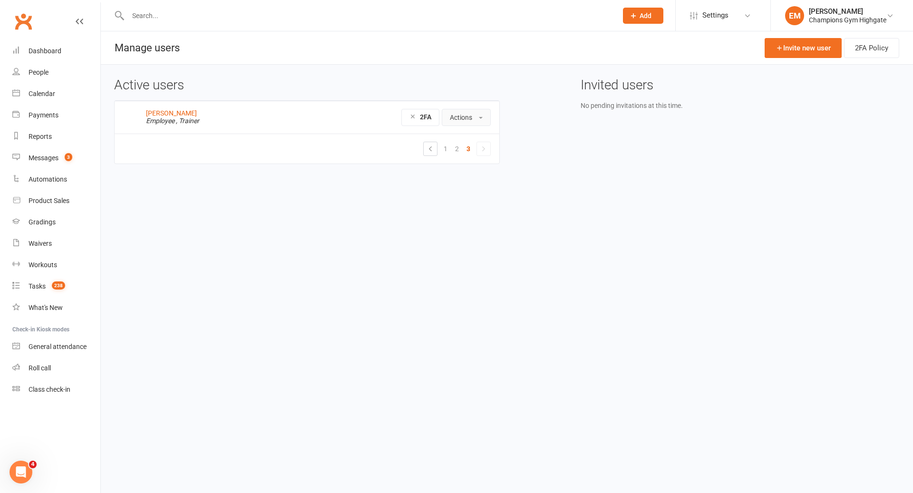
click at [465, 120] on button "Actions" at bounding box center [466, 117] width 49 height 17
click at [476, 159] on link "Reset Password" at bounding box center [491, 157] width 98 height 19
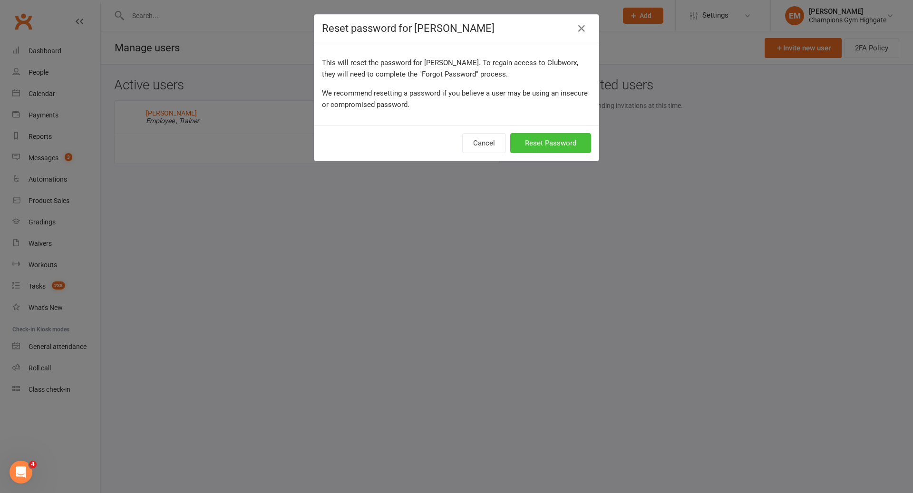
click at [558, 143] on button "Reset Password" at bounding box center [550, 143] width 81 height 20
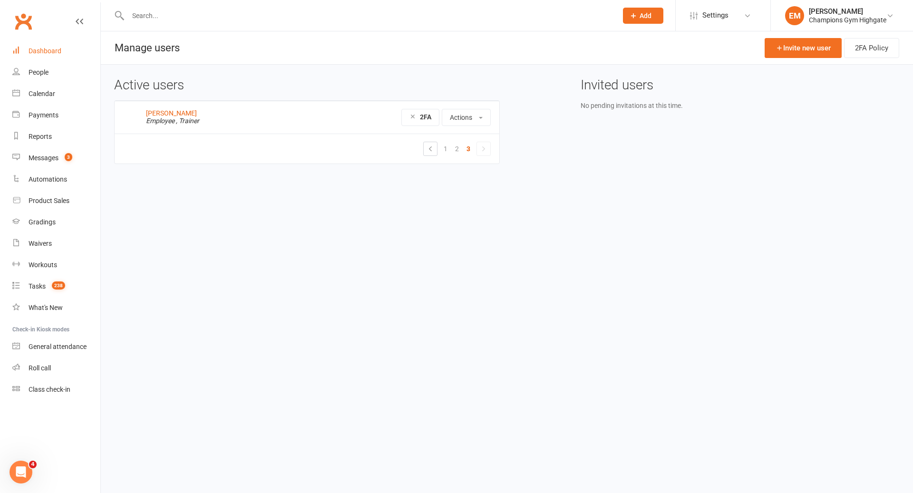
click at [62, 46] on link "Dashboard" at bounding box center [56, 50] width 88 height 21
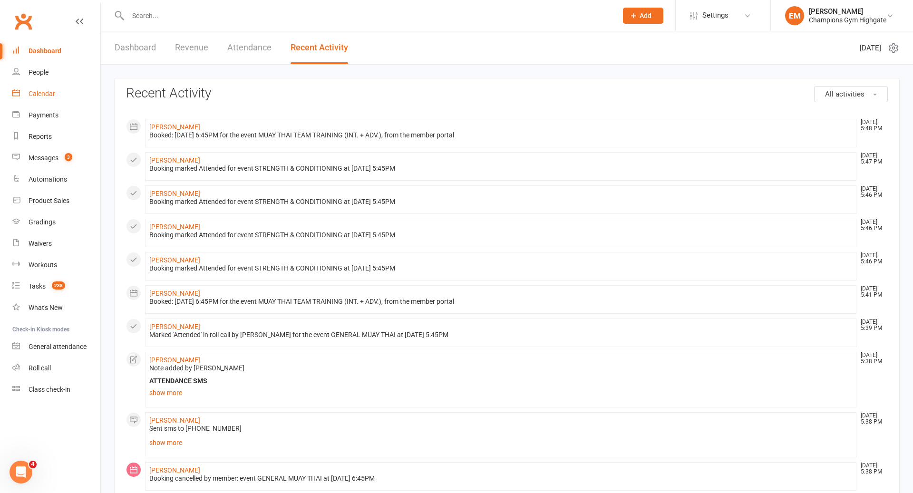
click at [29, 96] on div "Calendar" at bounding box center [42, 94] width 27 height 8
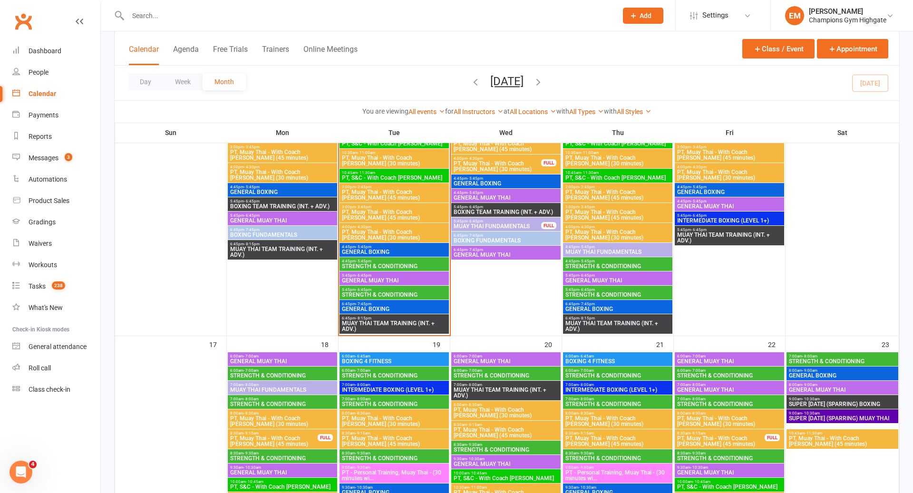
scroll to position [1075, 0]
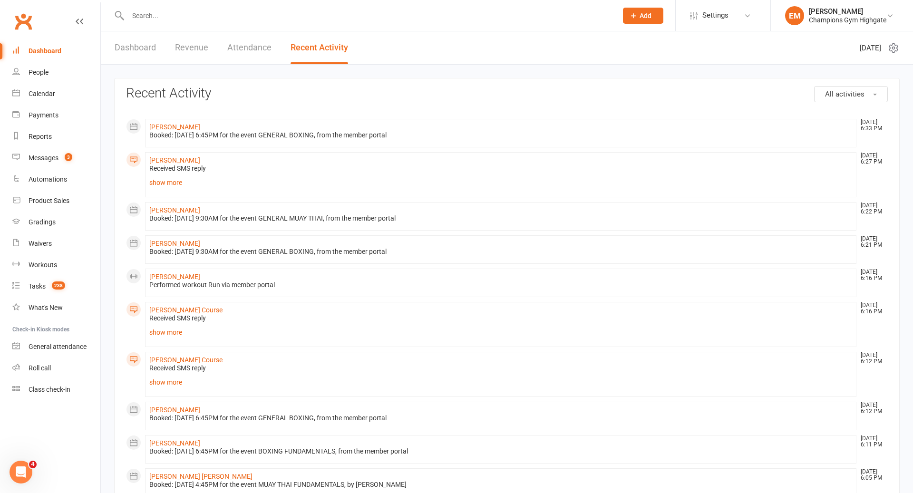
click at [49, 53] on div "Dashboard" at bounding box center [45, 51] width 33 height 8
click at [25, 45] on link "Dashboard" at bounding box center [56, 50] width 88 height 21
click at [121, 51] on link "Dashboard" at bounding box center [135, 47] width 41 height 33
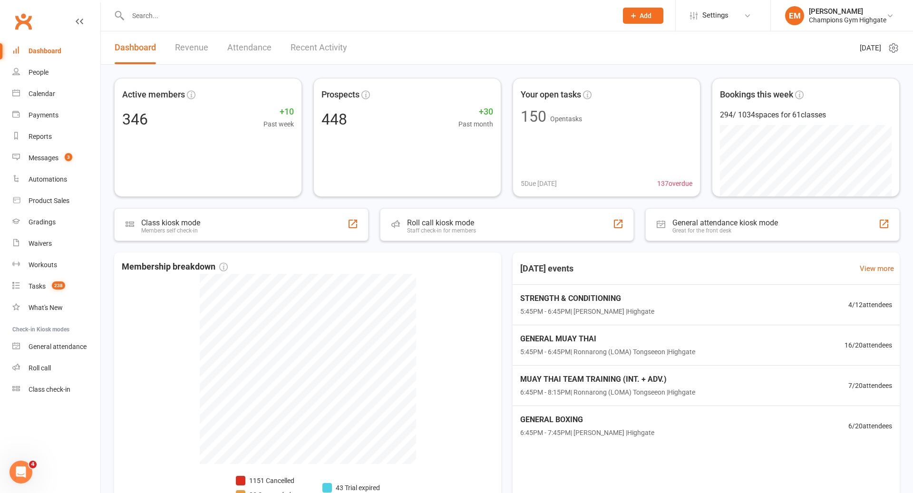
click at [50, 51] on div "Dashboard" at bounding box center [45, 51] width 33 height 8
click at [747, 10] on link "Settings" at bounding box center [723, 15] width 66 height 21
click at [48, 45] on link "Dashboard" at bounding box center [56, 50] width 88 height 21
click at [49, 49] on div "Dashboard" at bounding box center [45, 51] width 33 height 8
click at [709, 18] on span "Settings" at bounding box center [715, 15] width 26 height 21
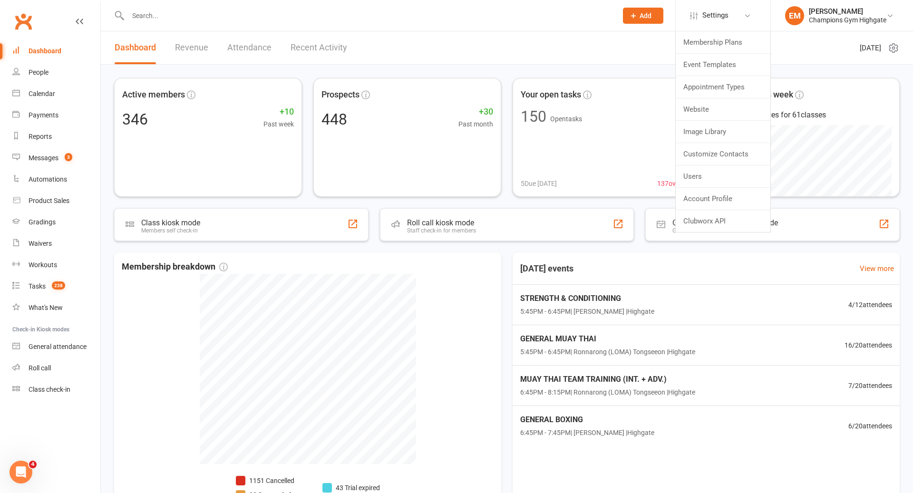
click at [36, 47] on div "Dashboard" at bounding box center [45, 51] width 33 height 8
click at [38, 49] on div "Dashboard" at bounding box center [45, 51] width 33 height 8
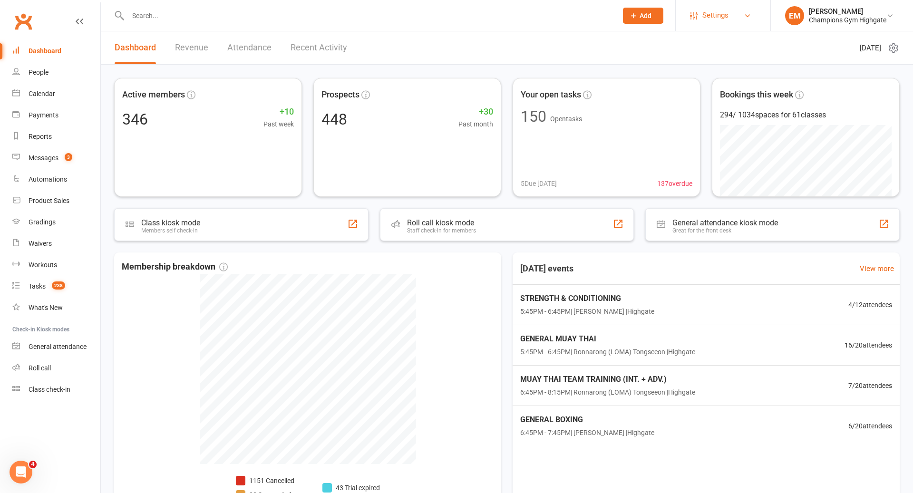
click at [723, 17] on span "Settings" at bounding box center [715, 15] width 26 height 21
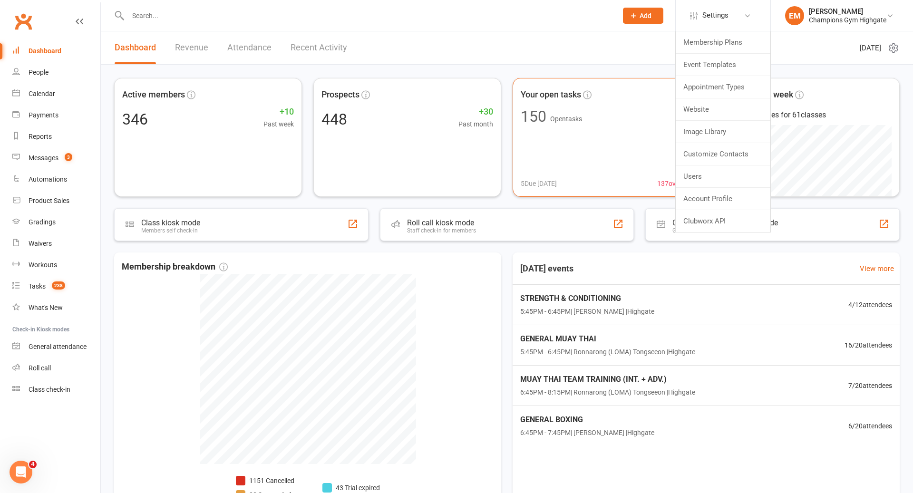
click at [527, 81] on div "Your open tasks 150 Open tasks 5 Due [DATE] 137 overdue" at bounding box center [607, 137] width 188 height 119
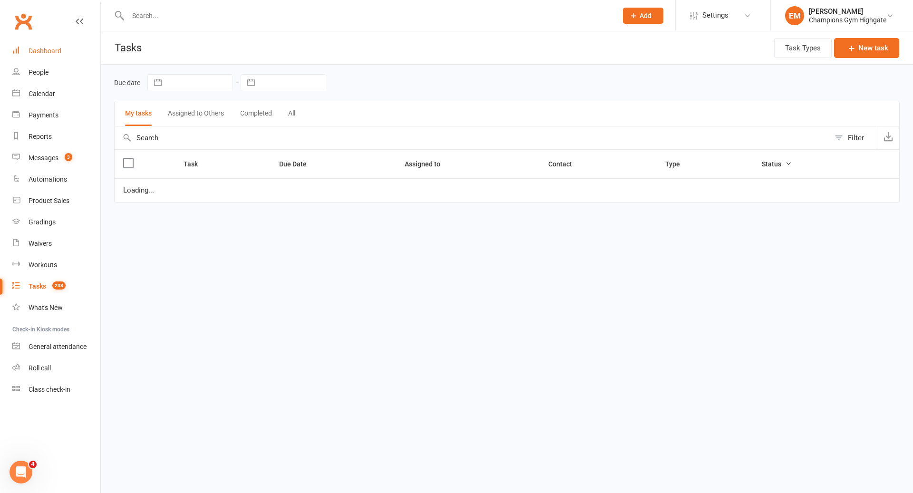
click at [32, 46] on link "Dashboard" at bounding box center [56, 50] width 88 height 21
